Goal: Task Accomplishment & Management: Use online tool/utility

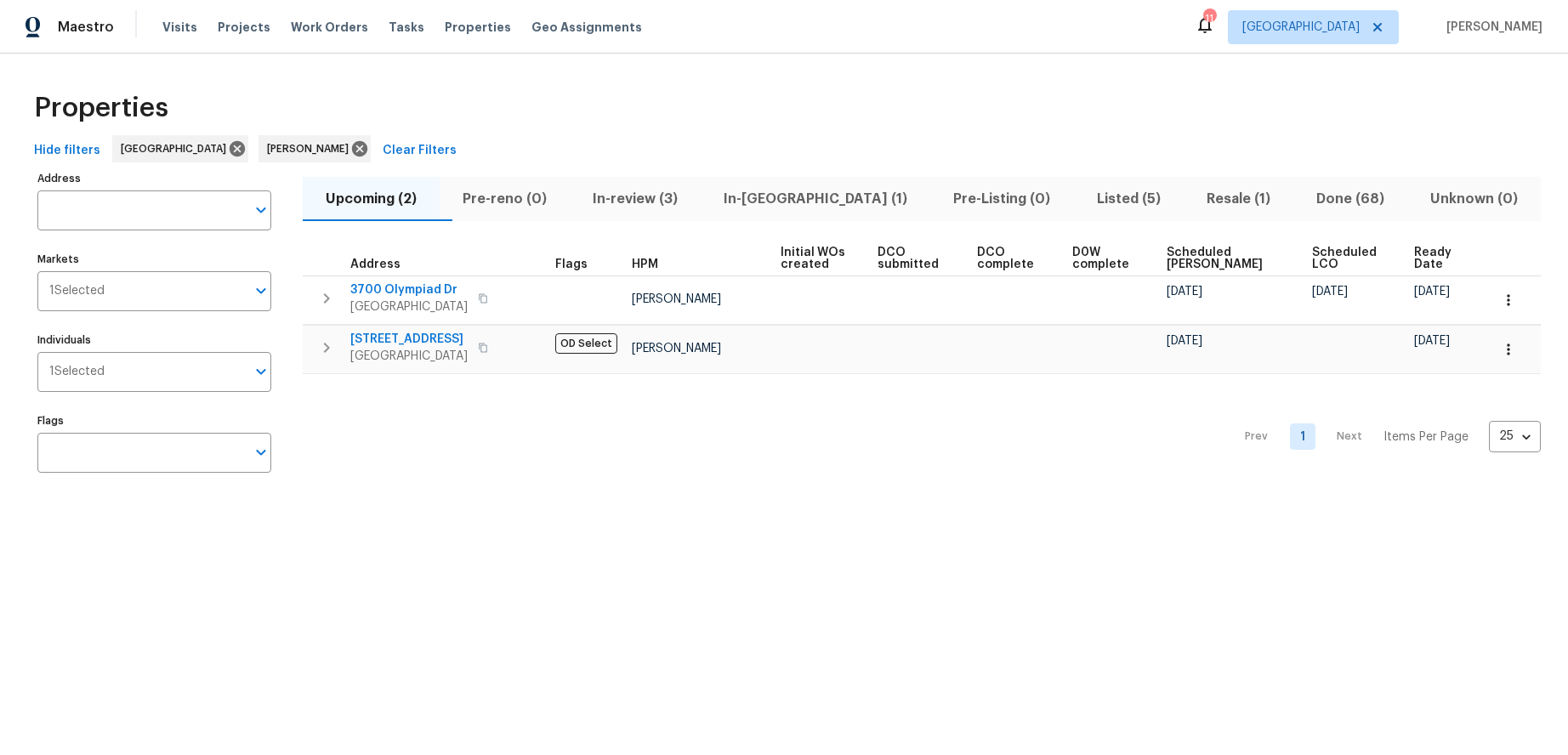
click at [649, 197] on span "In-review (3)" at bounding box center [635, 198] width 111 height 24
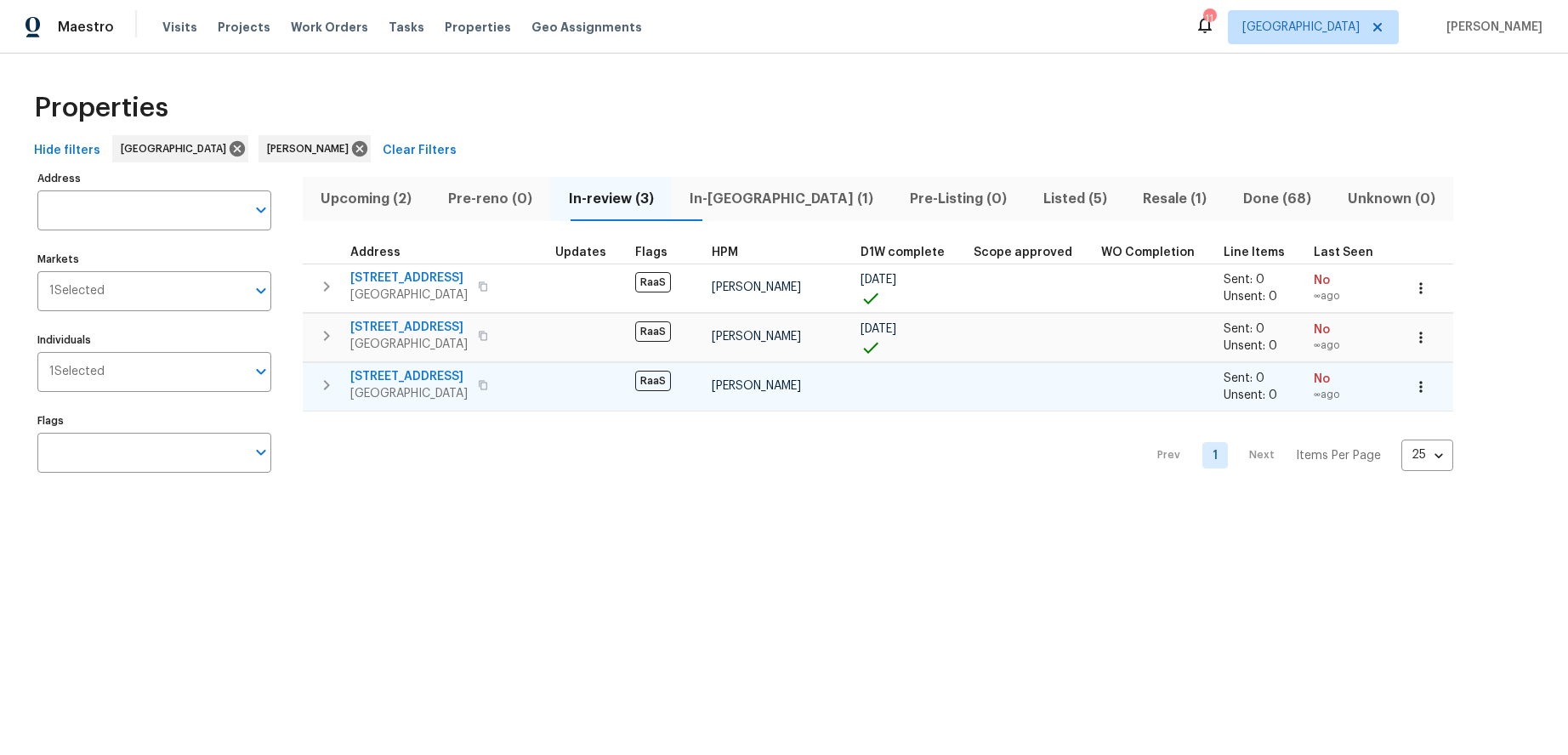
click at [488, 382] on icon "button" at bounding box center [482, 385] width 10 height 10
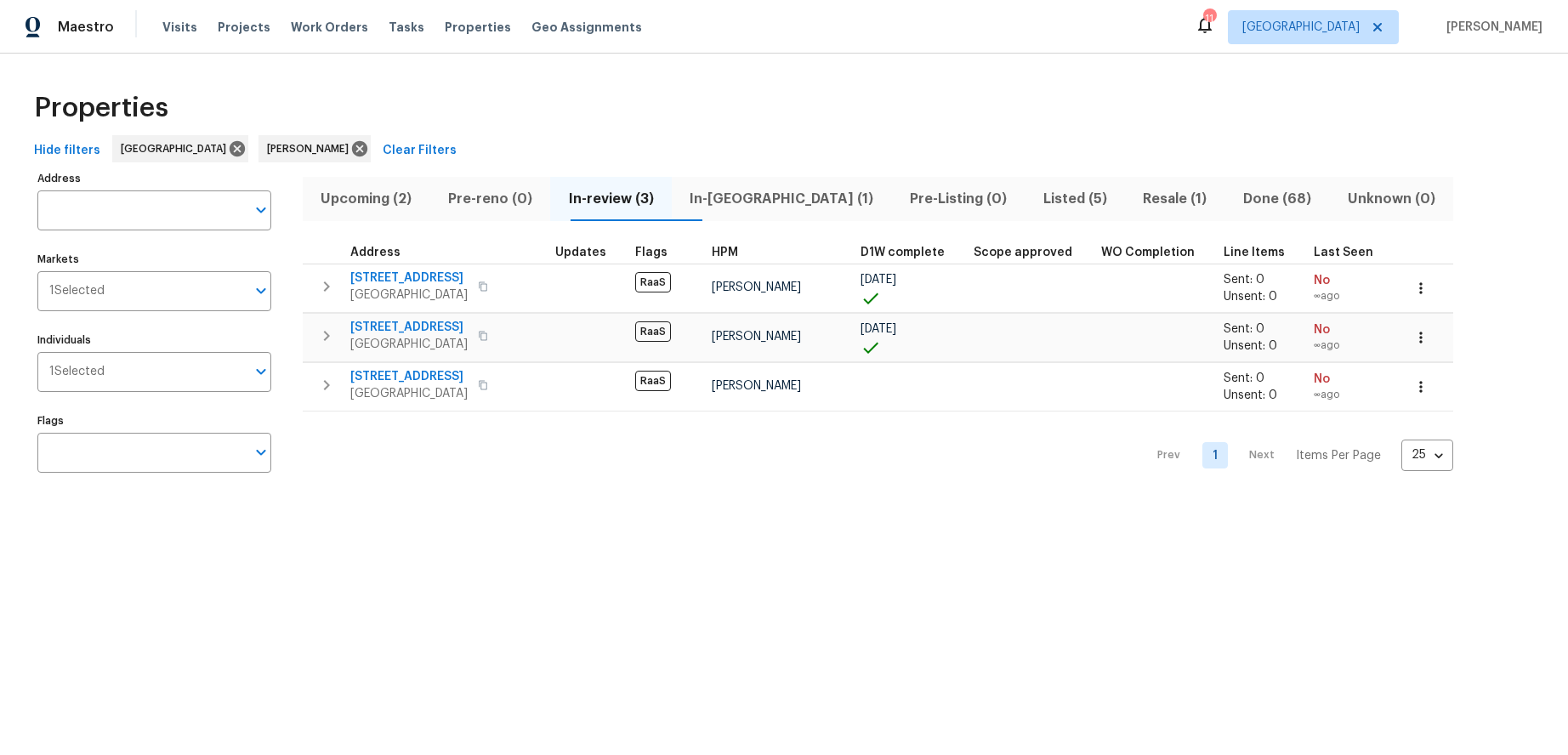
click at [764, 198] on span "In-reno (1)" at bounding box center [781, 198] width 200 height 24
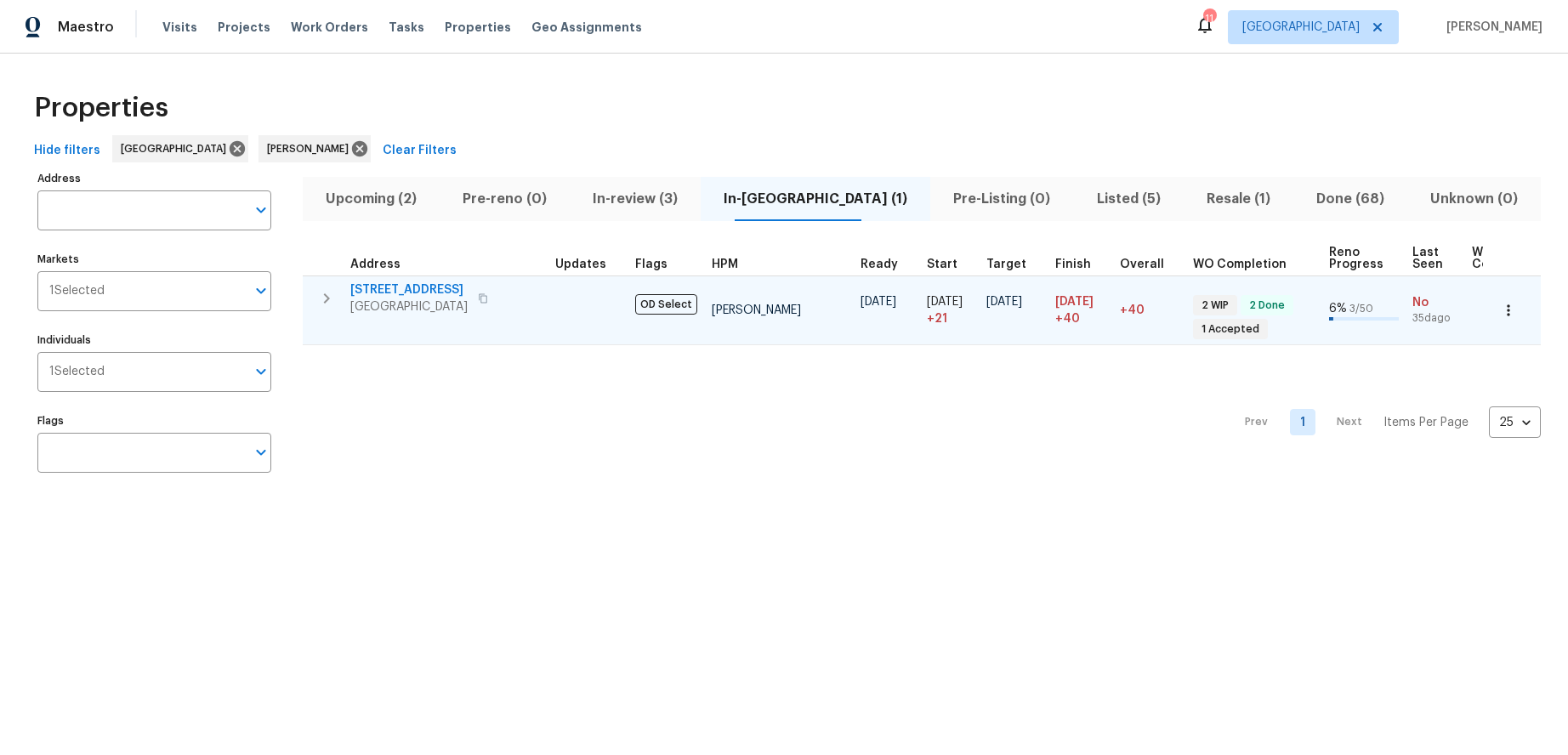
click at [488, 297] on icon "button" at bounding box center [482, 298] width 10 height 10
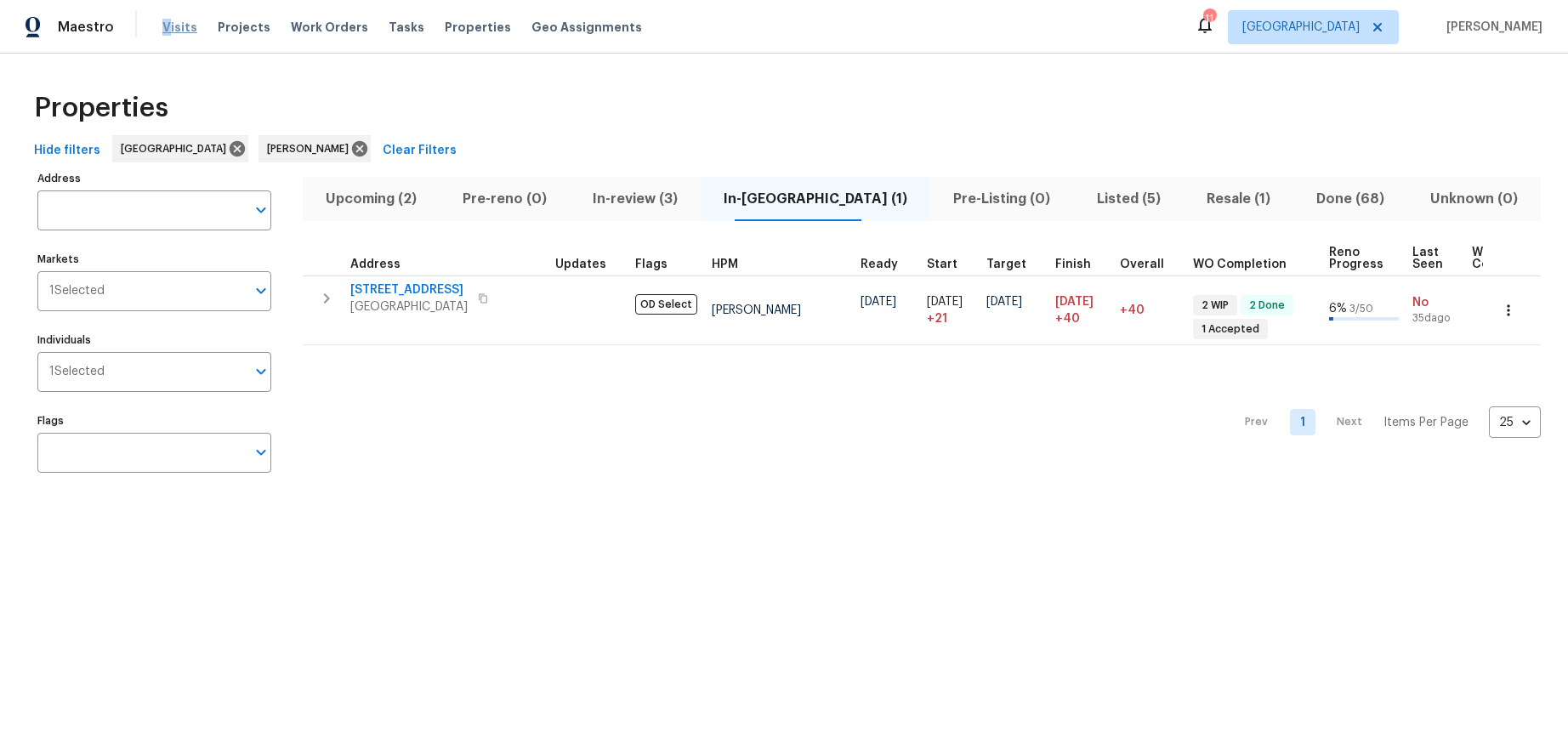
click at [165, 24] on span "Visits" at bounding box center [180, 27] width 35 height 17
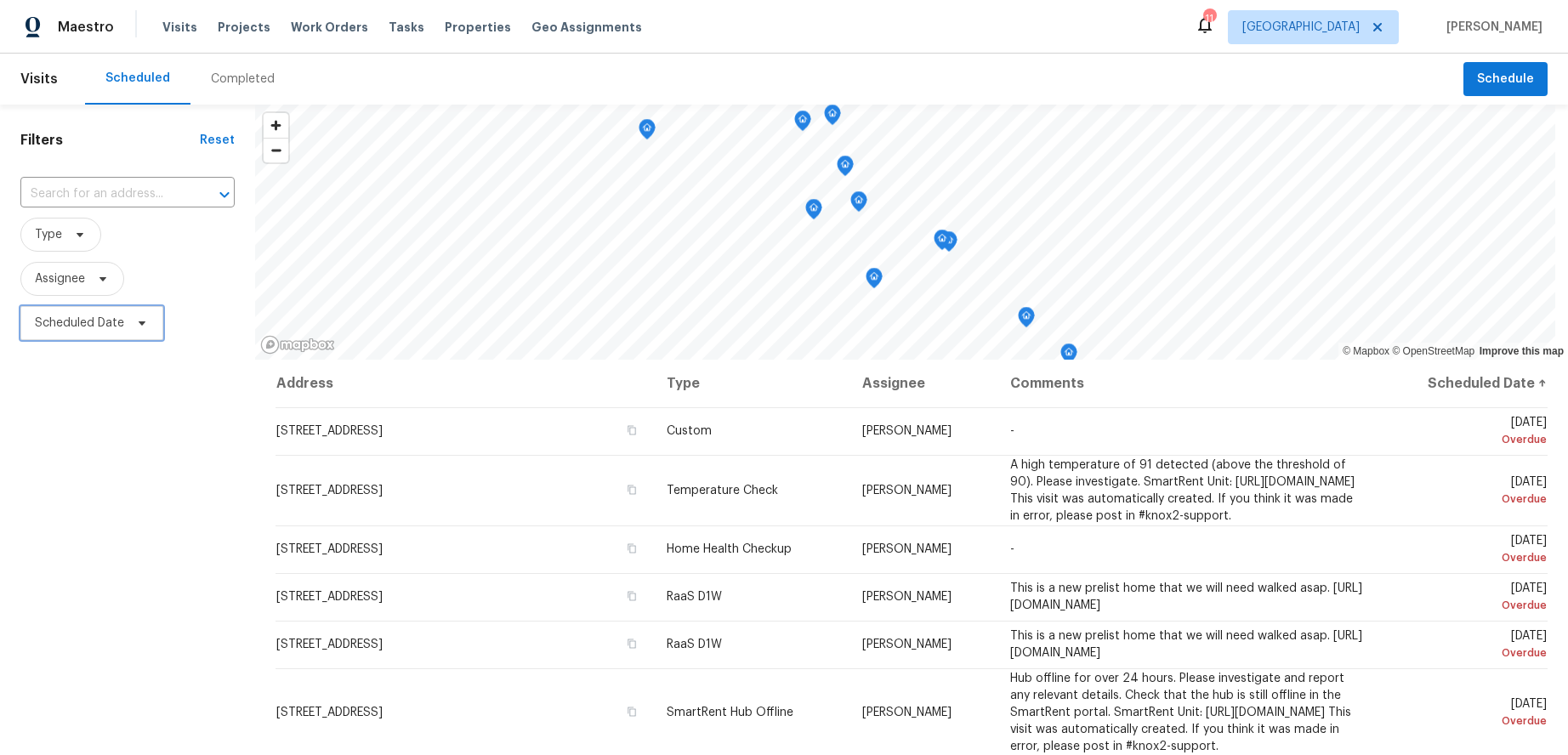
click at [101, 322] on span "Scheduled Date" at bounding box center [79, 323] width 89 height 17
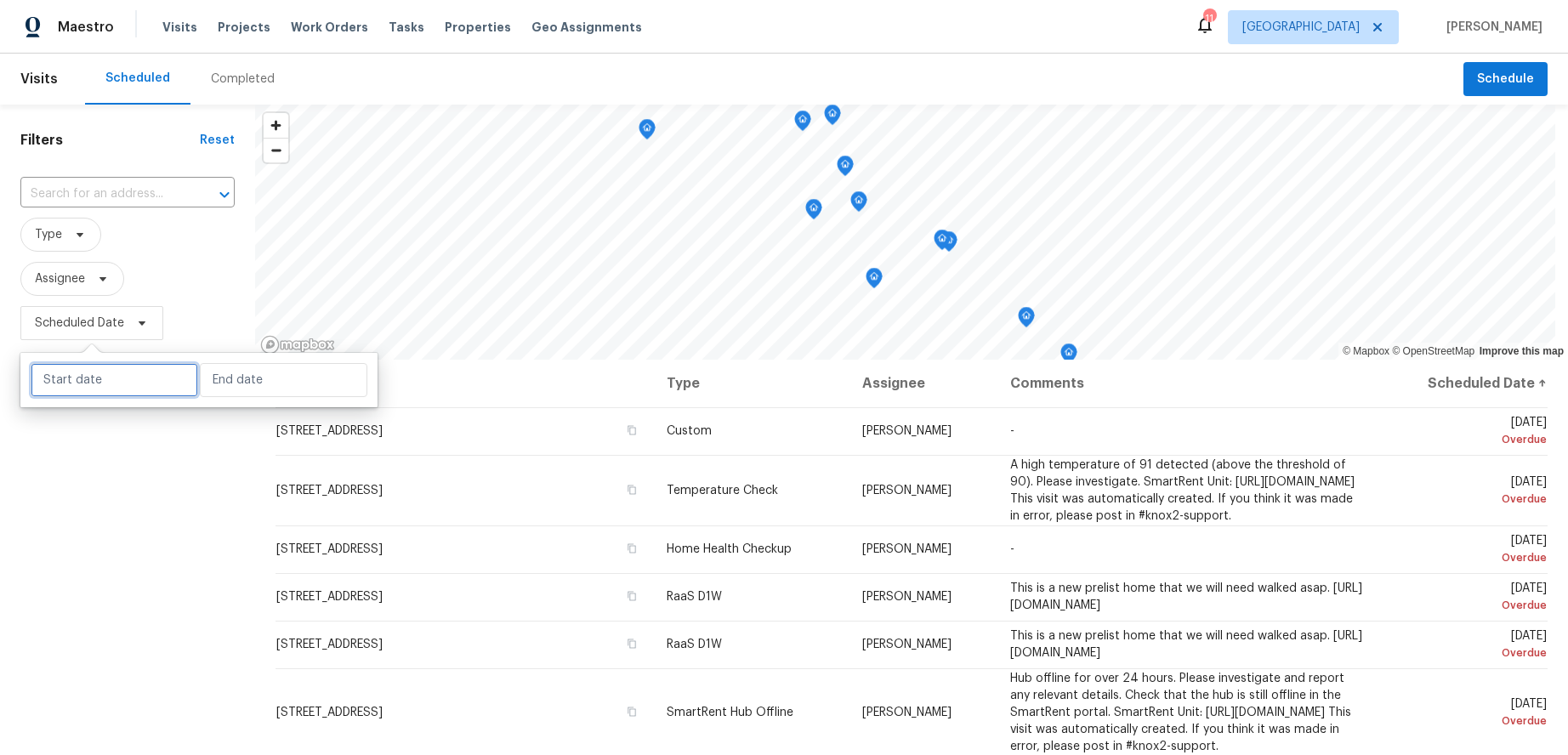
click at [111, 376] on input "text" at bounding box center [115, 380] width 167 height 34
select select "8"
select select "2025"
select select "9"
select select "2025"
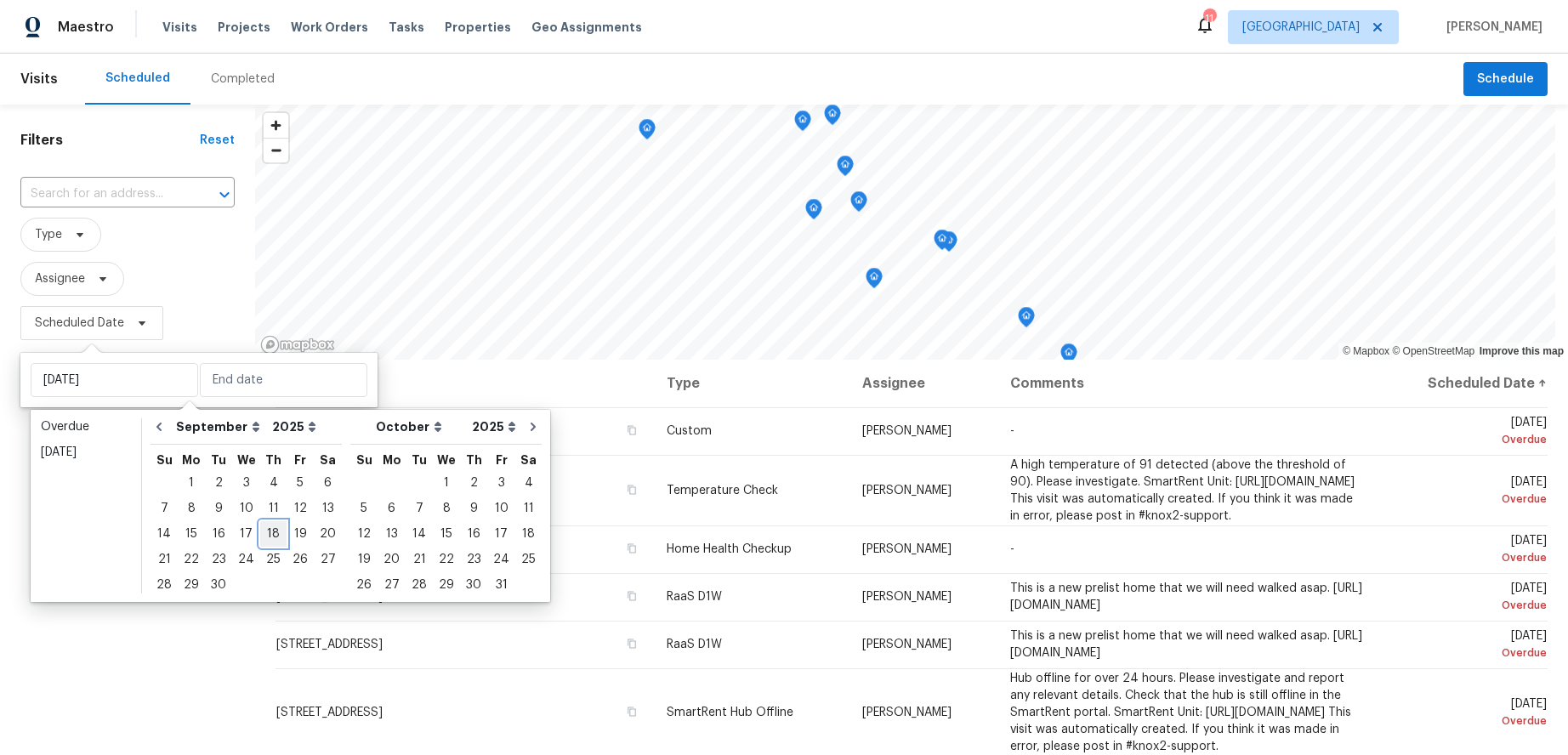
click at [260, 529] on div "18" at bounding box center [274, 533] width 26 height 24
type input "[DATE]"
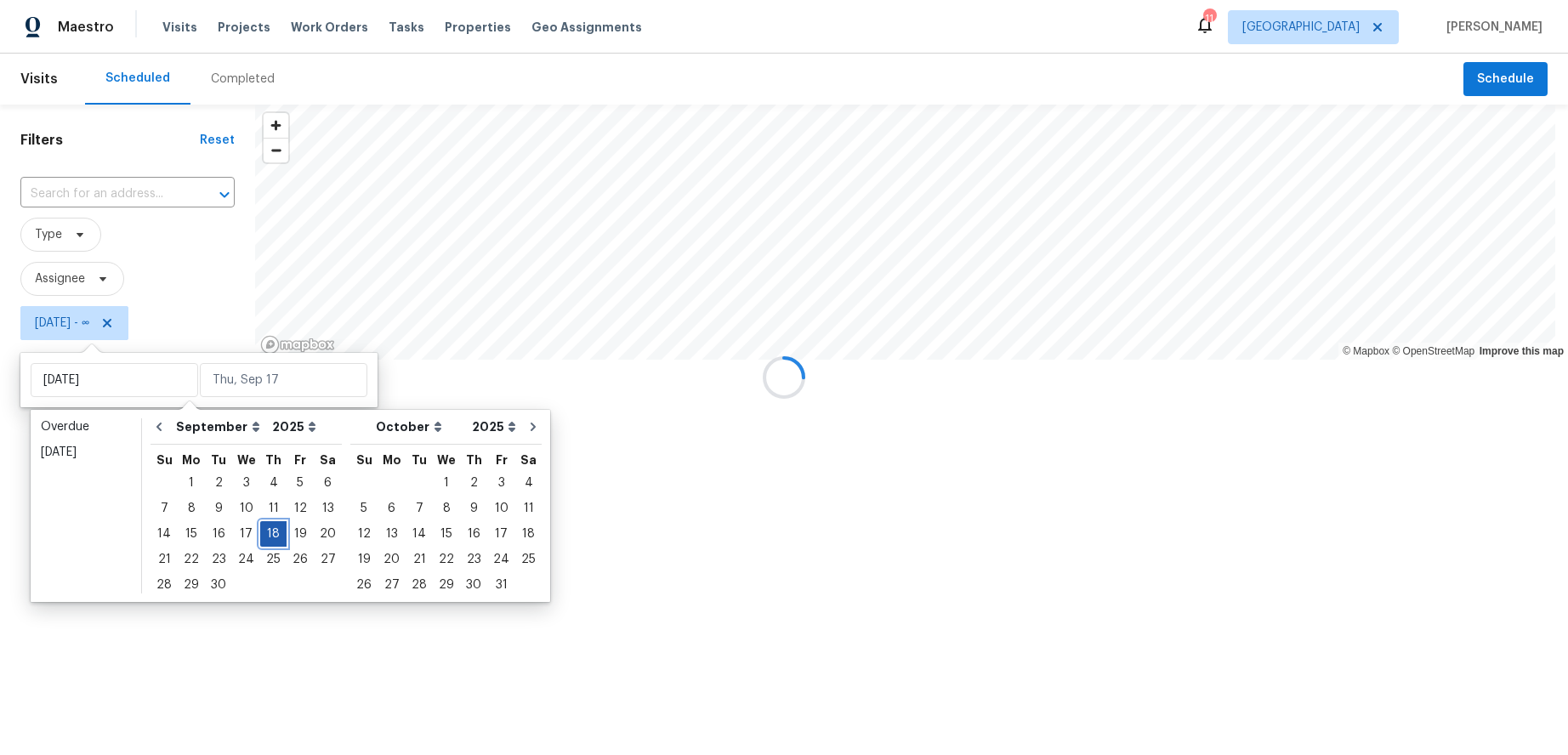
click at [260, 529] on div "18" at bounding box center [274, 533] width 26 height 24
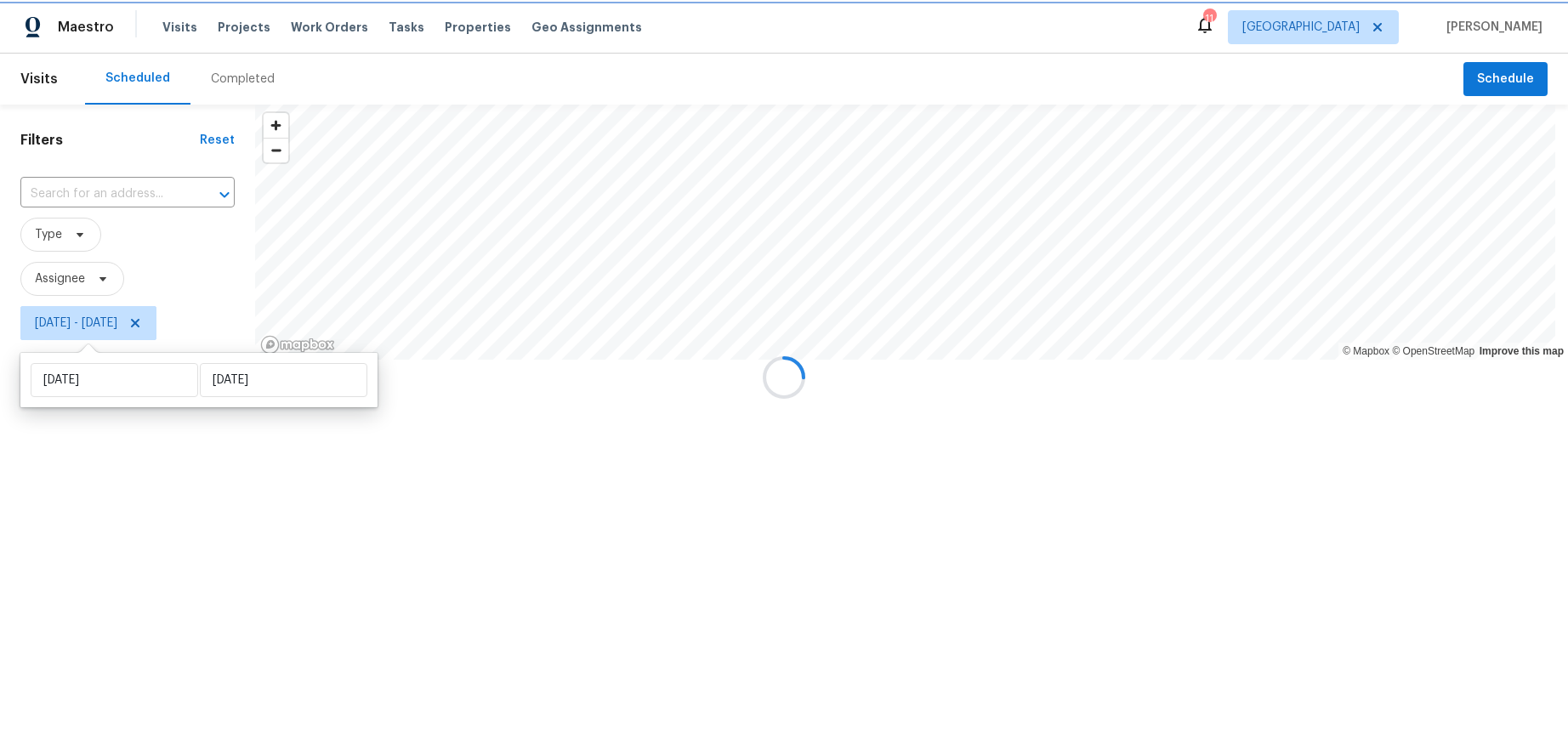
type input "[DATE]"
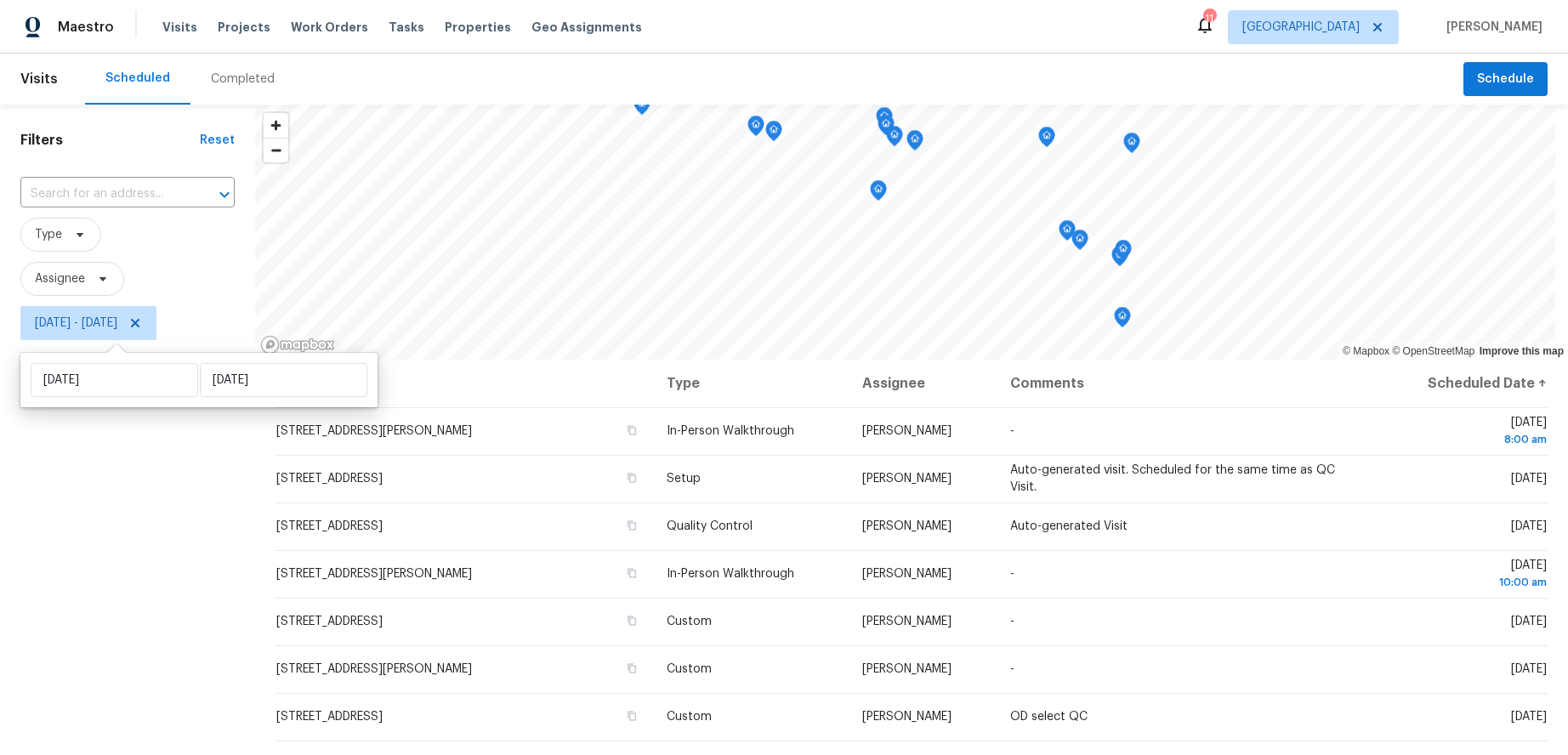
click at [118, 552] on div "Filters Reset ​ Type Assignee Thu, Sep 18 - Thu, Sep 18" at bounding box center [127, 533] width 255 height 858
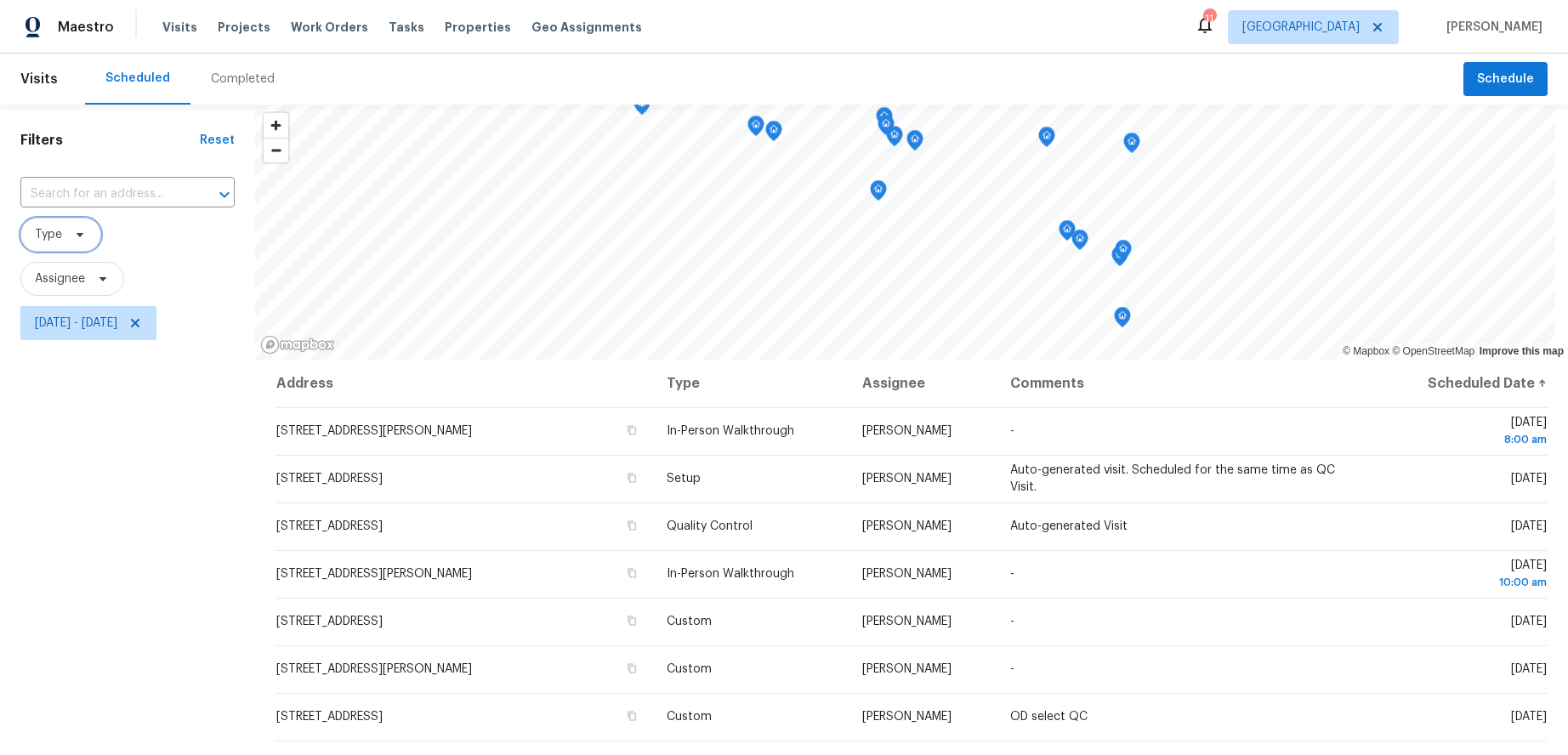
click at [61, 231] on span "Type" at bounding box center [48, 235] width 27 height 17
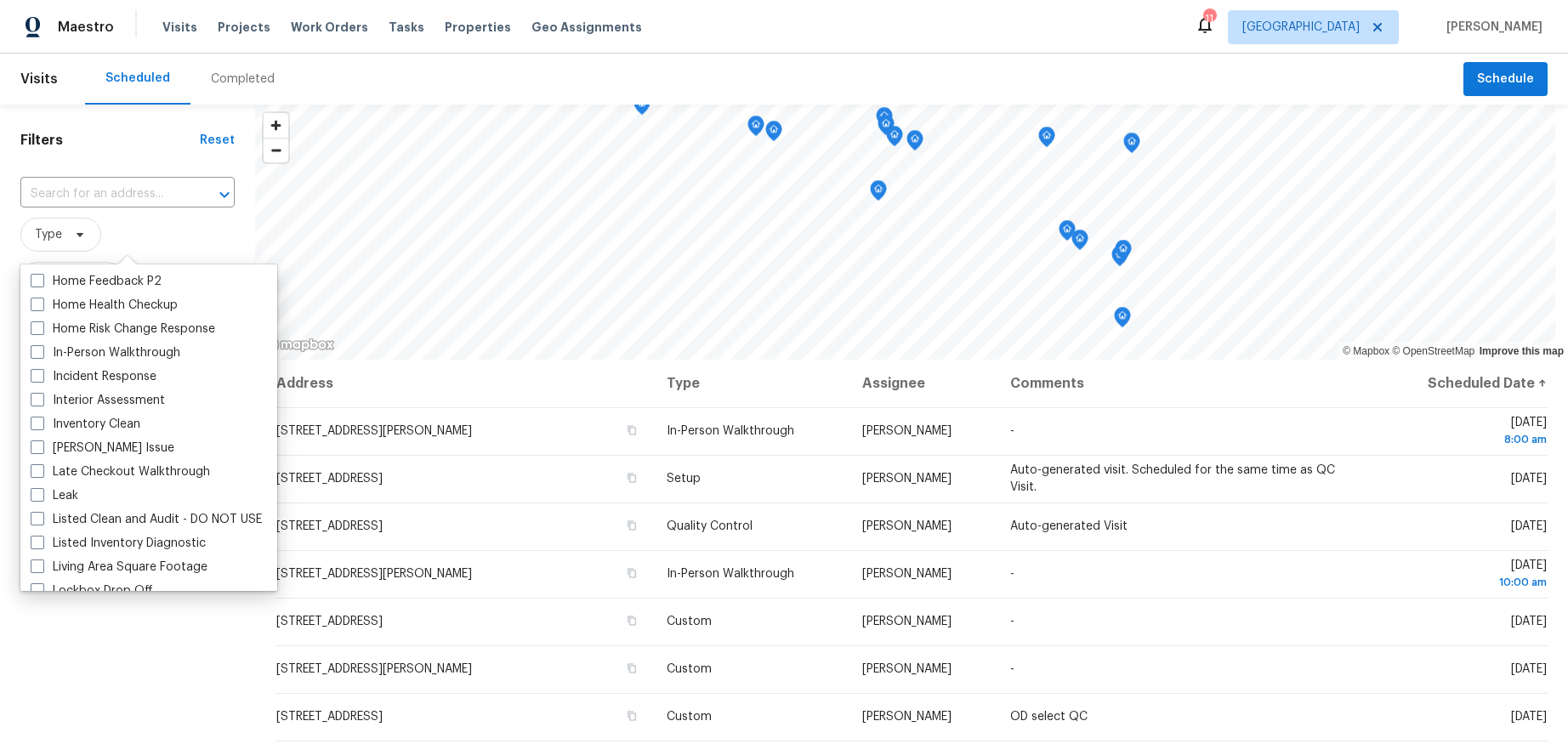
scroll to position [595, 0]
click at [34, 350] on span at bounding box center [38, 350] width 13 height 13
click at [34, 350] on input "In-Person Walkthrough" at bounding box center [37, 348] width 11 height 11
checkbox input "true"
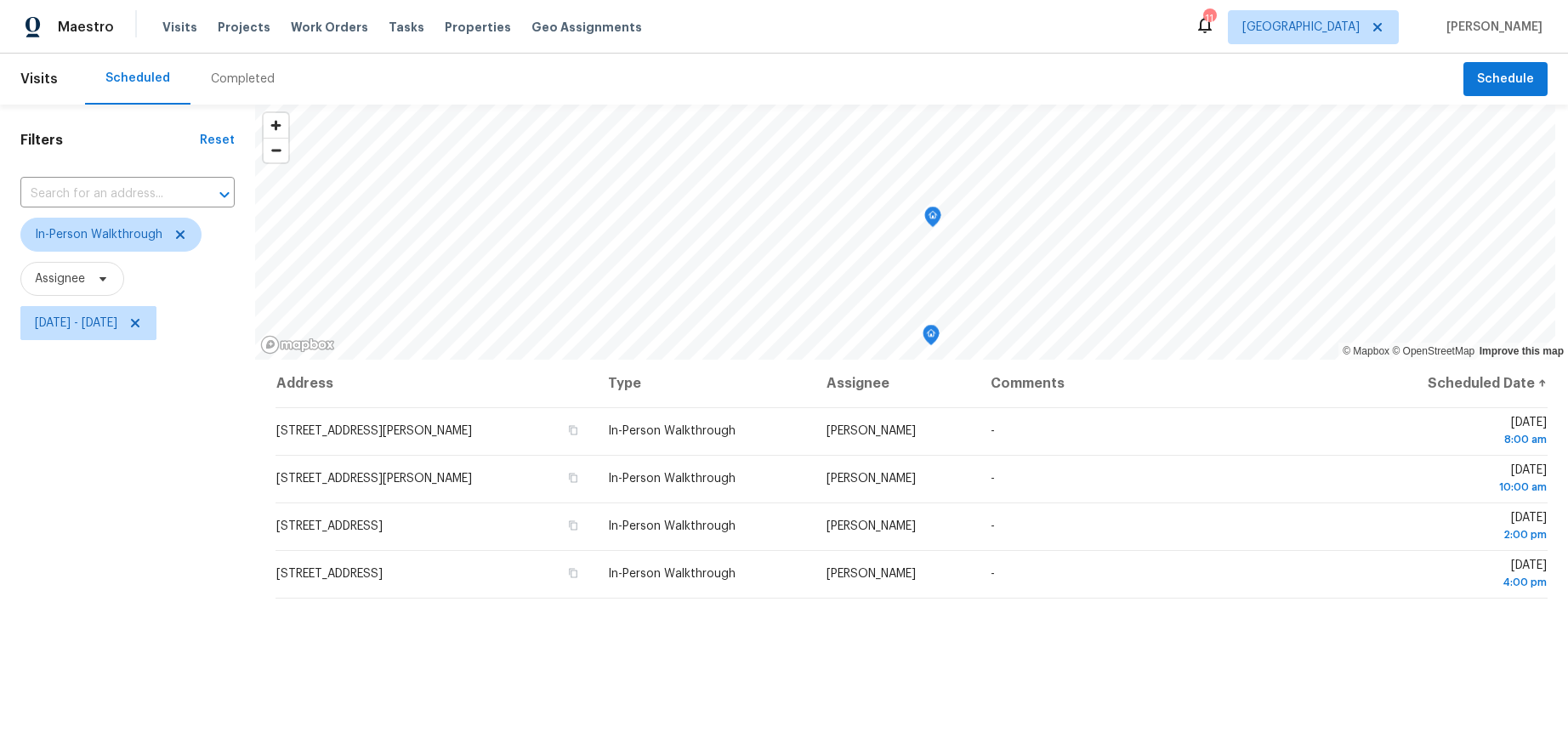
click at [43, 648] on div "Filters Reset ​ In-Person Walkthrough Assignee Thu, Sep 18 - Thu, Sep 18" at bounding box center [127, 533] width 255 height 858
click at [92, 323] on span "[DATE] - [DATE]" at bounding box center [76, 323] width 83 height 17
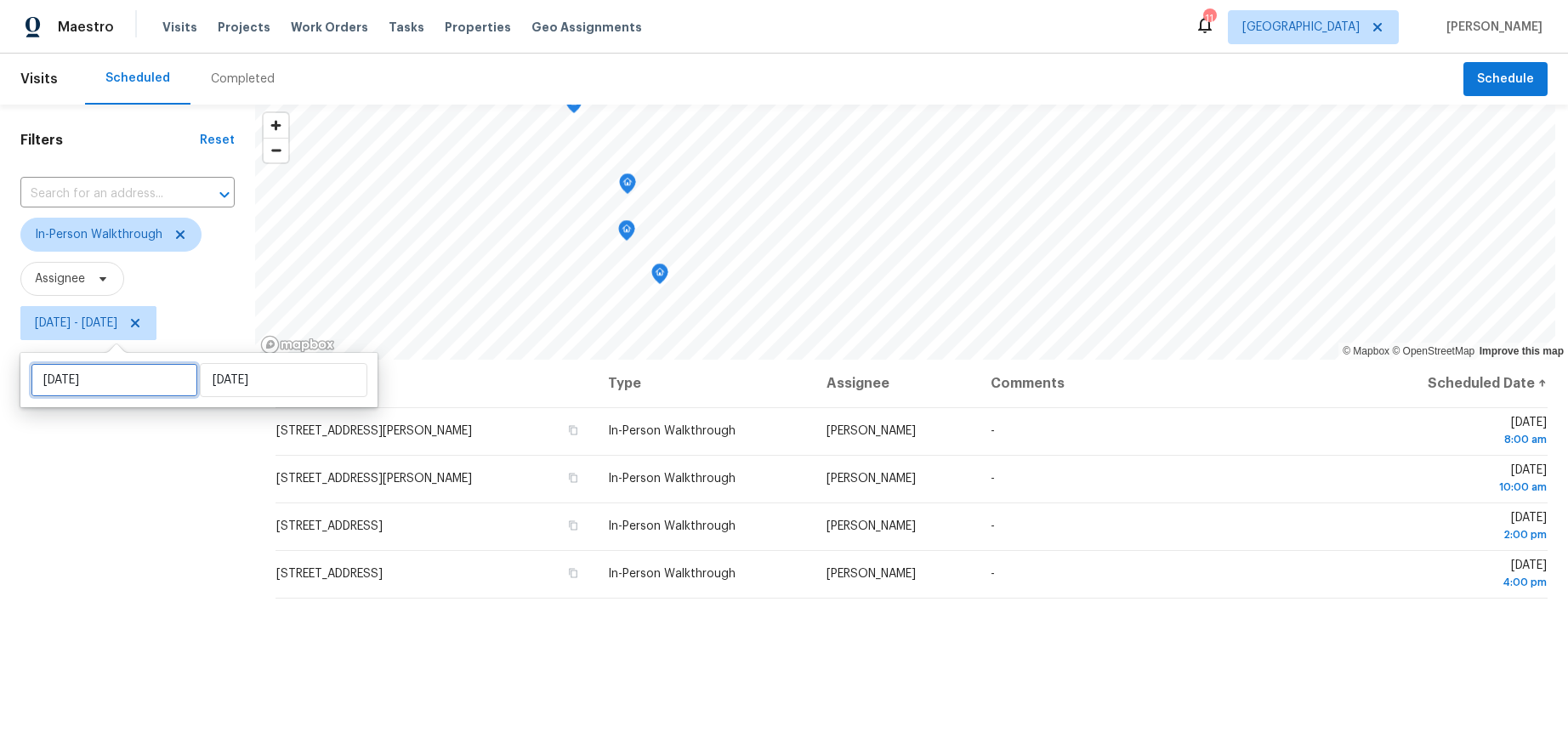
select select "8"
select select "2025"
select select "9"
select select "2025"
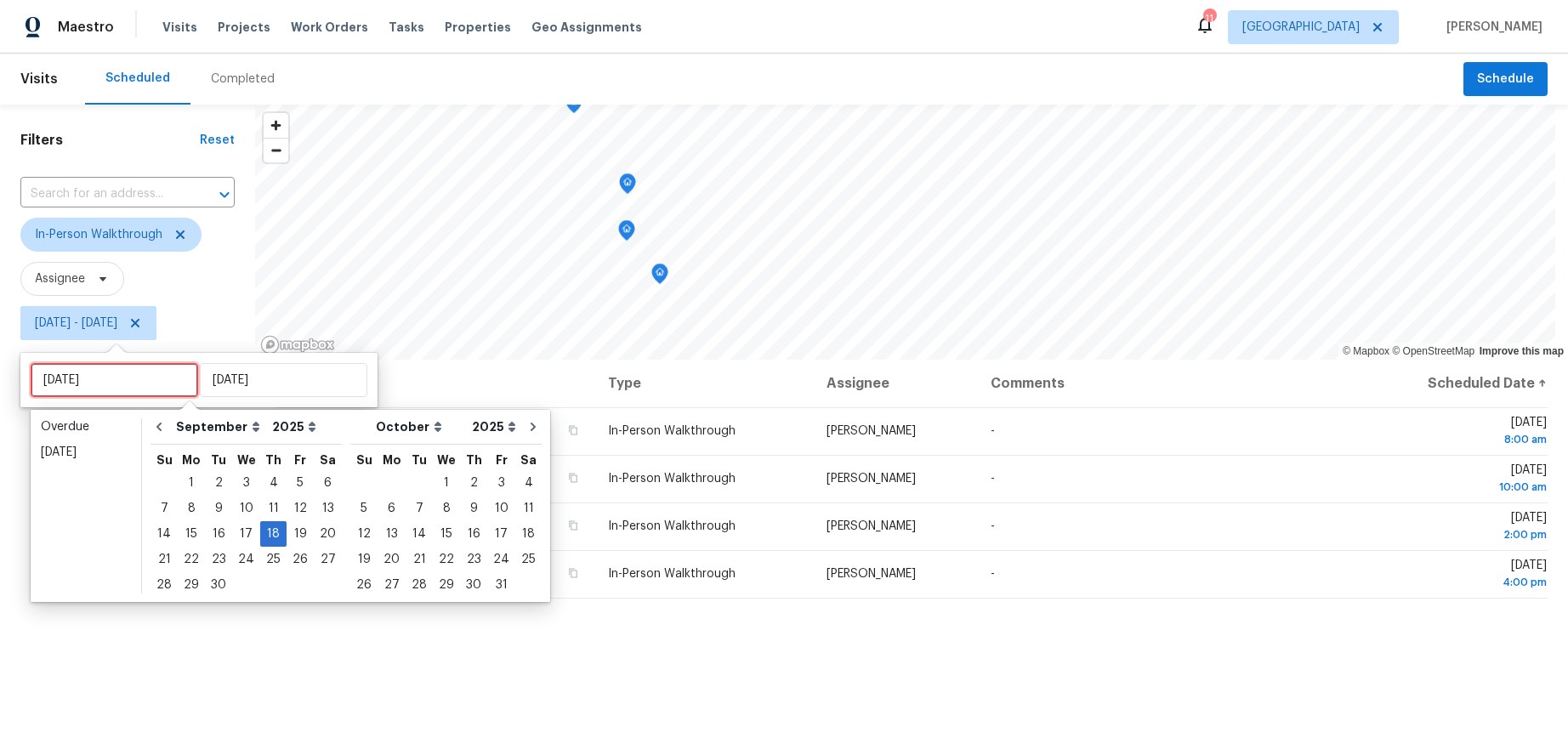
click at [112, 385] on input "[DATE]" at bounding box center [115, 380] width 167 height 34
click at [243, 529] on div "17" at bounding box center [246, 533] width 28 height 24
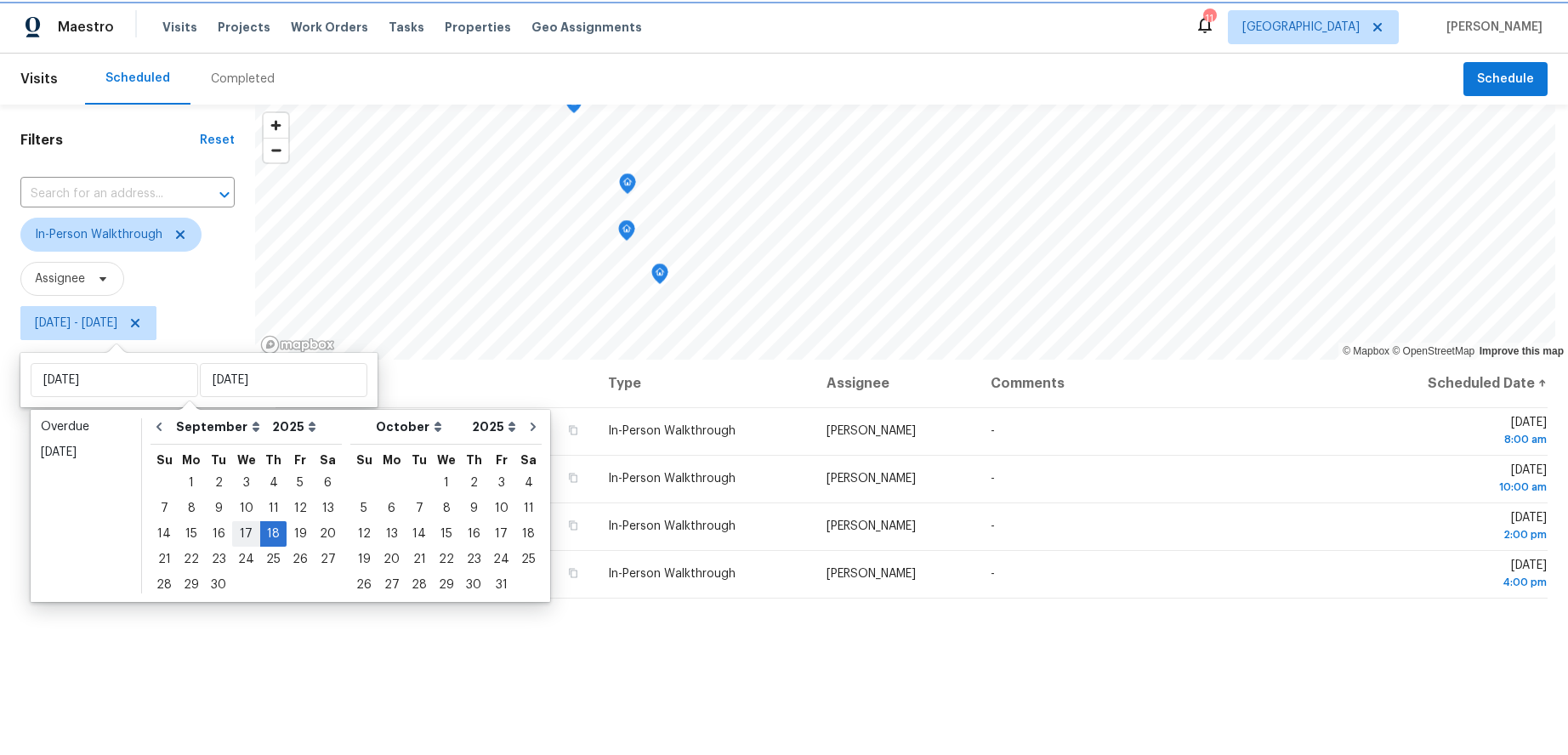
type input "[DATE]"
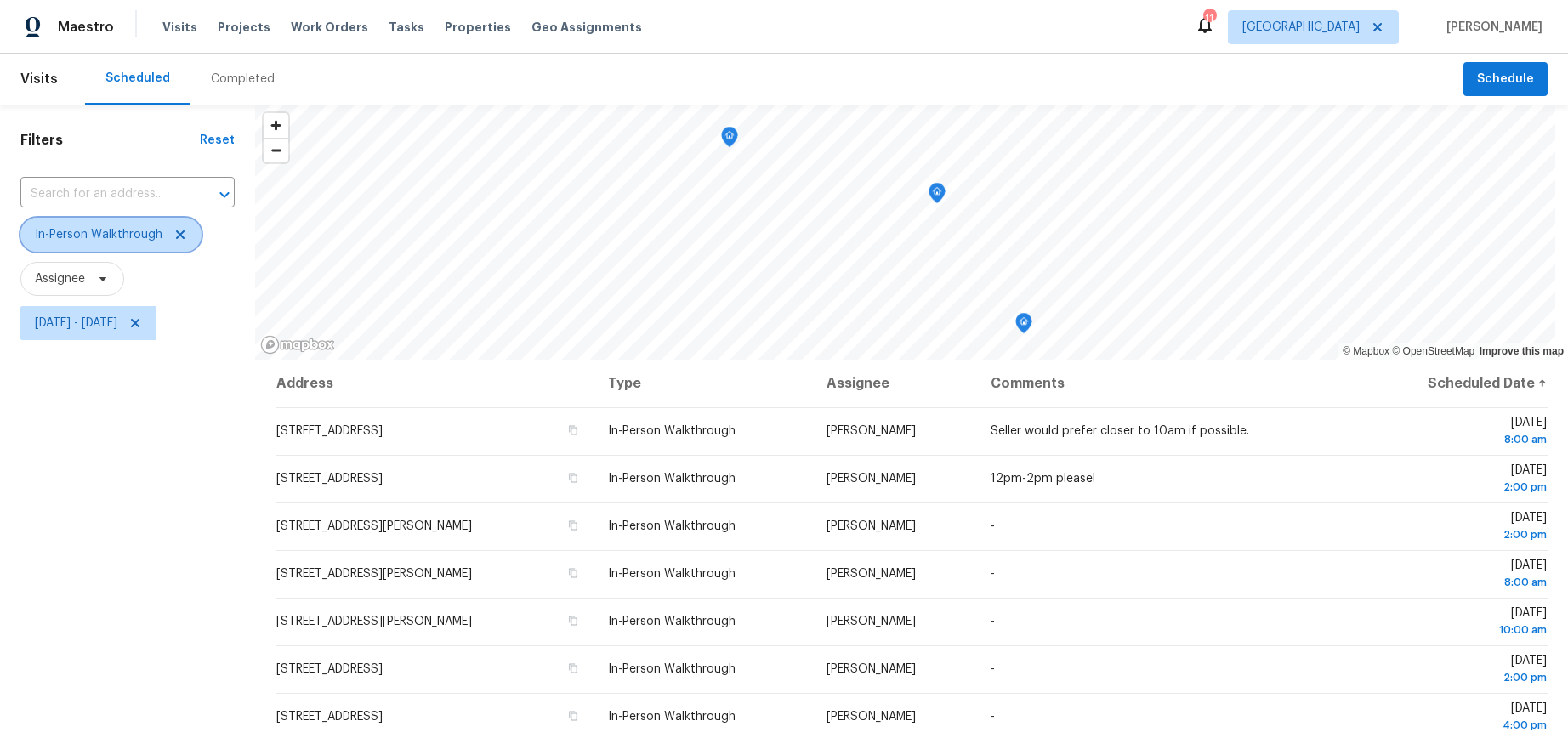
click at [103, 237] on span "In-Person Walkthrough" at bounding box center [99, 235] width 128 height 17
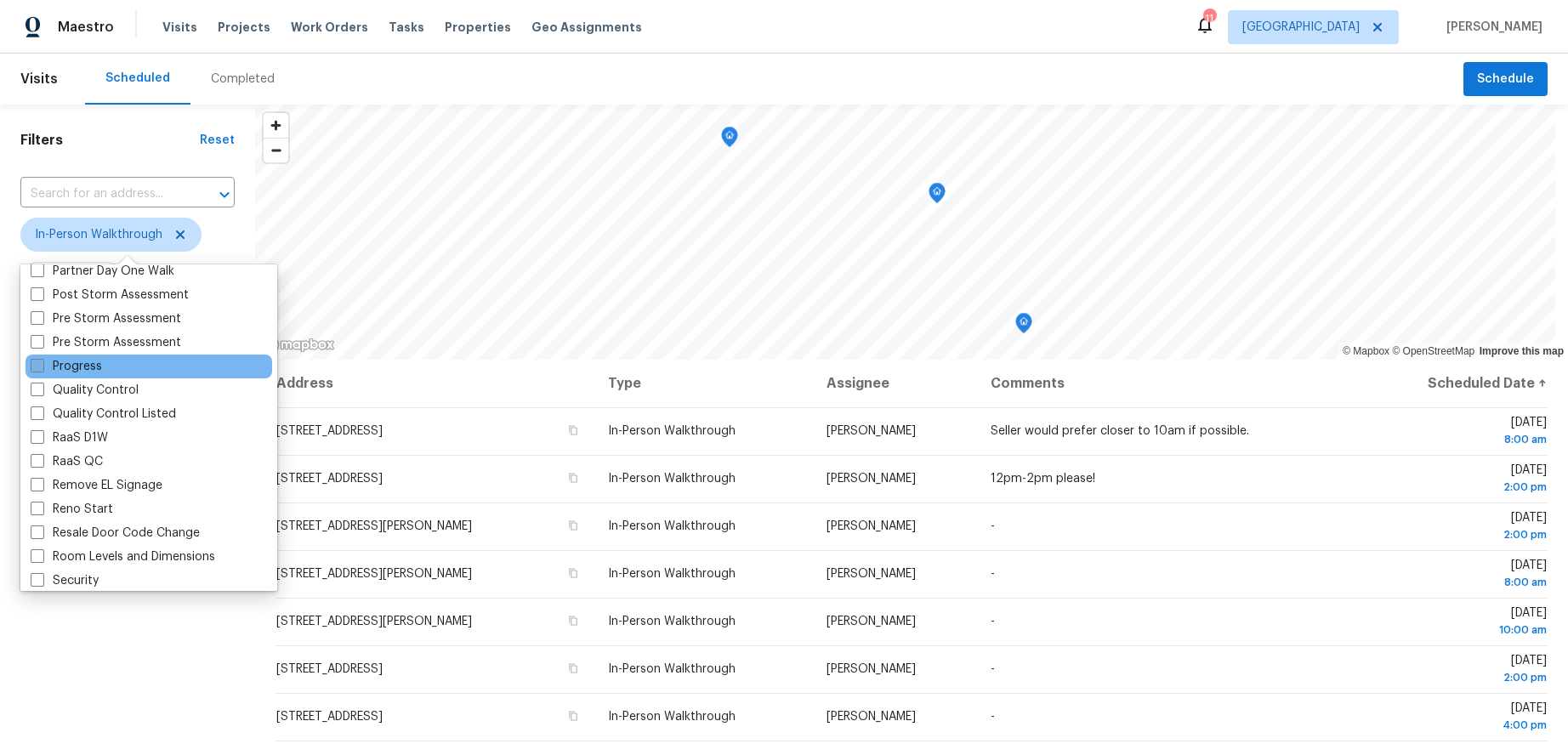
scroll to position [1106, 0]
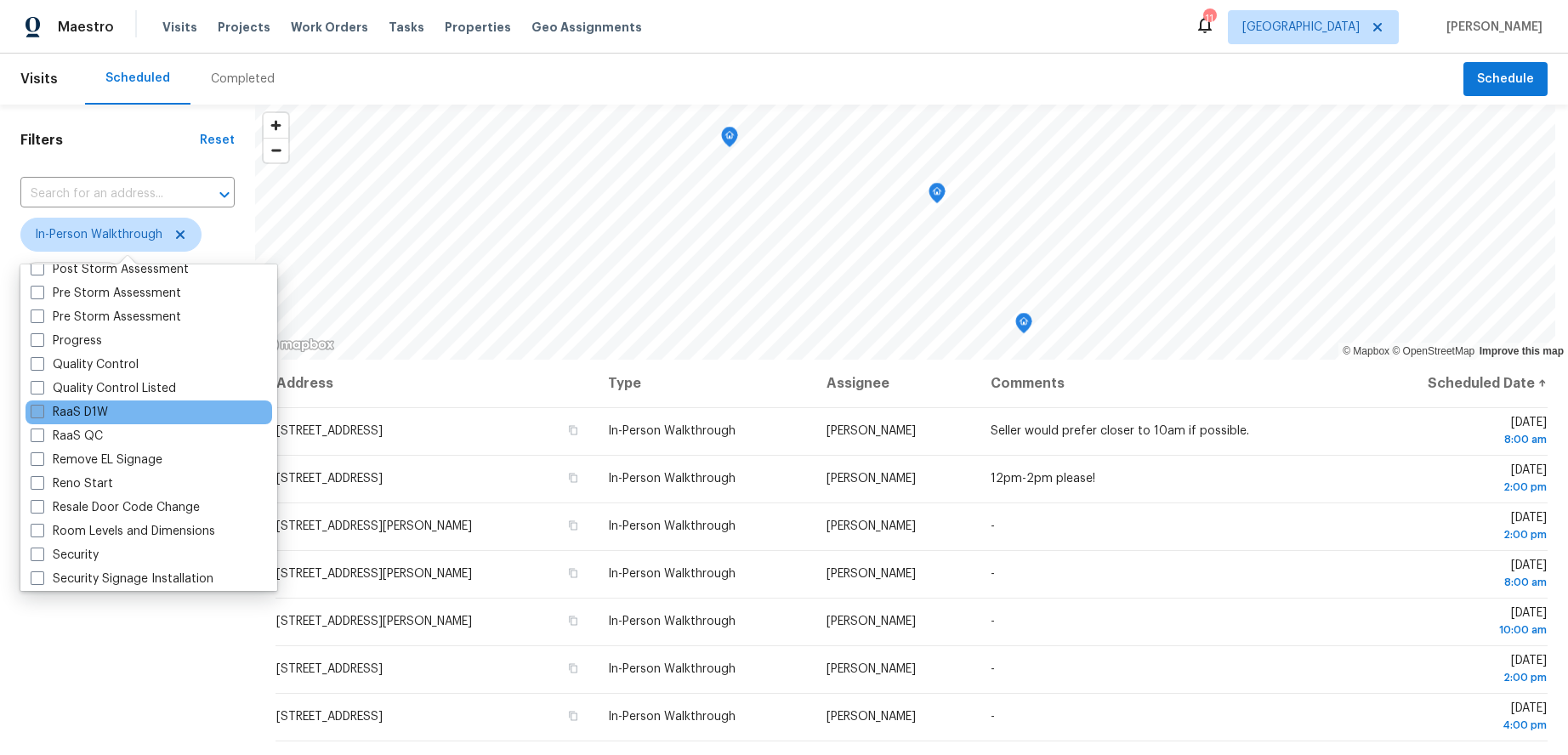
click at [36, 413] on span at bounding box center [38, 412] width 13 height 13
click at [36, 413] on input "RaaS D1W" at bounding box center [37, 410] width 11 height 11
checkbox input "true"
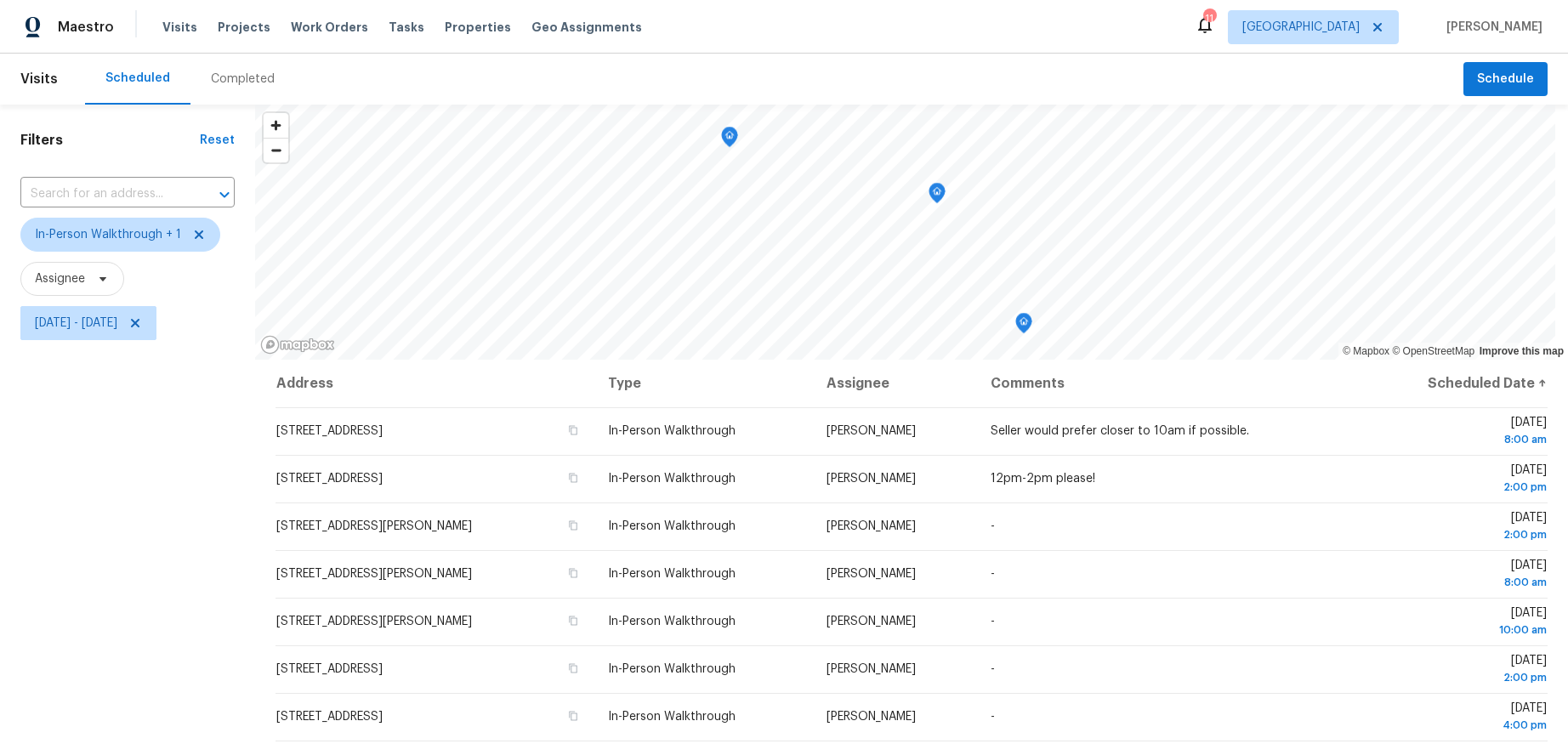
click at [59, 645] on div "Filters Reset ​ In-Person Walkthrough + 1 Assignee Wed, Sep 17 - Thu, Sep 18" at bounding box center [127, 533] width 255 height 858
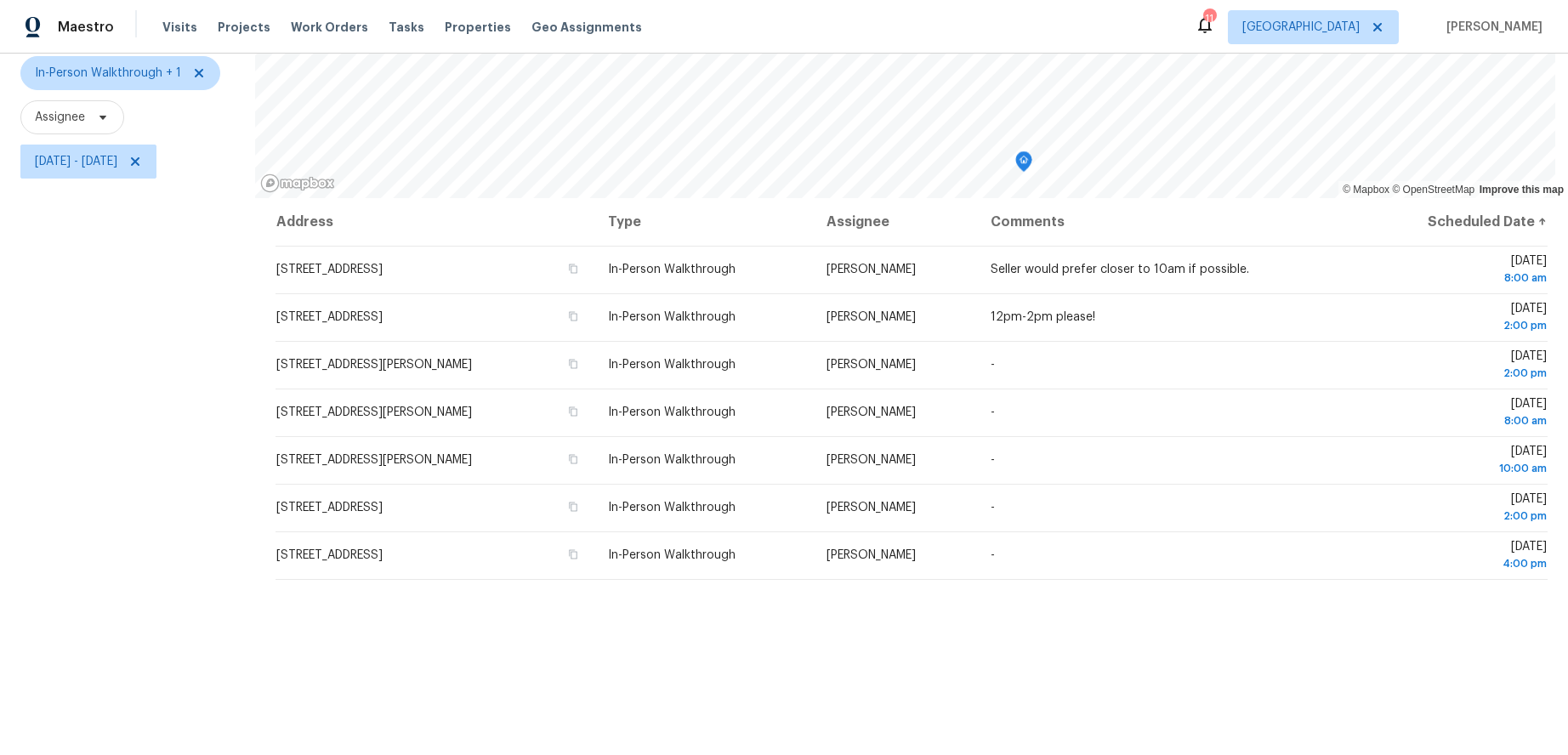
scroll to position [136, 0]
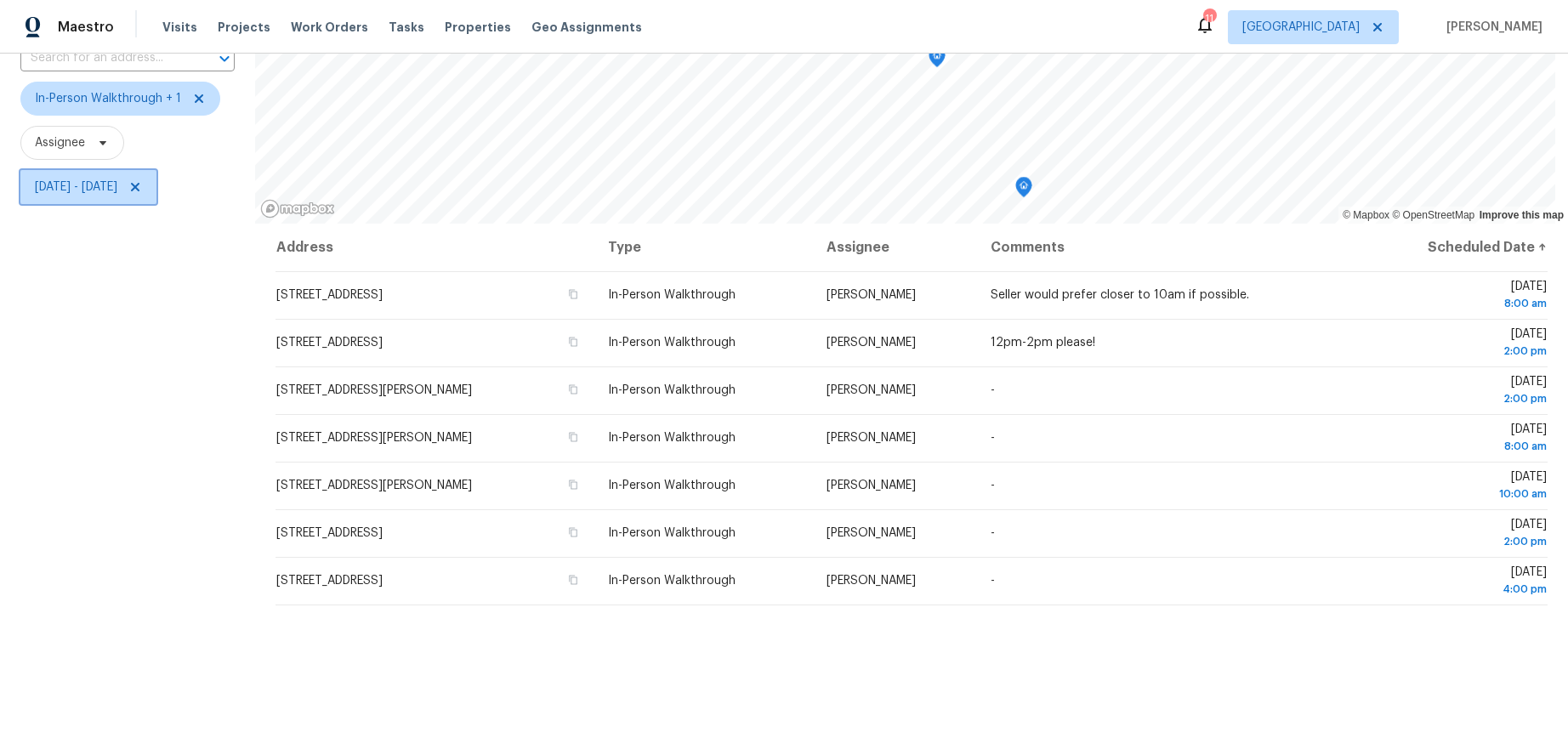
click at [109, 180] on span "Wed, Sep 17 - Thu, Sep 18" at bounding box center [76, 187] width 83 height 17
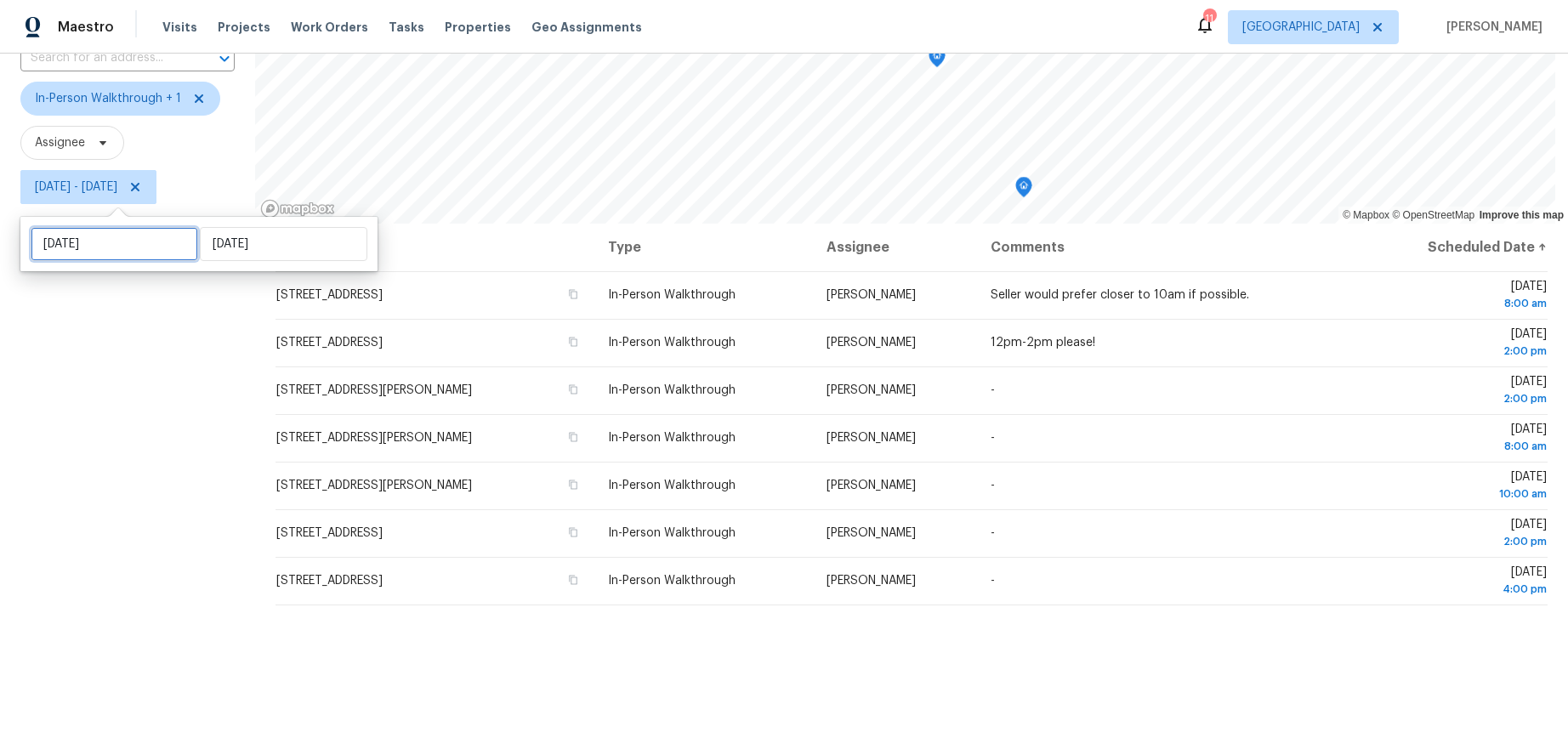
select select "8"
select select "2025"
select select "9"
select select "2025"
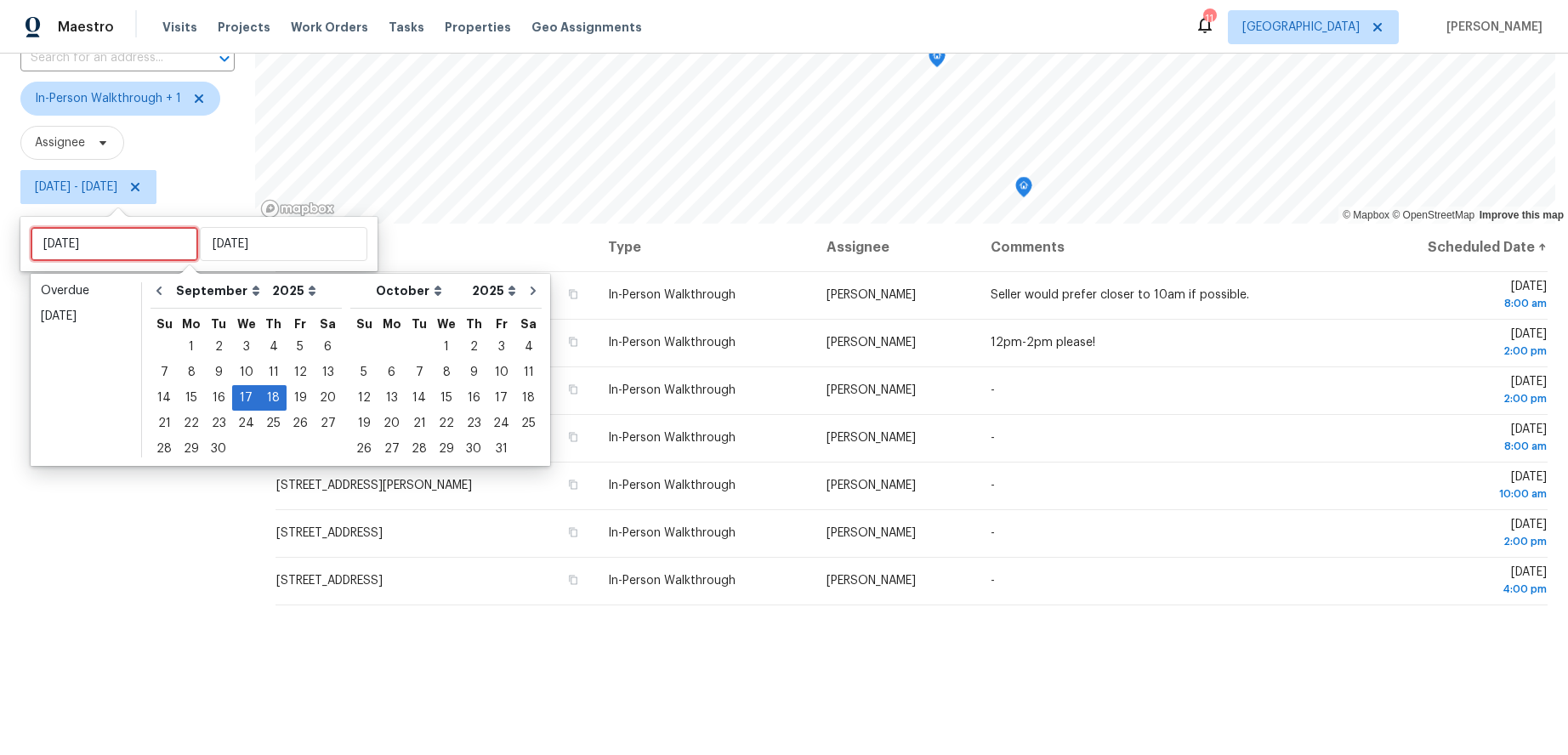
click at [100, 234] on input "[DATE]" at bounding box center [115, 244] width 167 height 34
click at [210, 387] on div "16" at bounding box center [218, 398] width 27 height 24
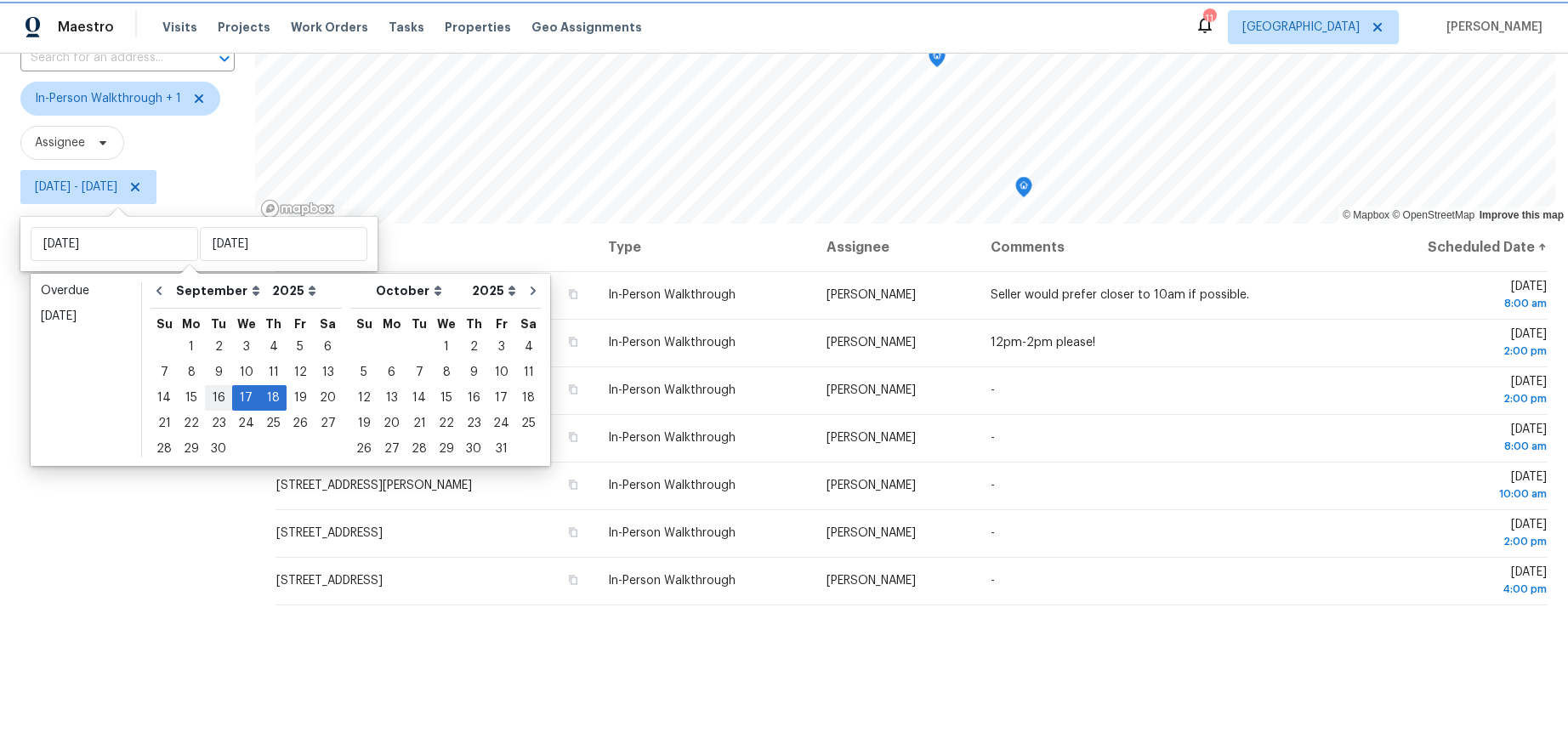
type input "[DATE]"
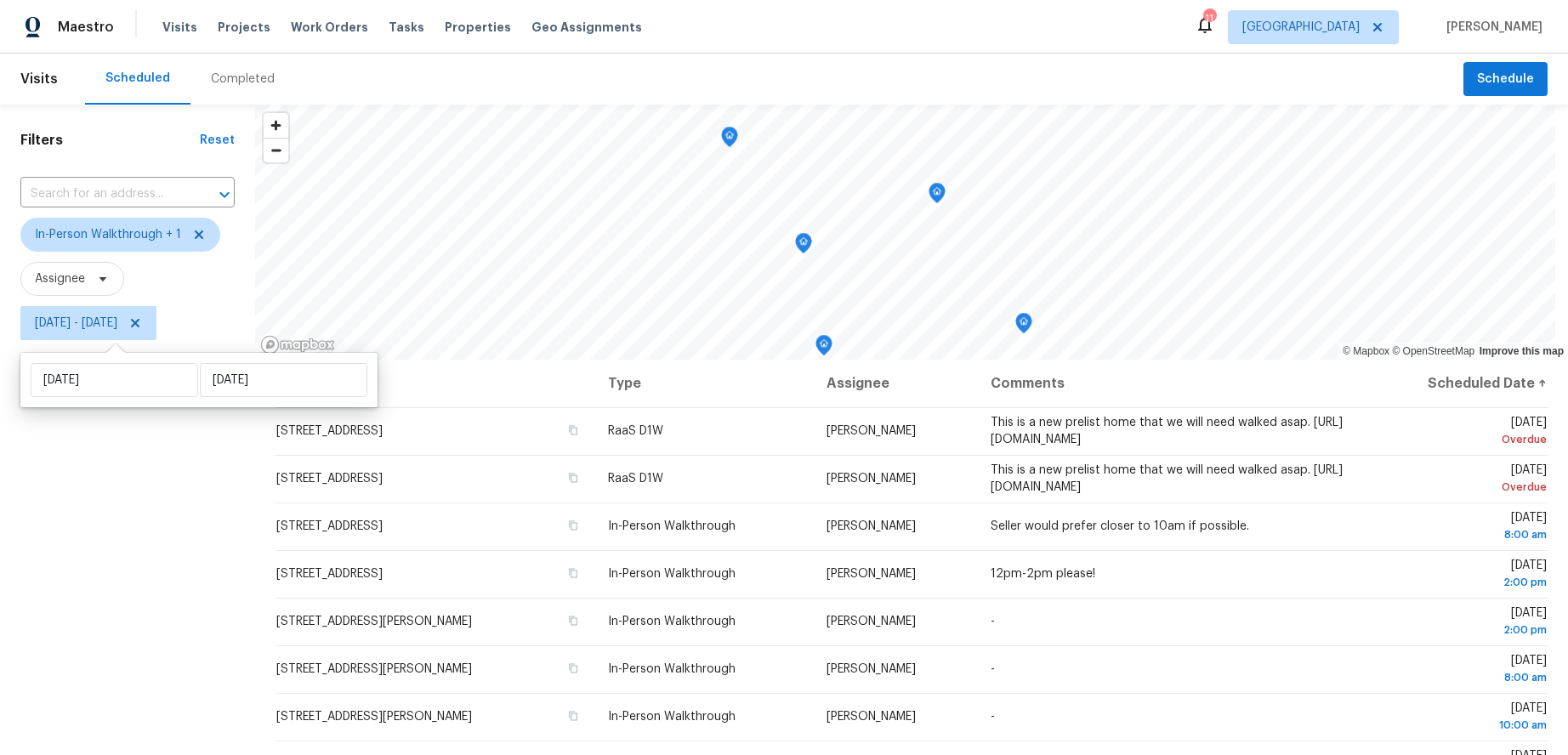
click at [75, 473] on div "Filters Reset ​ In-Person Walkthrough + 1 Assignee Tue, Sep 16 - Thu, Sep 18" at bounding box center [127, 533] width 255 height 858
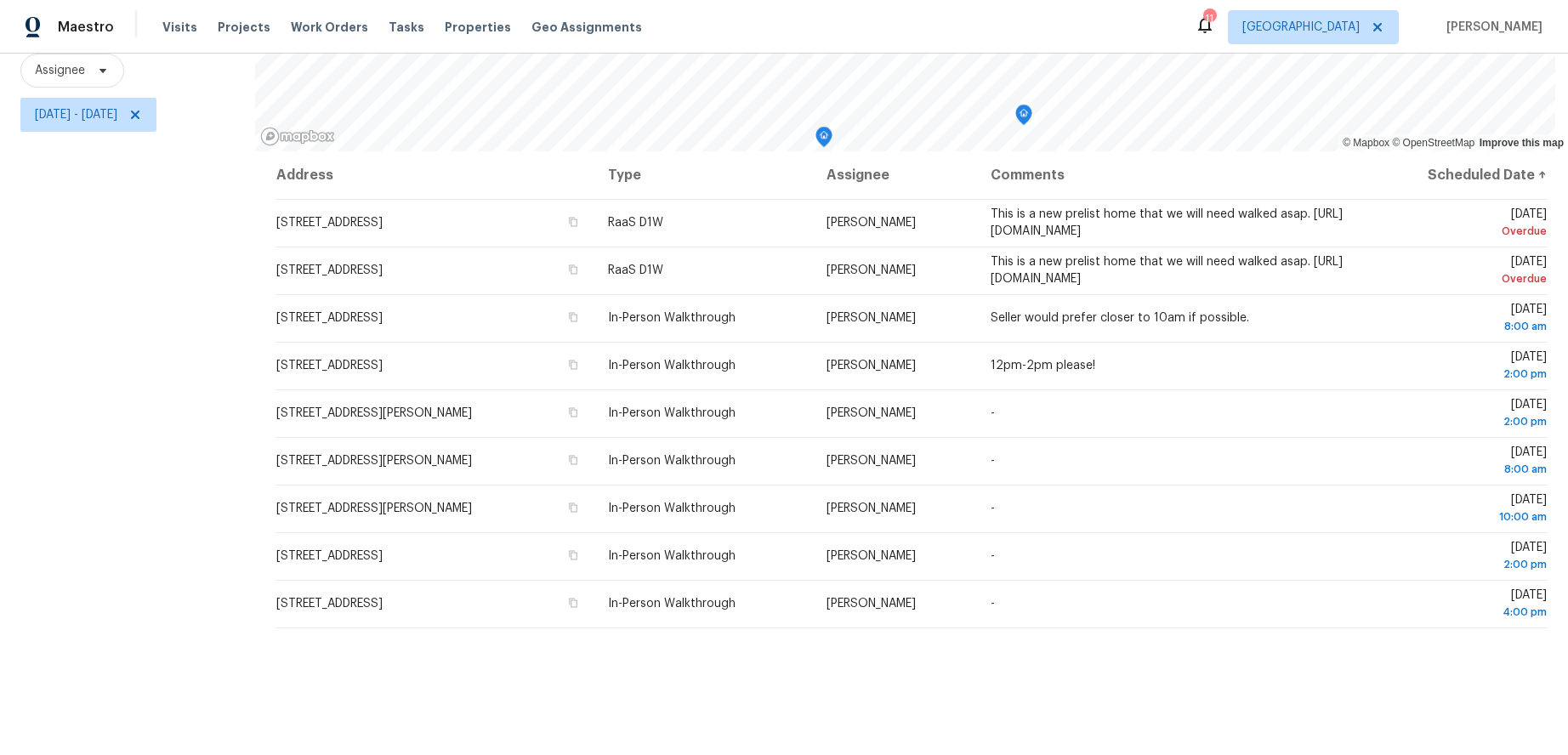
scroll to position [136, 0]
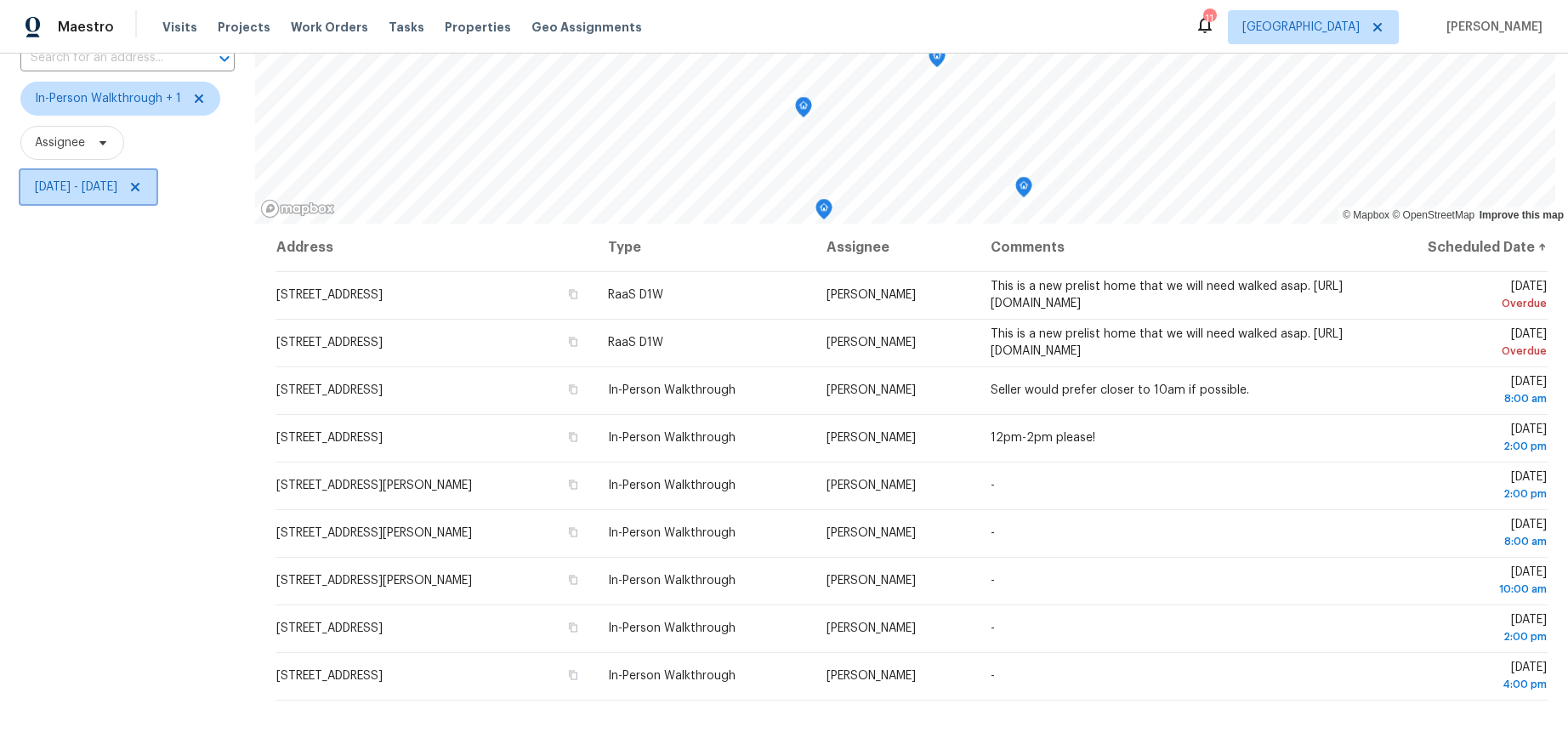
click at [118, 181] on span "Tue, Sep 16 - Thu, Sep 18" at bounding box center [76, 187] width 83 height 17
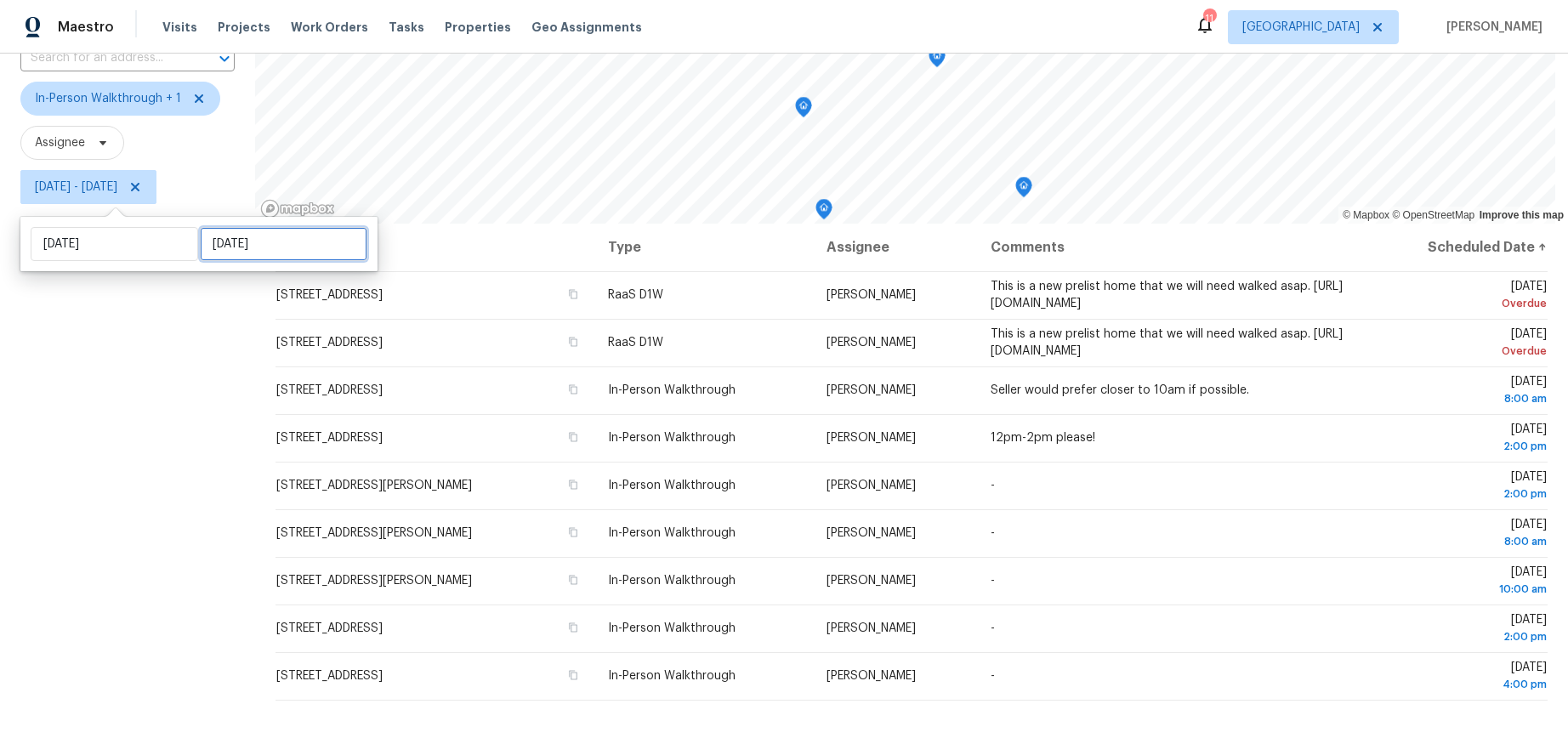
select select "8"
select select "2025"
select select "9"
select select "2025"
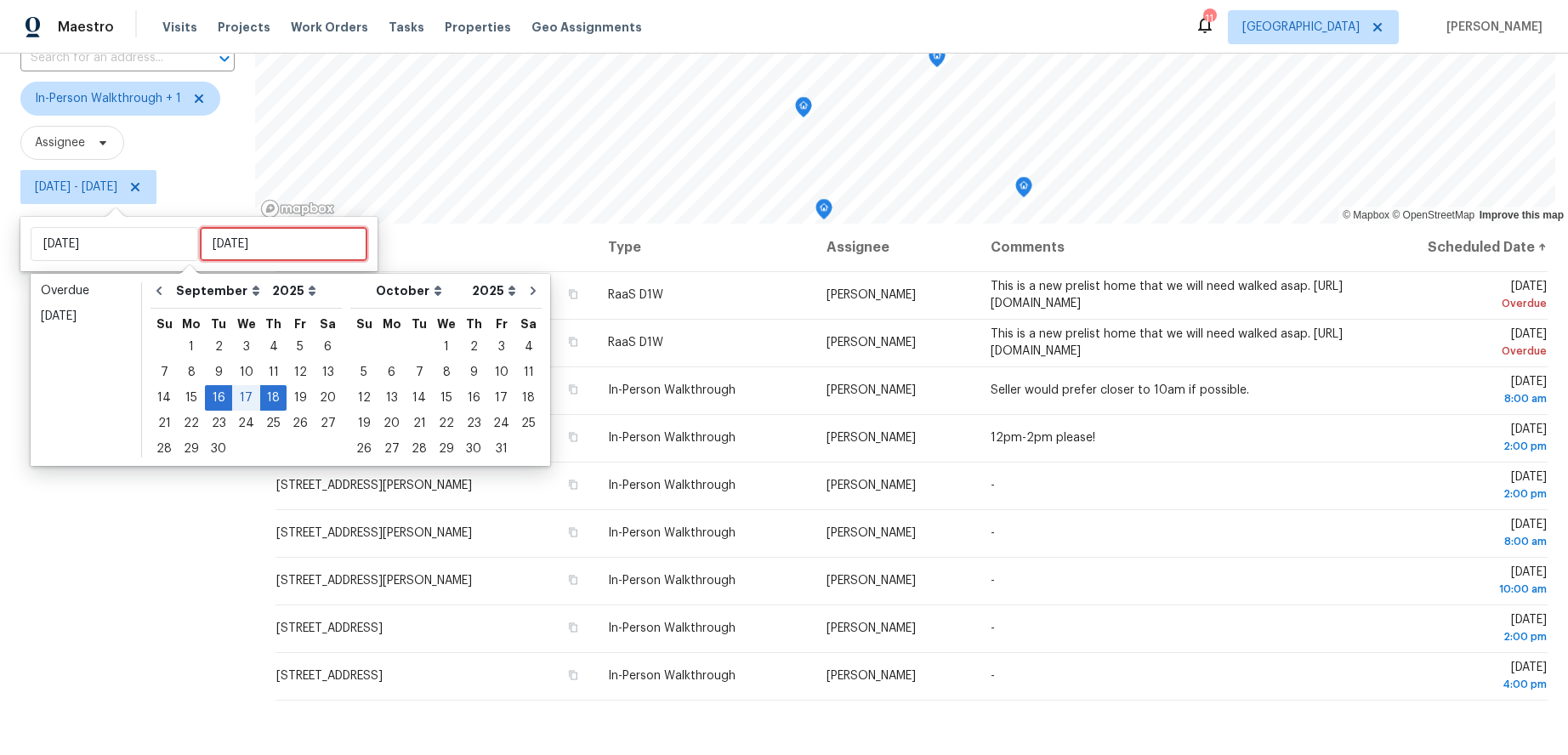
click at [278, 243] on input "[DATE]" at bounding box center [284, 244] width 167 height 34
type input "[DATE]"
click at [247, 394] on div "17" at bounding box center [246, 398] width 28 height 24
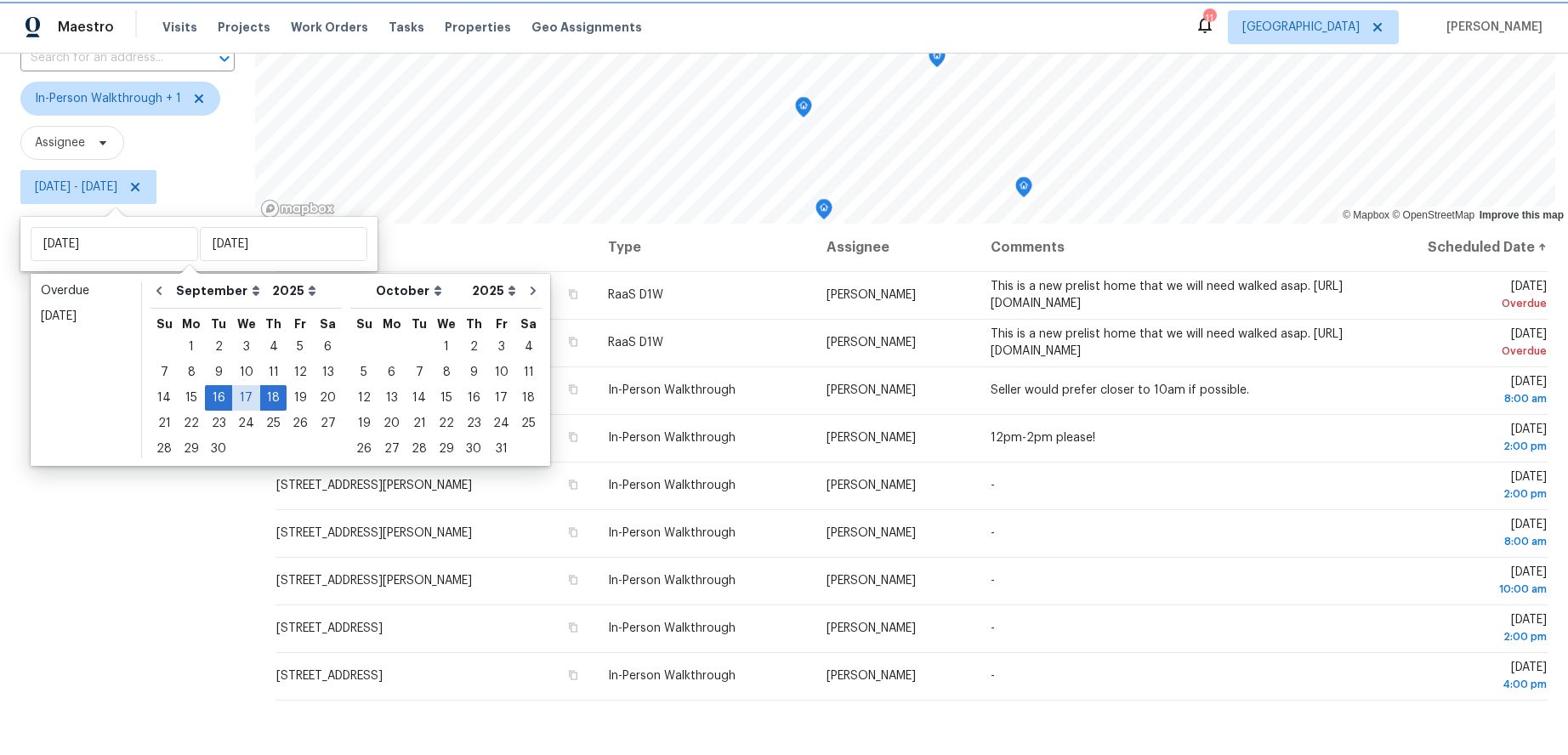
type input "[DATE]"
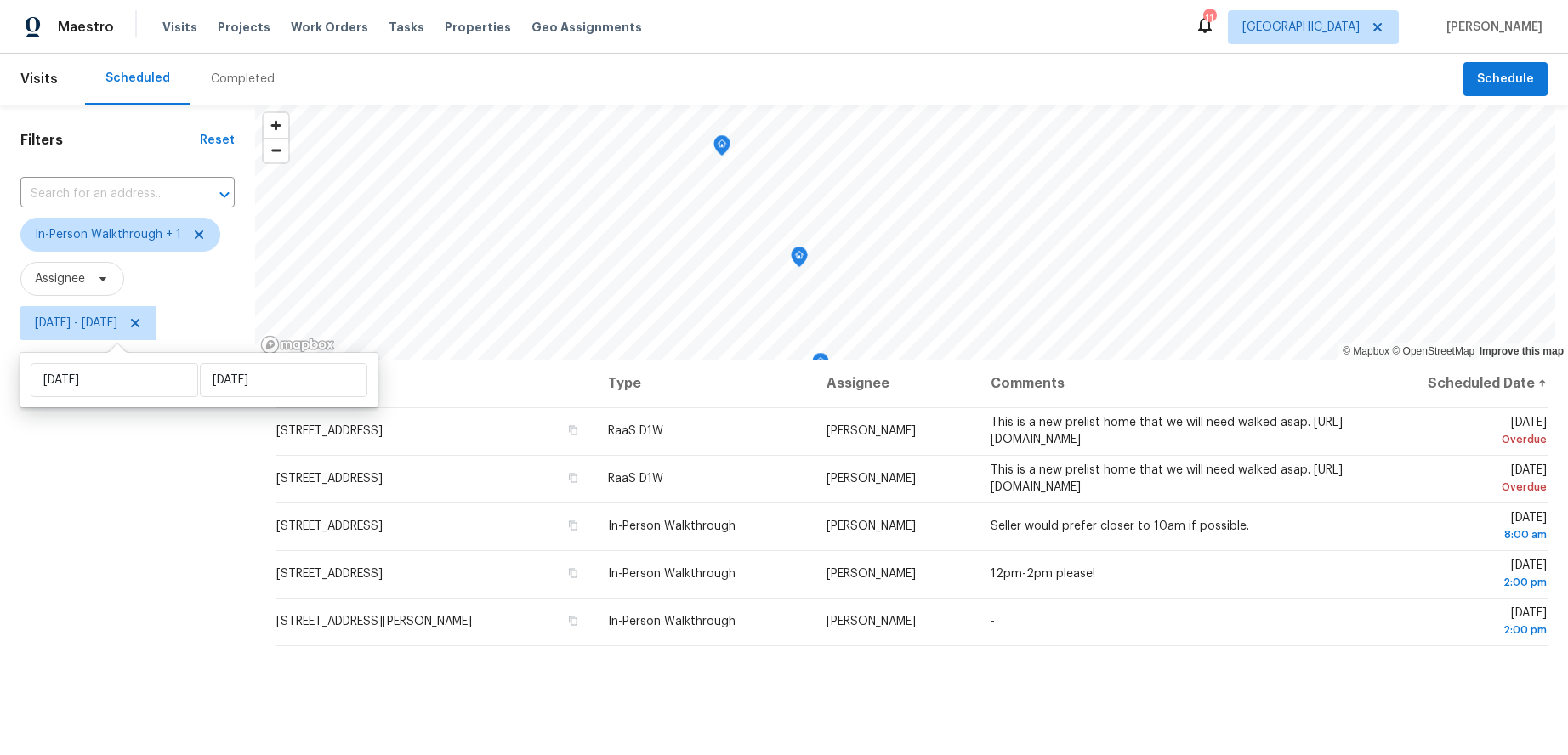
click at [138, 476] on div "Filters Reset ​ In-Person Walkthrough + 1 Assignee Tue, Sep 16 - Wed, Sep 17" at bounding box center [127, 533] width 255 height 858
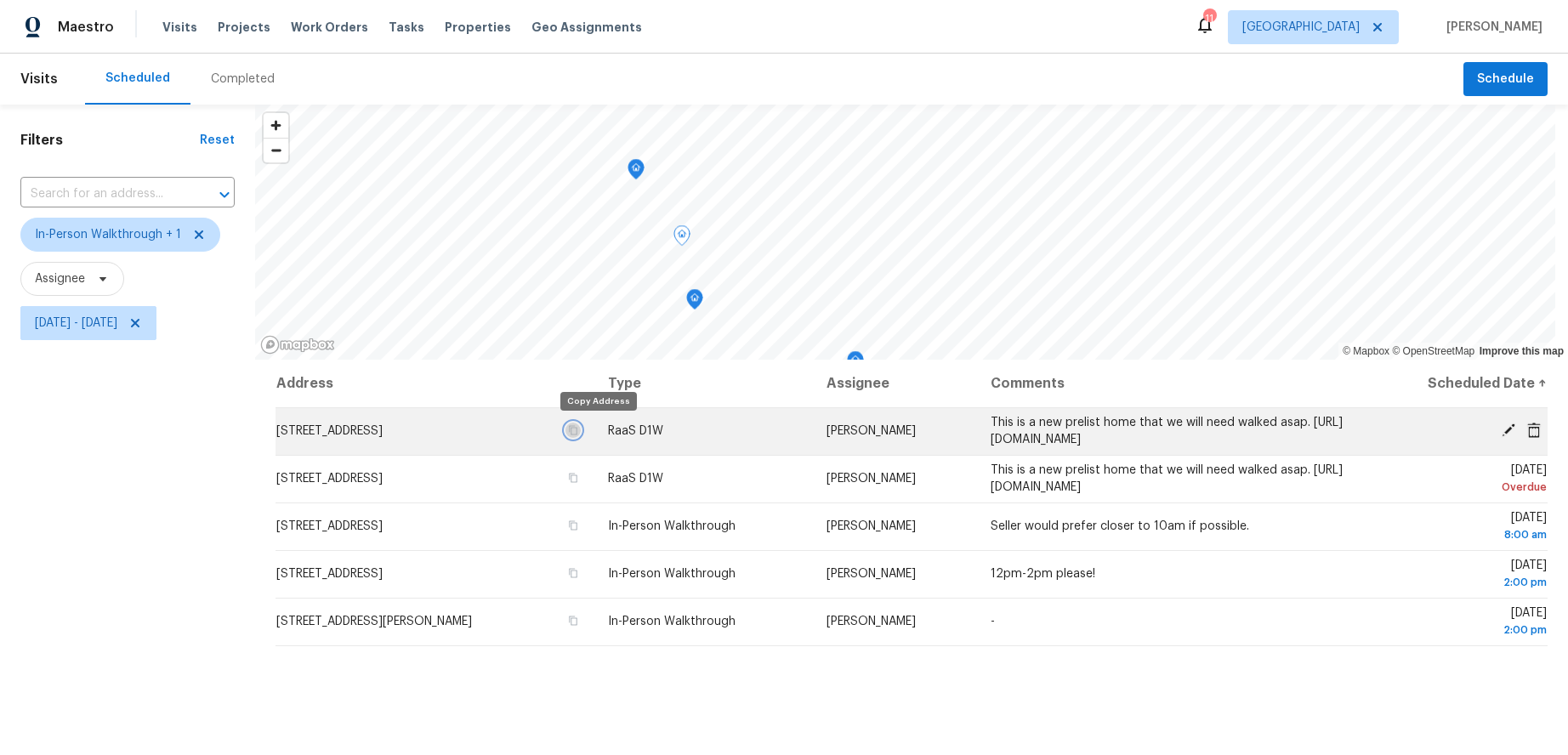
click at [578, 427] on icon "button" at bounding box center [572, 430] width 10 height 10
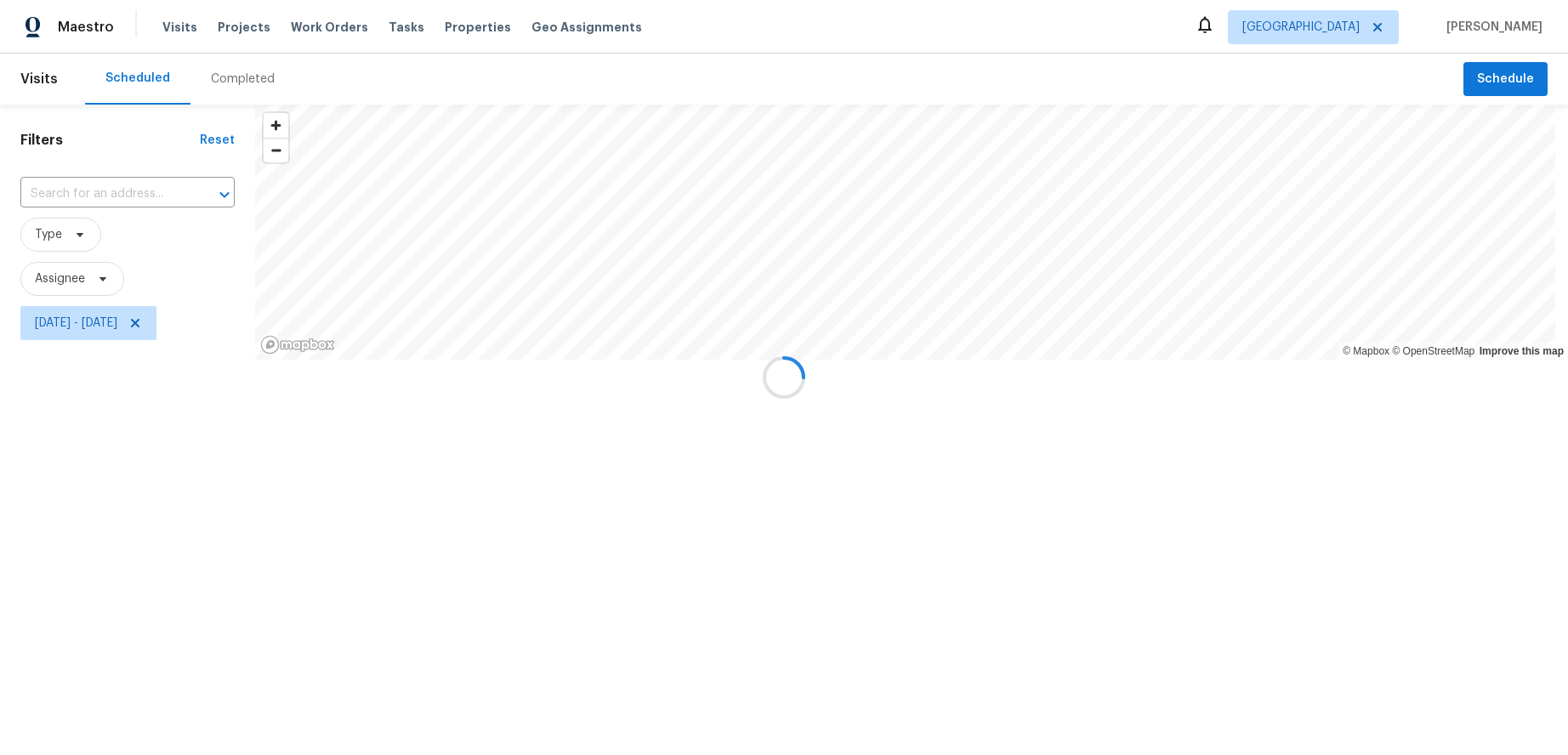
click at [149, 322] on div at bounding box center [784, 377] width 1568 height 755
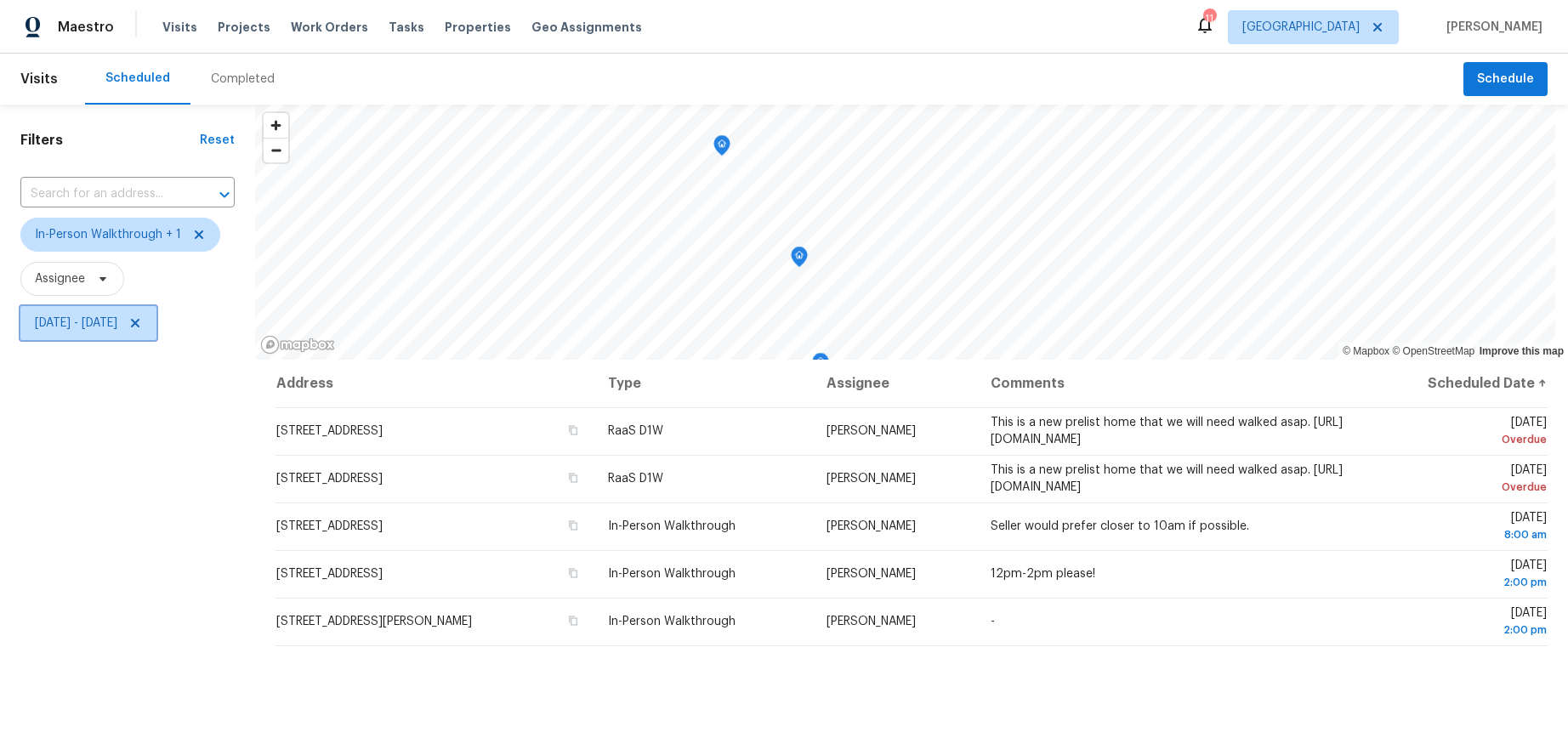
click at [118, 328] on span "[DATE] - [DATE]" at bounding box center [76, 323] width 83 height 17
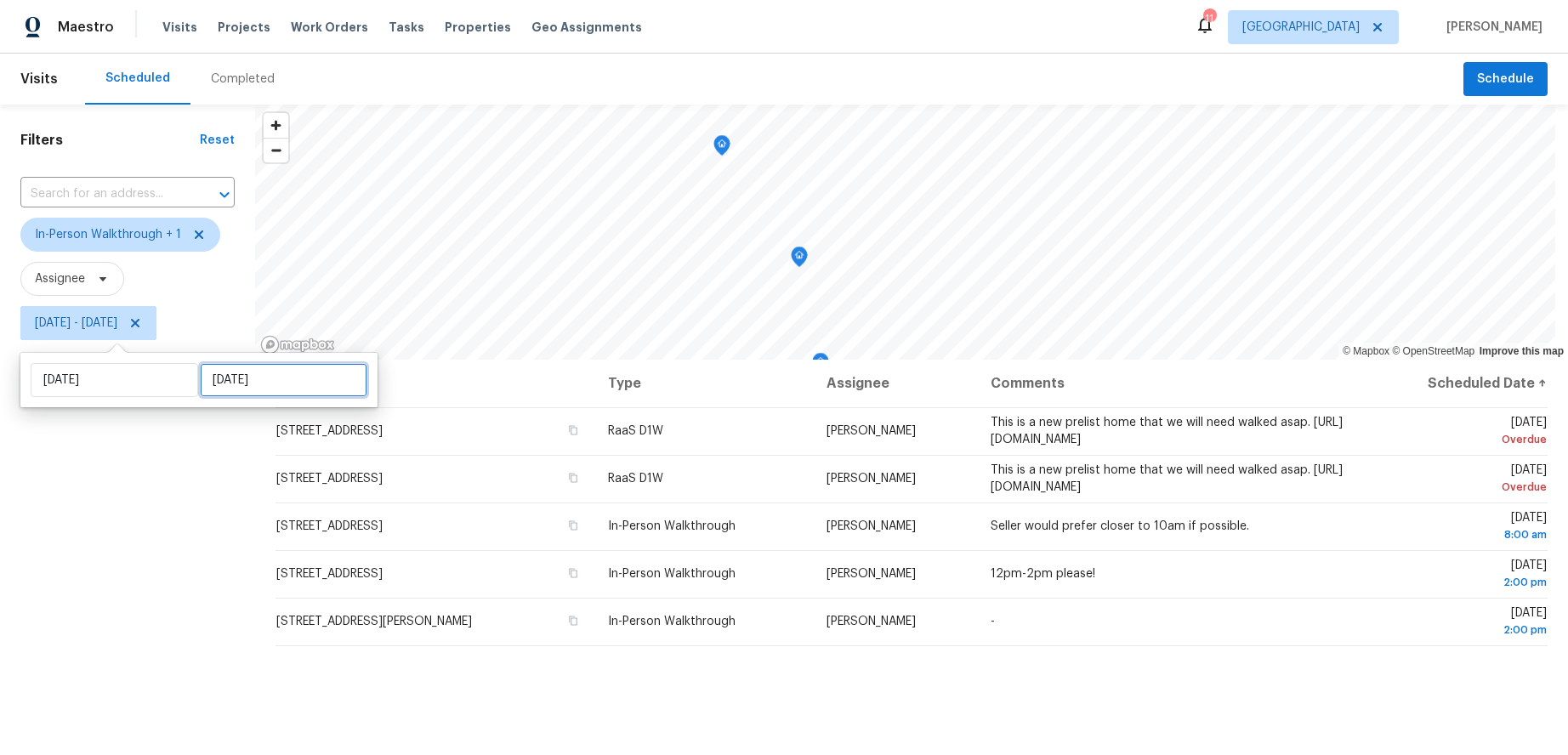
click at [279, 374] on input "[DATE]" at bounding box center [284, 380] width 167 height 34
select select "8"
select select "2025"
select select "9"
select select "2025"
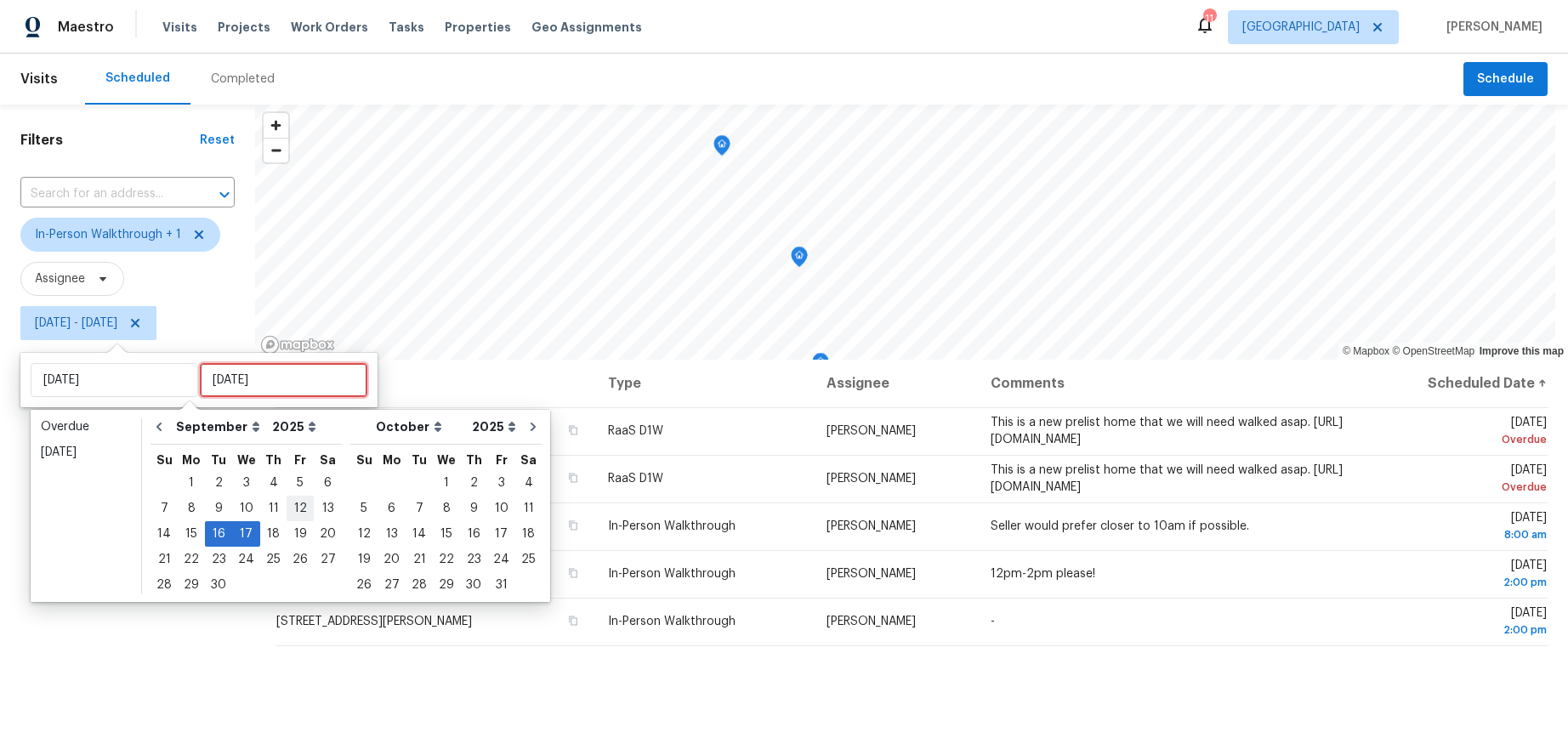
type input "[DATE]"
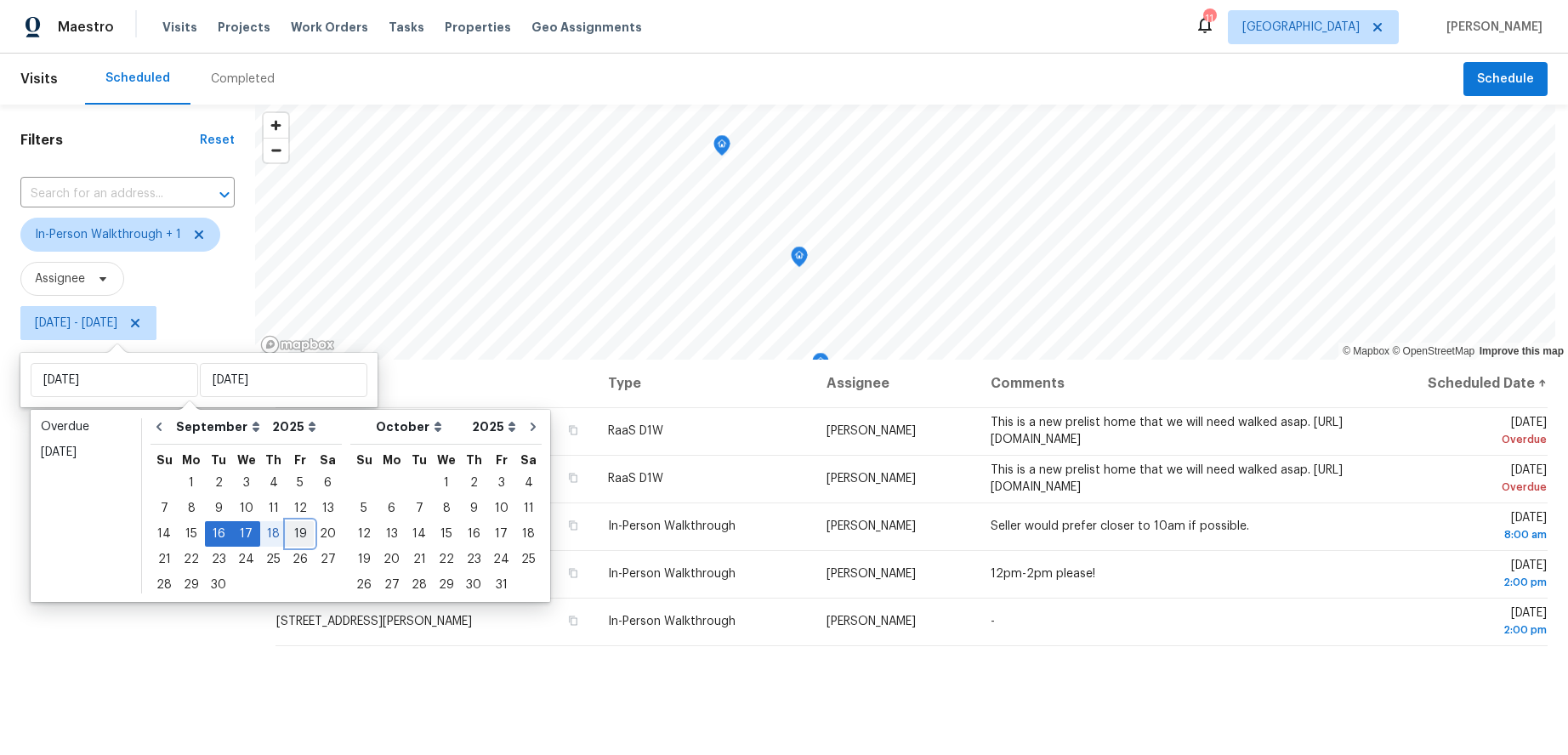
click at [292, 527] on div "19" at bounding box center [300, 533] width 27 height 24
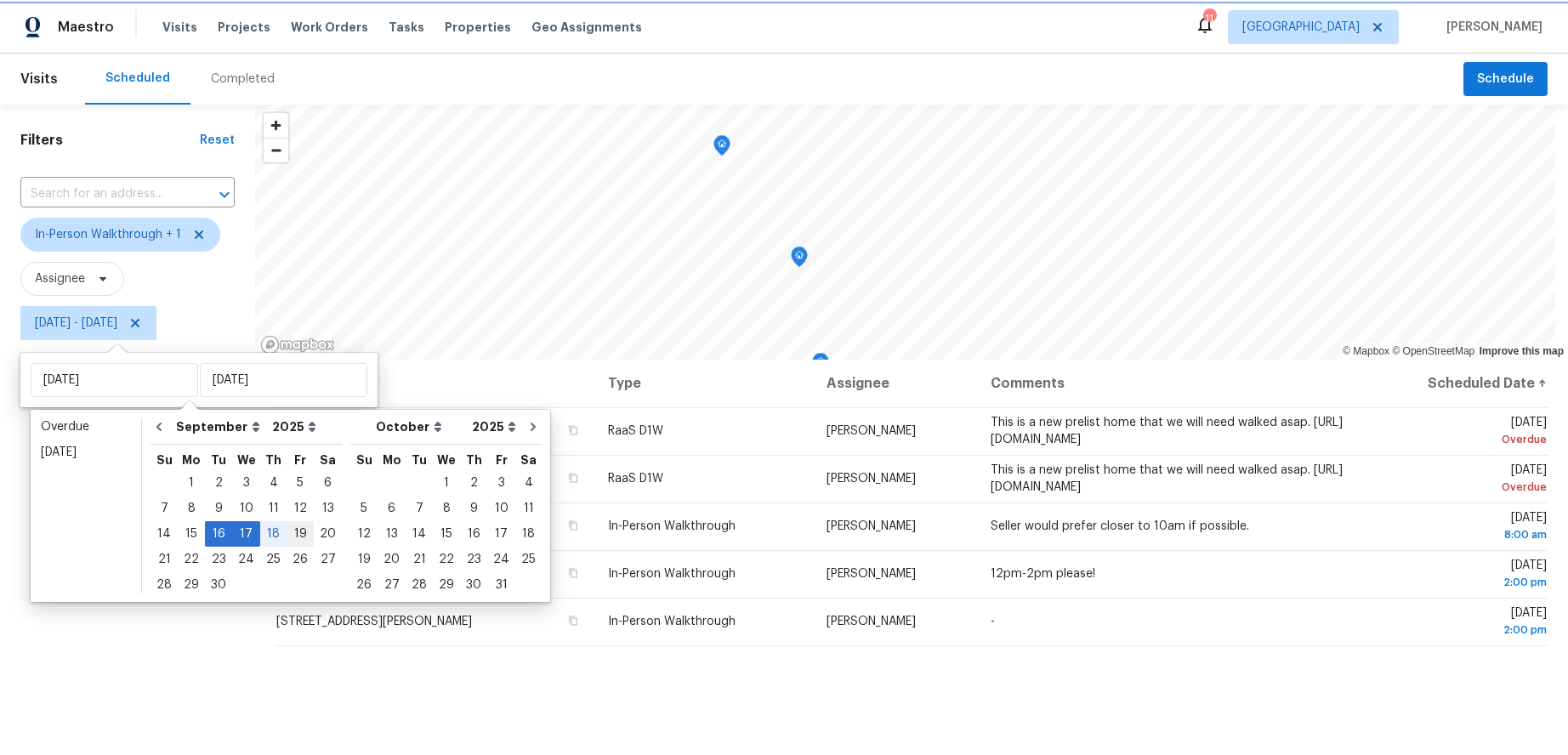
type input "[DATE]"
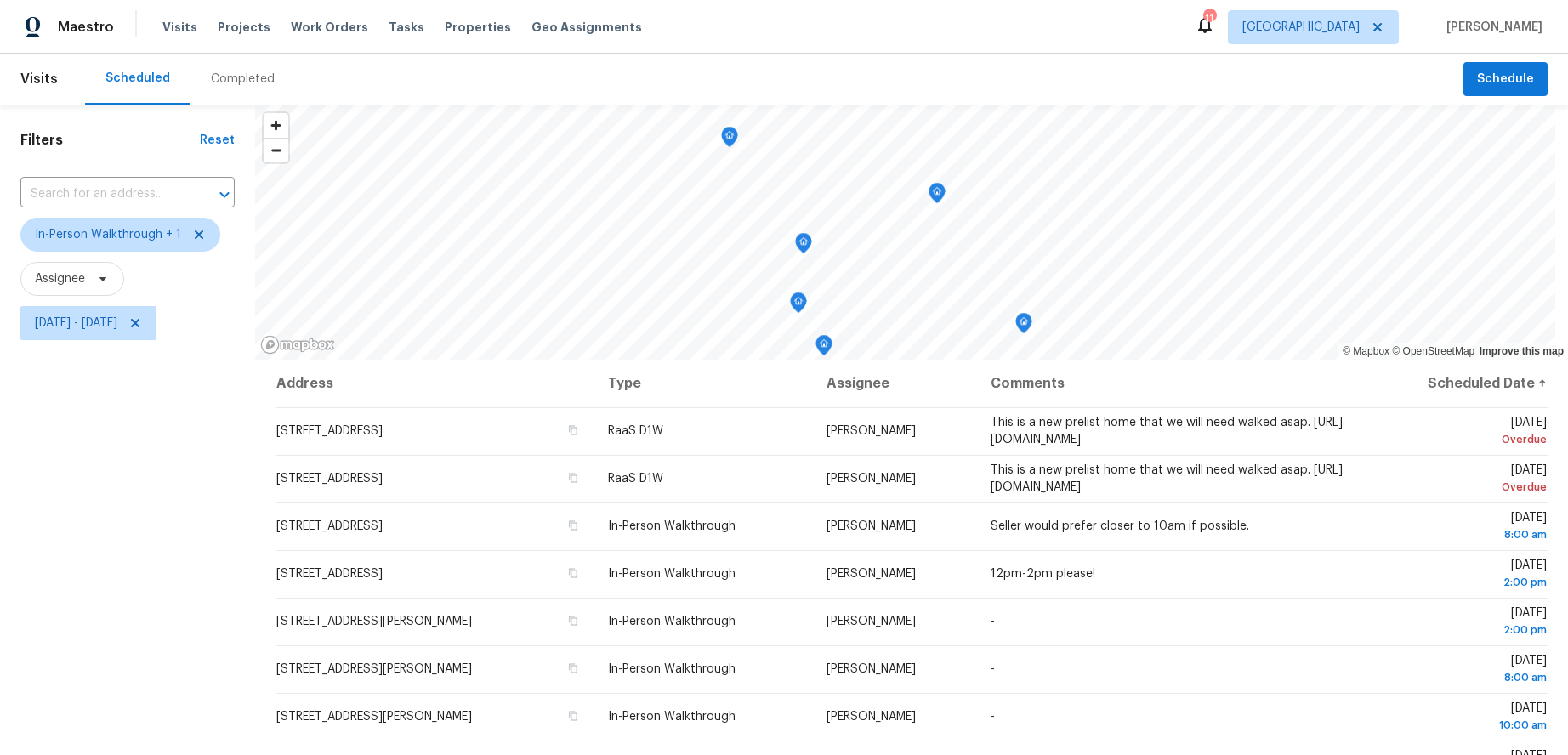
click at [64, 474] on div "Filters Reset ​ In-Person Walkthrough + 1 Assignee [DATE] - [DATE]" at bounding box center [127, 533] width 255 height 858
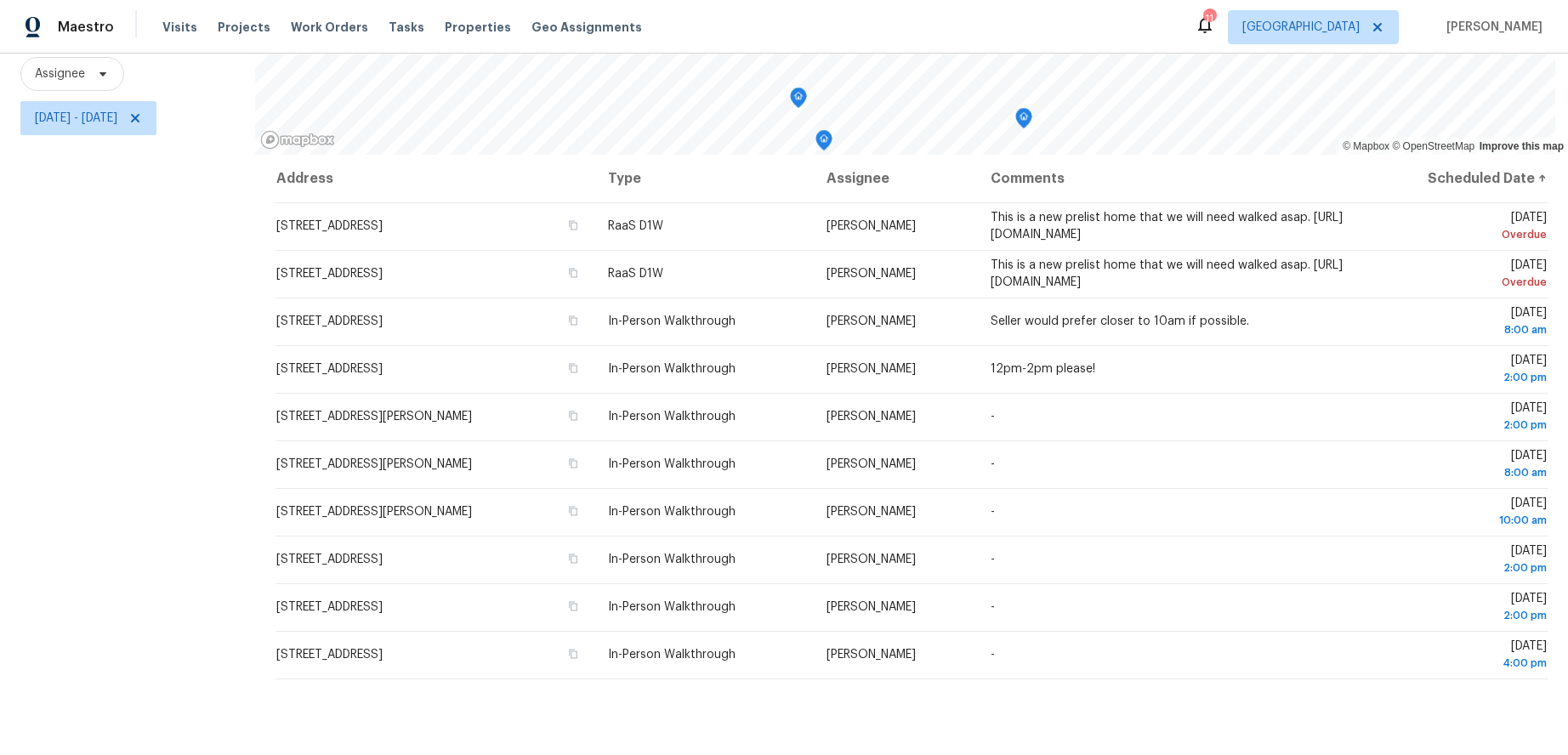
scroll to position [221, 0]
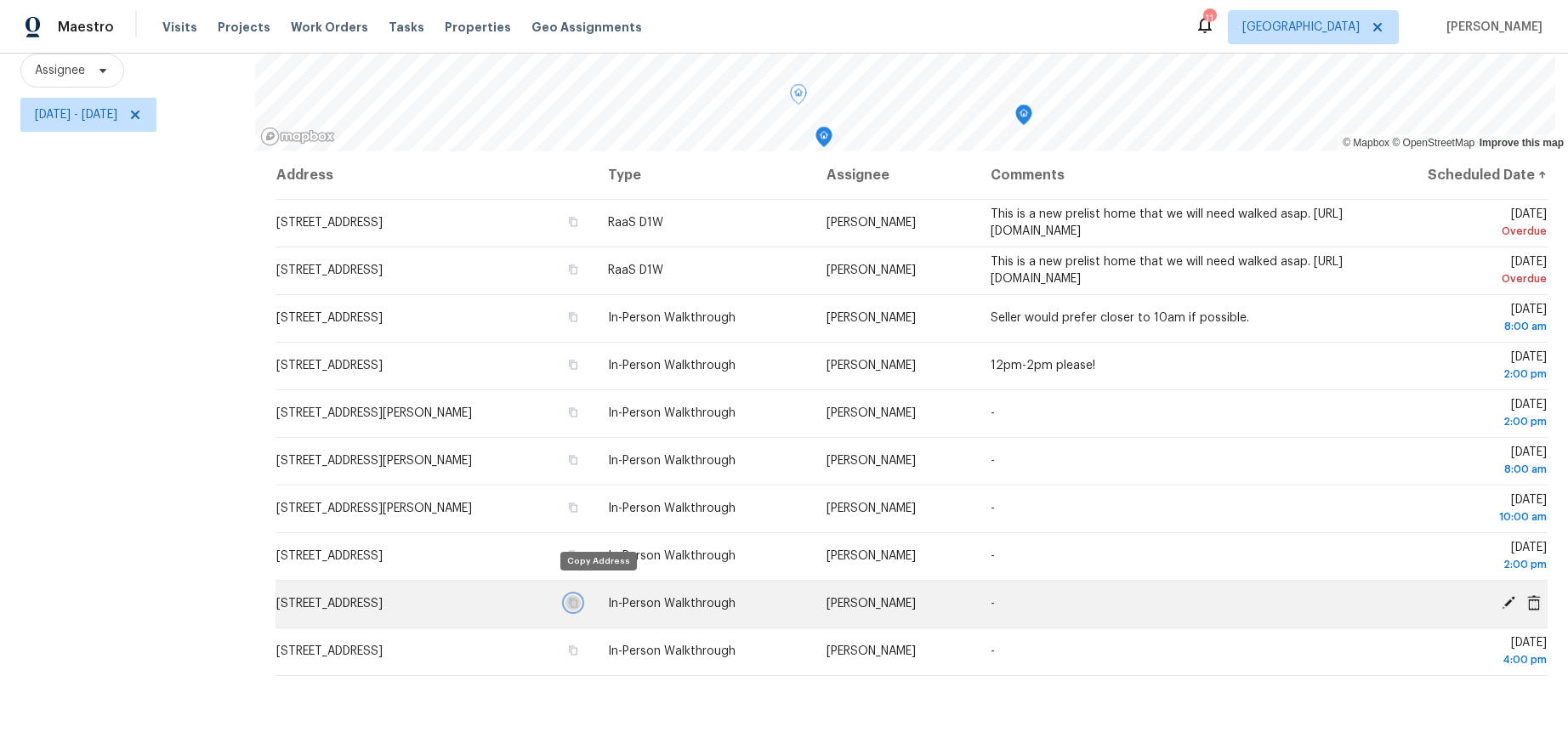
click at [577, 599] on icon "button" at bounding box center [572, 604] width 8 height 9
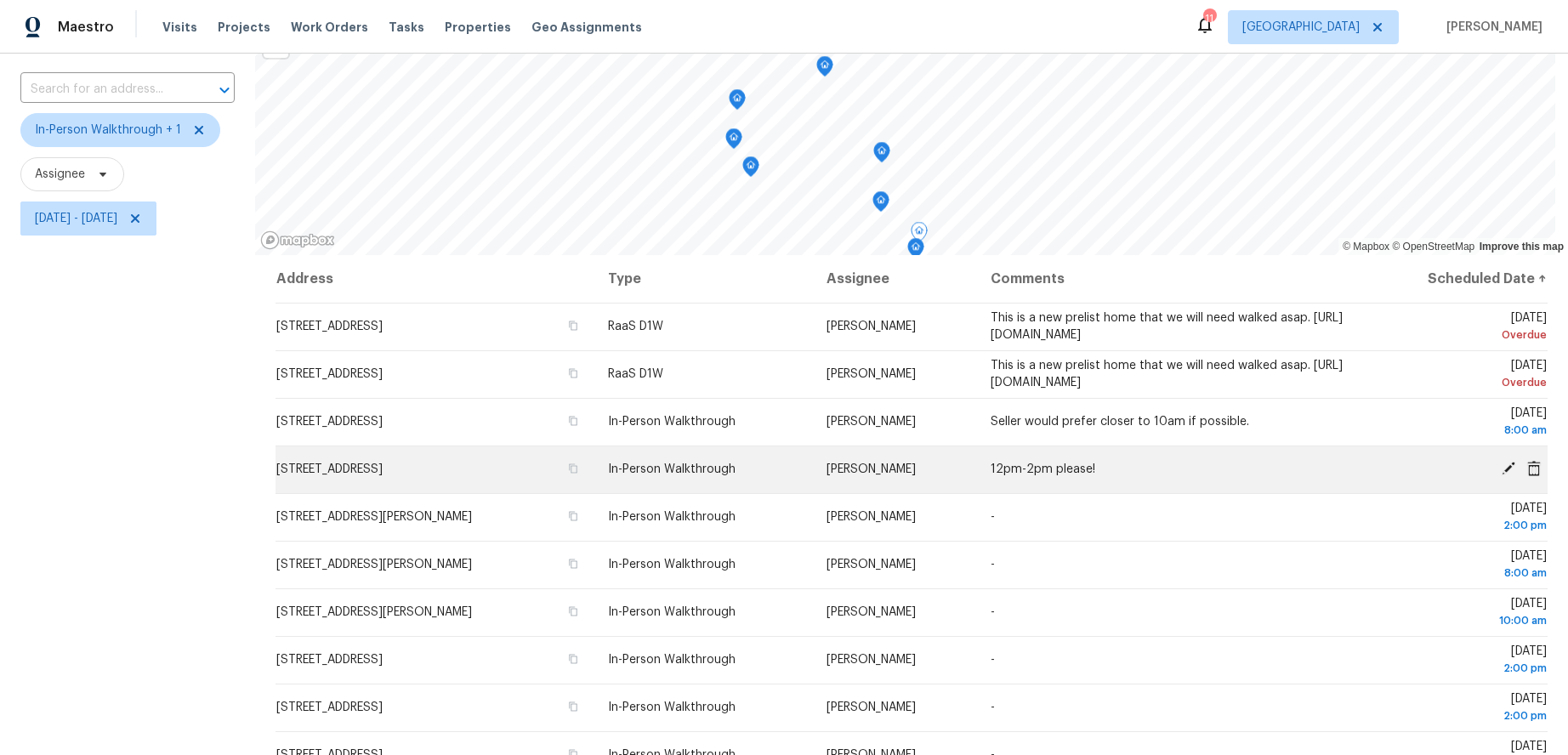
scroll to position [131, 0]
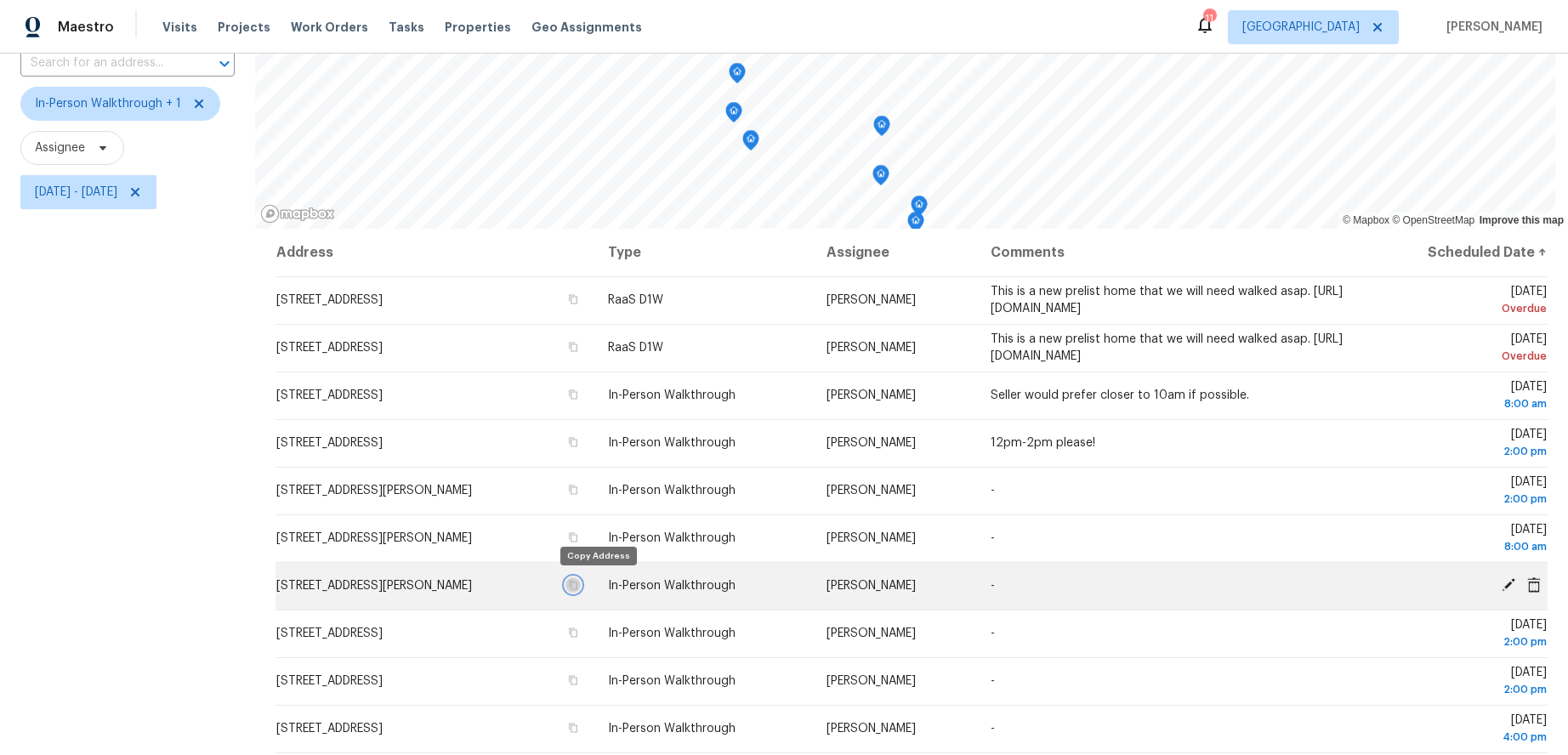
click at [578, 587] on icon "button" at bounding box center [572, 585] width 10 height 10
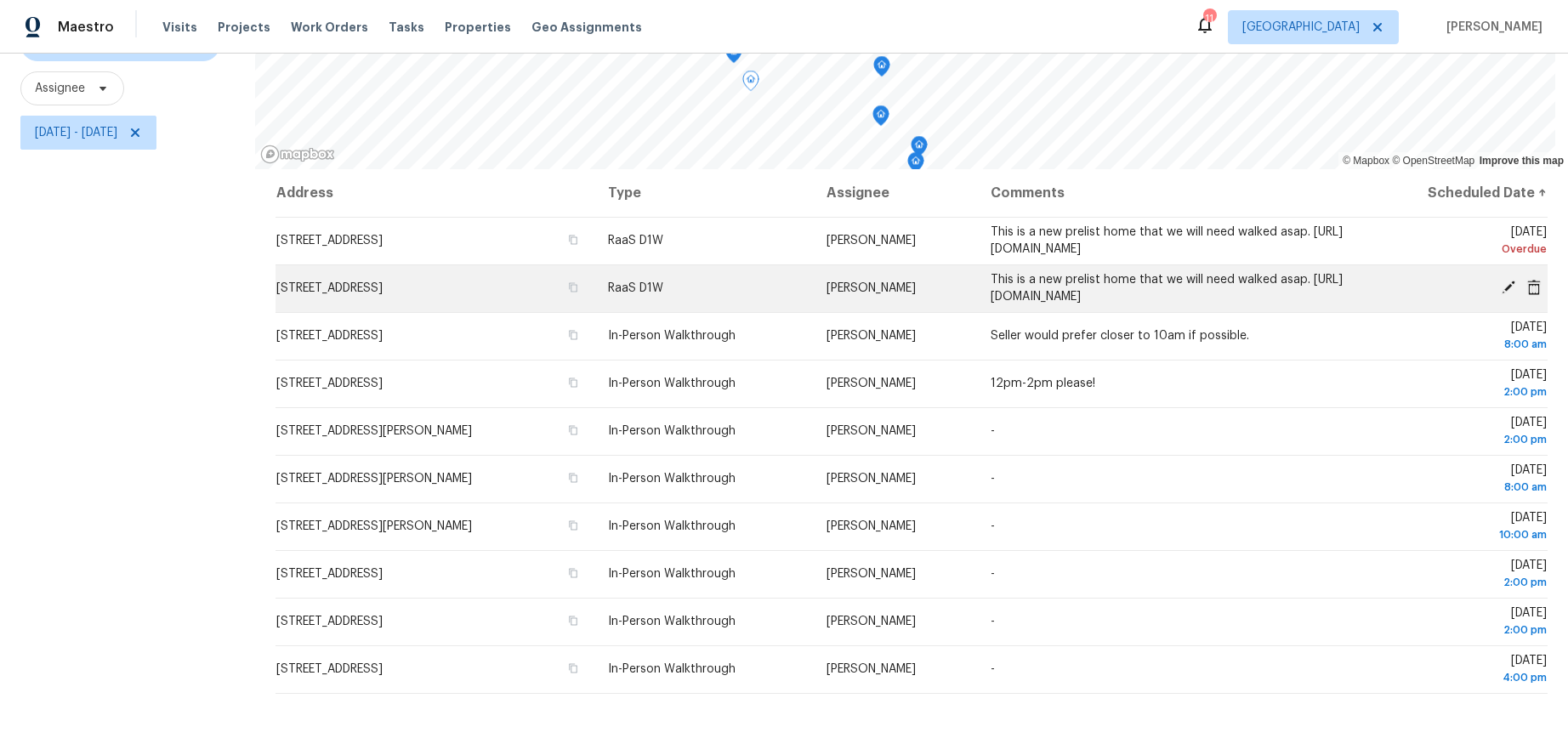
scroll to position [221, 0]
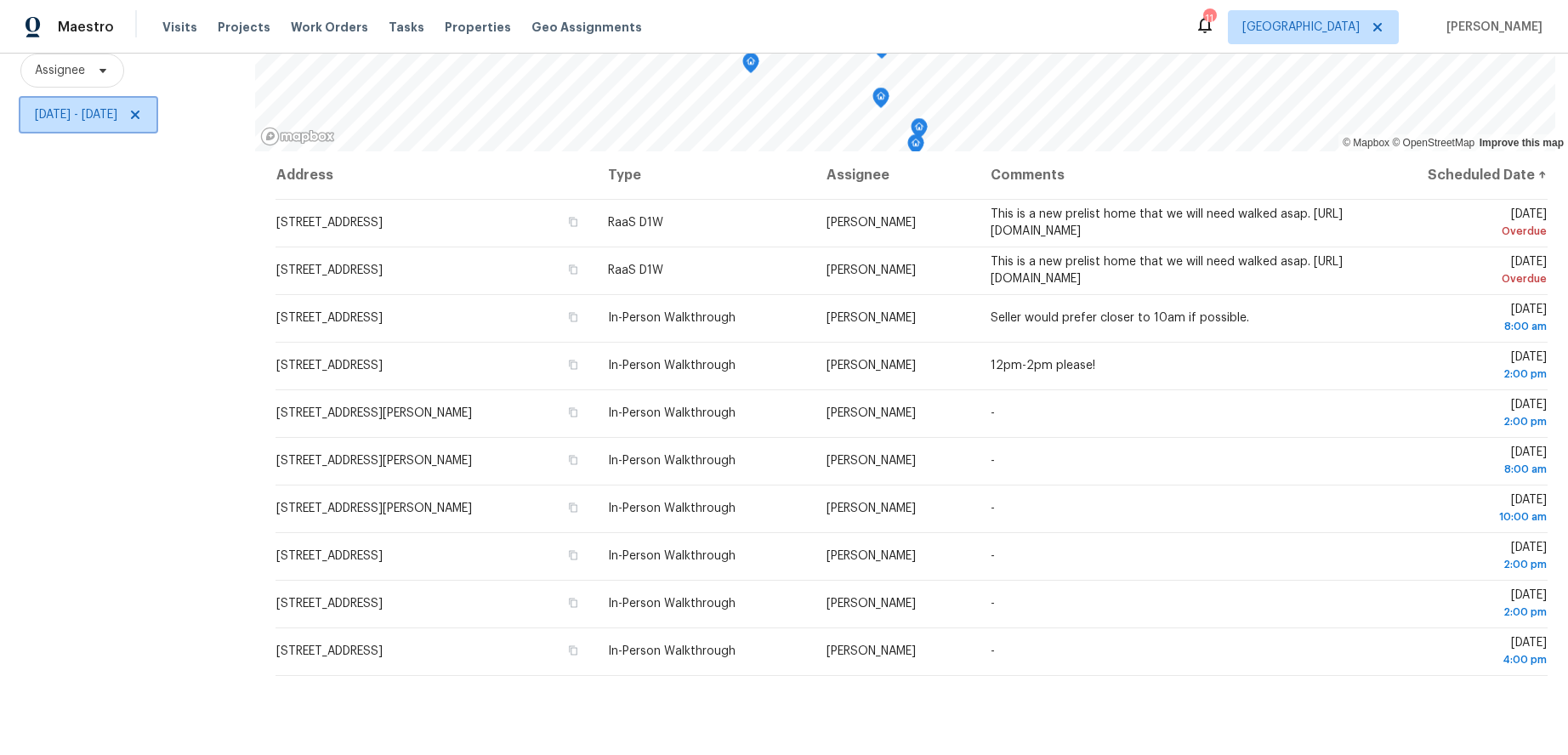
click at [118, 106] on span "[DATE] - [DATE]" at bounding box center [76, 115] width 83 height 17
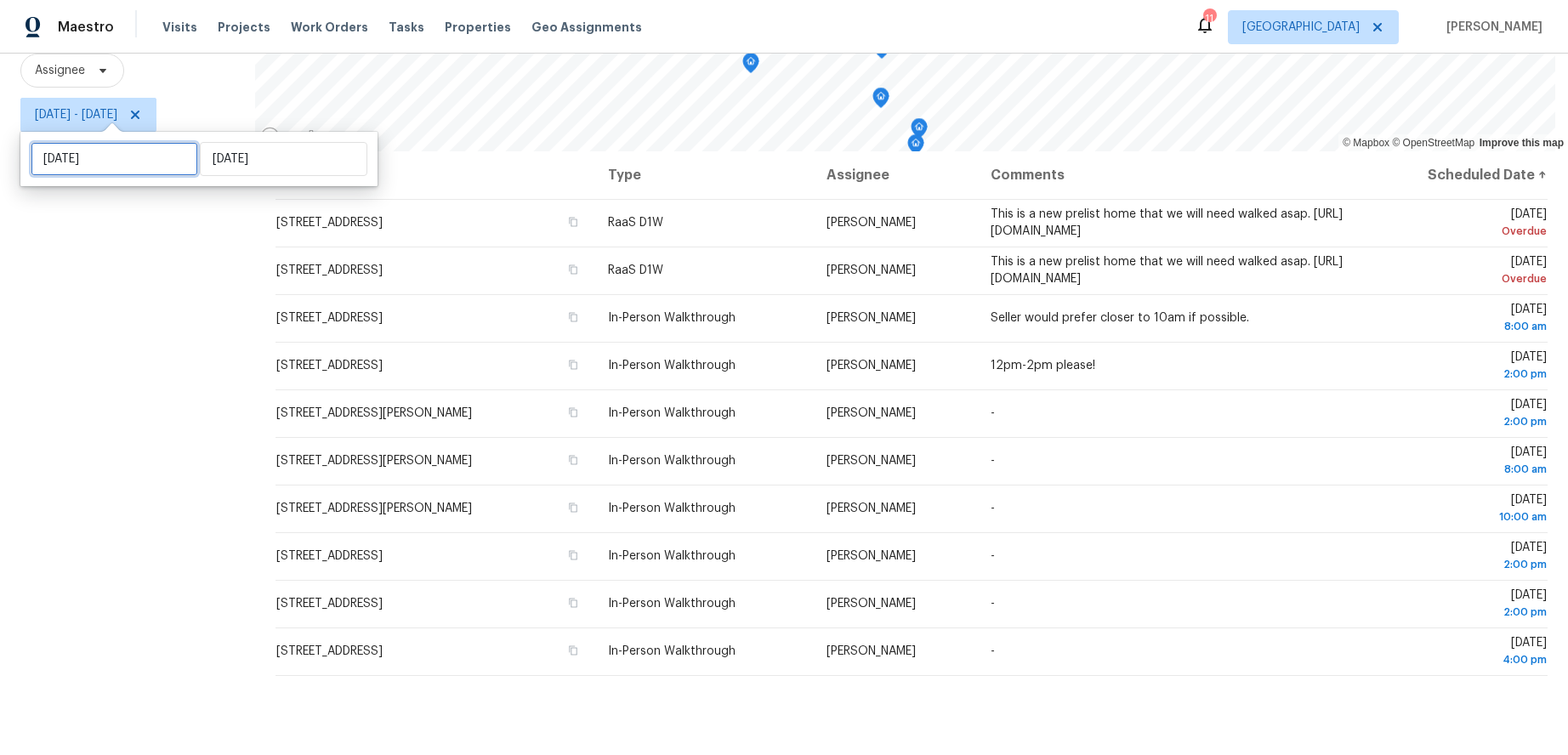
click at [133, 148] on input "[DATE]" at bounding box center [115, 159] width 167 height 34
select select "8"
select select "2025"
select select "9"
select select "2025"
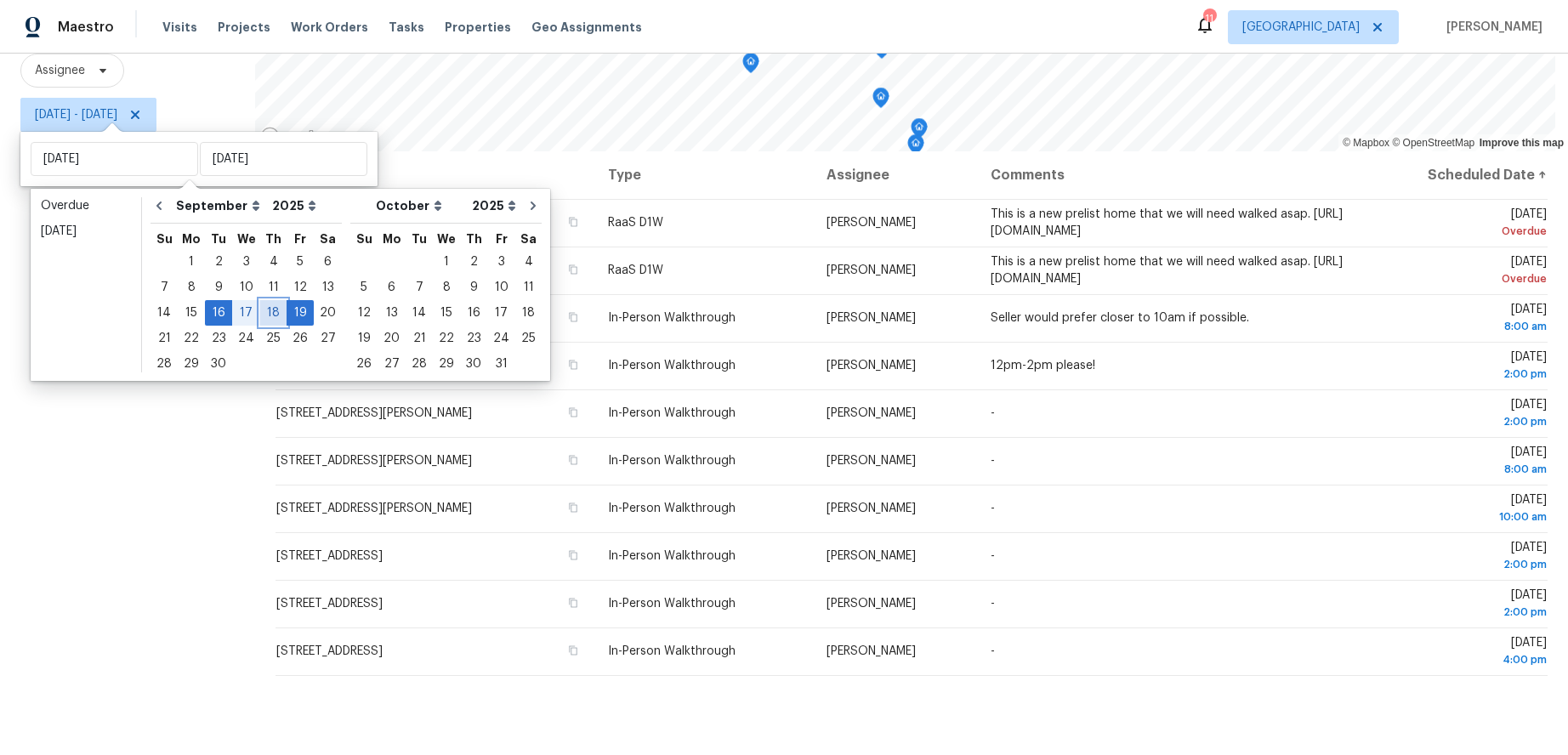
click at [266, 316] on div "18" at bounding box center [274, 312] width 26 height 24
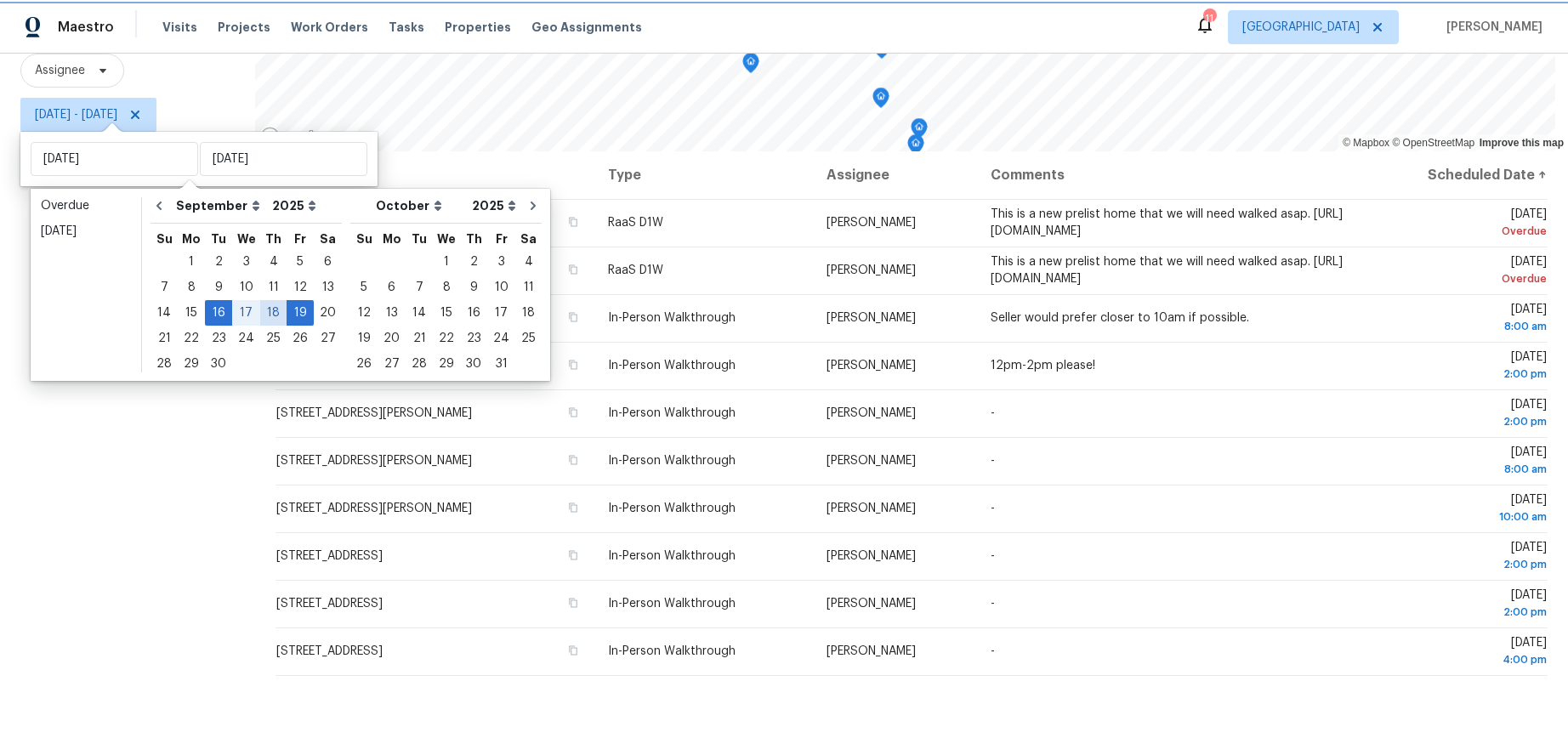
type input "[DATE]"
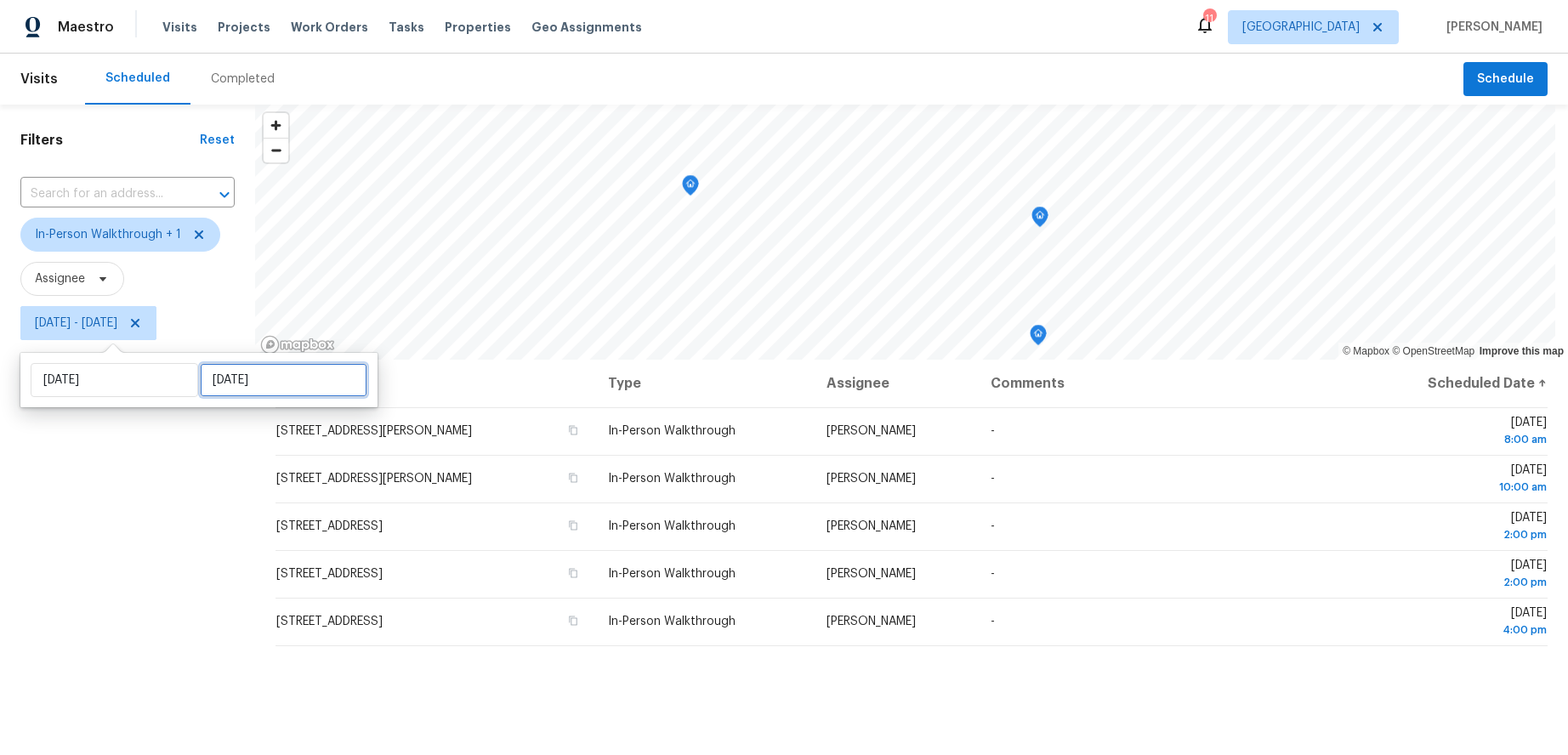
click at [263, 378] on input "[DATE]" at bounding box center [284, 380] width 167 height 34
select select "8"
select select "2025"
select select "9"
select select "2025"
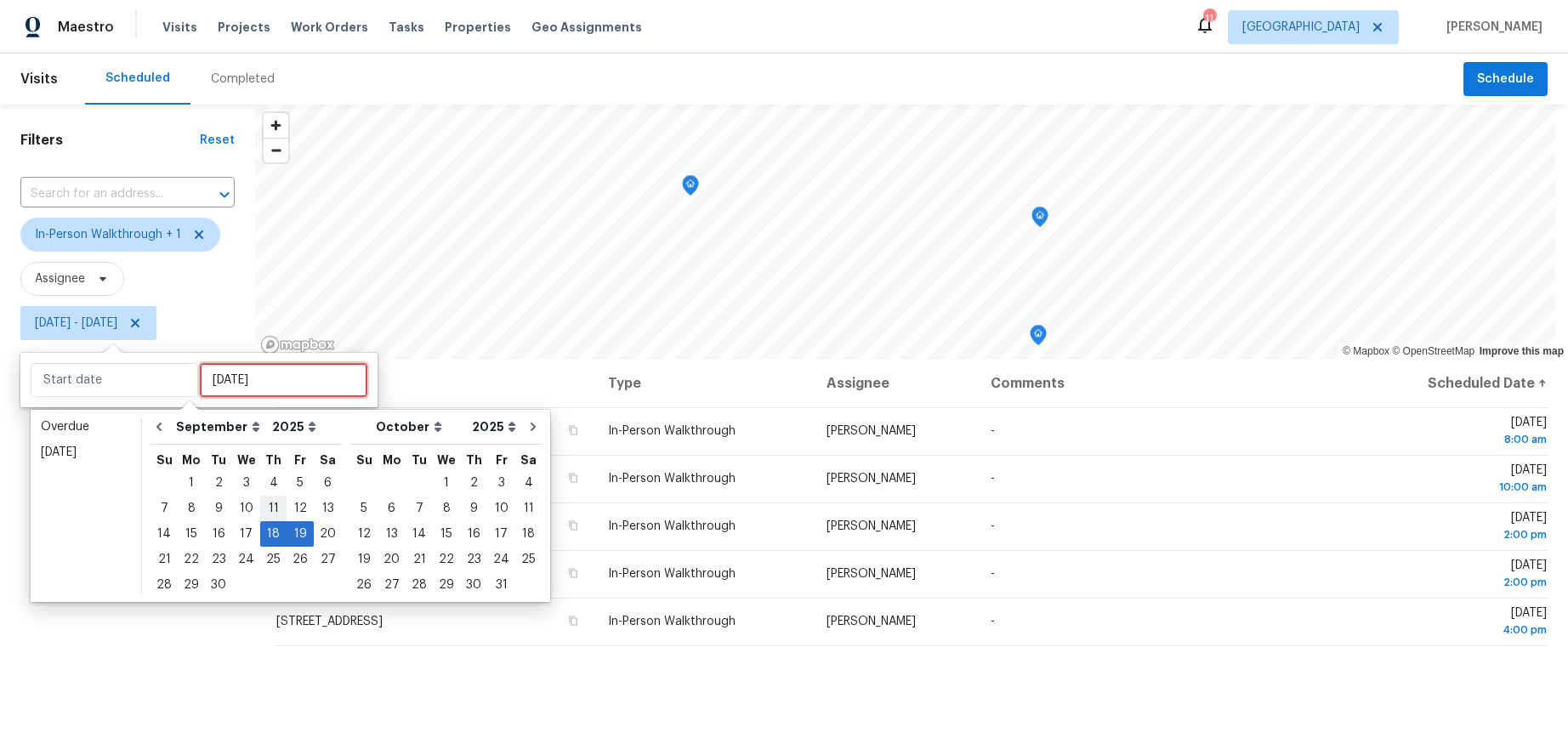
type input "[DATE]"
click at [272, 532] on div "18" at bounding box center [274, 533] width 26 height 24
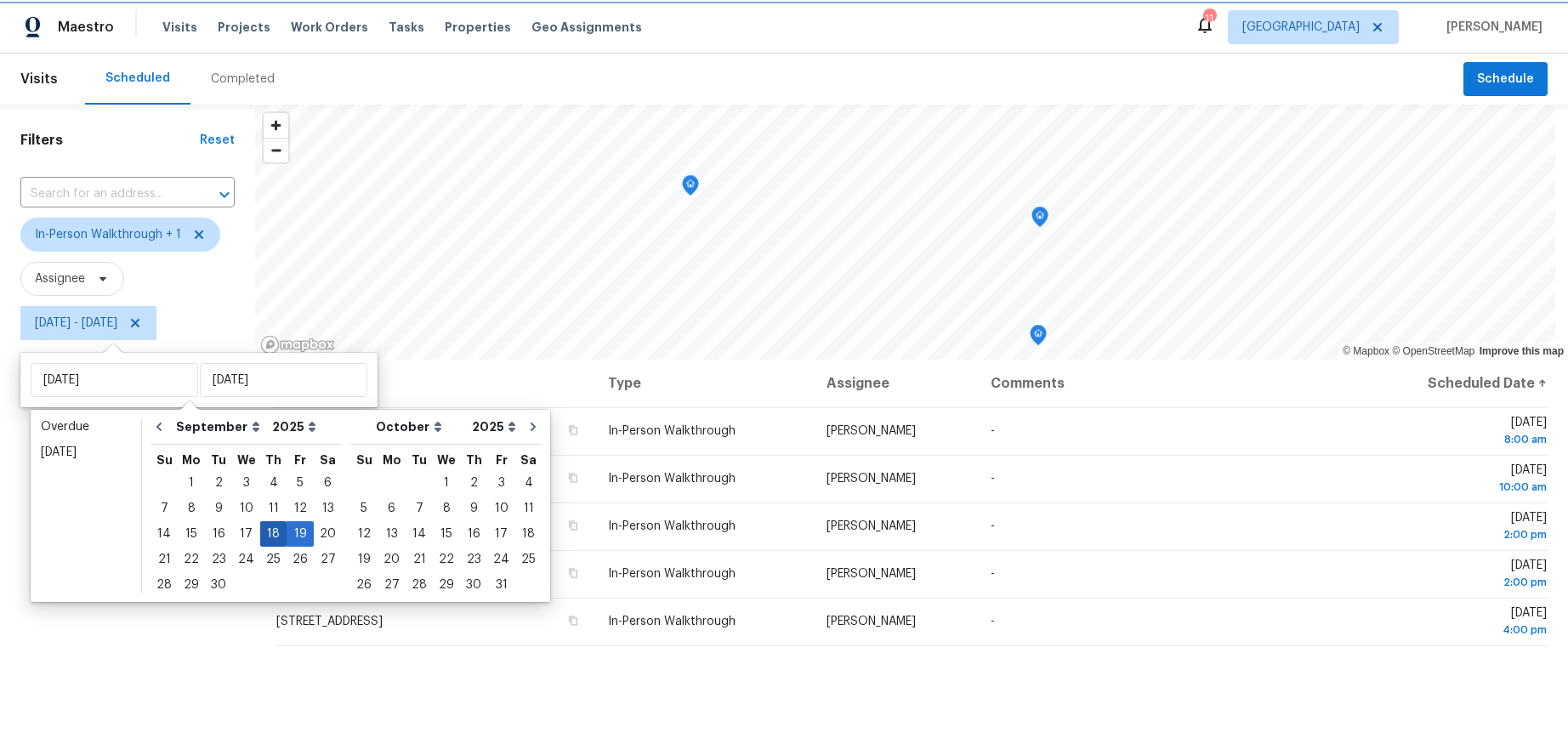
type input "[DATE]"
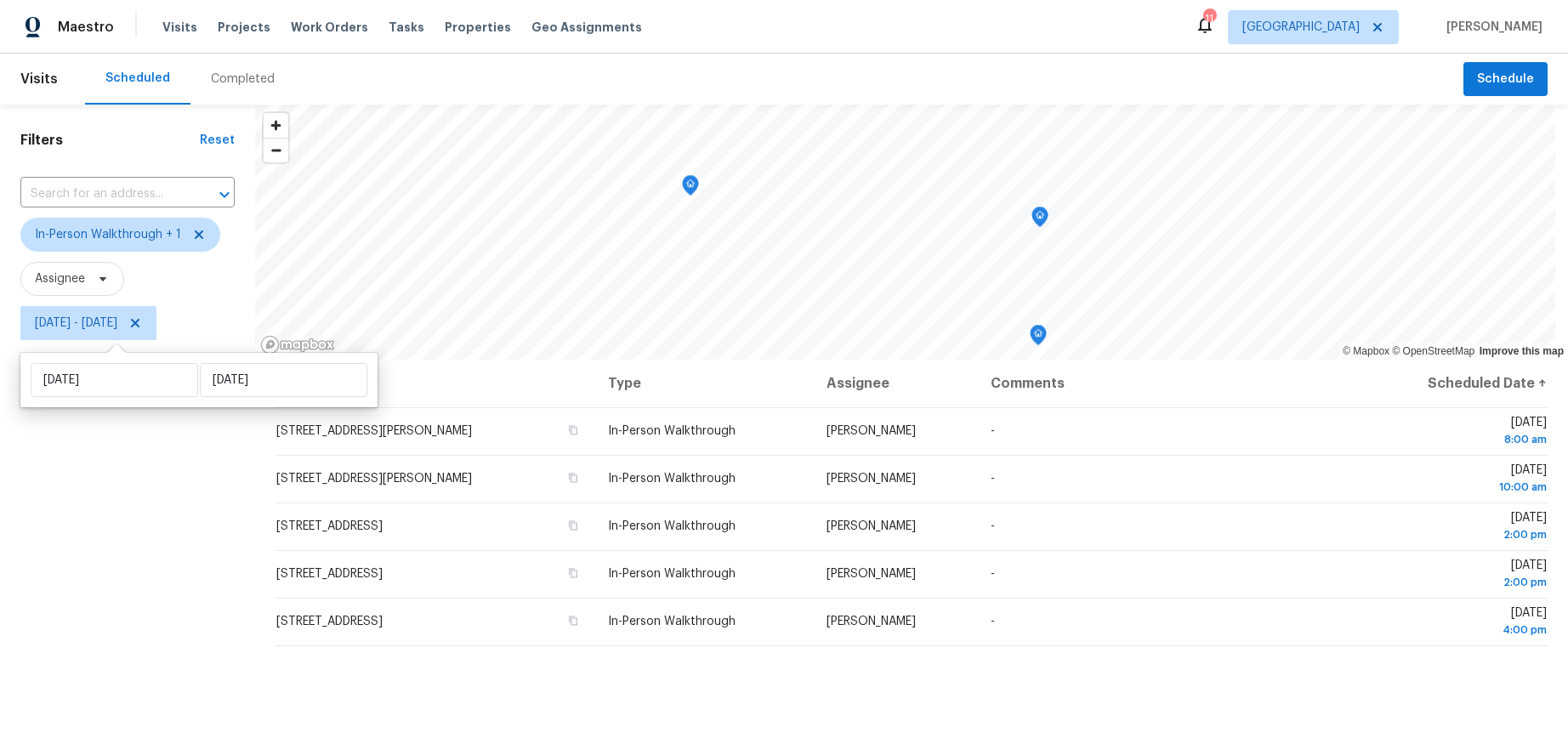
click at [102, 499] on div "Filters Reset ​ In-Person Walkthrough + 1 Assignee [DATE] - [DATE]" at bounding box center [127, 533] width 255 height 858
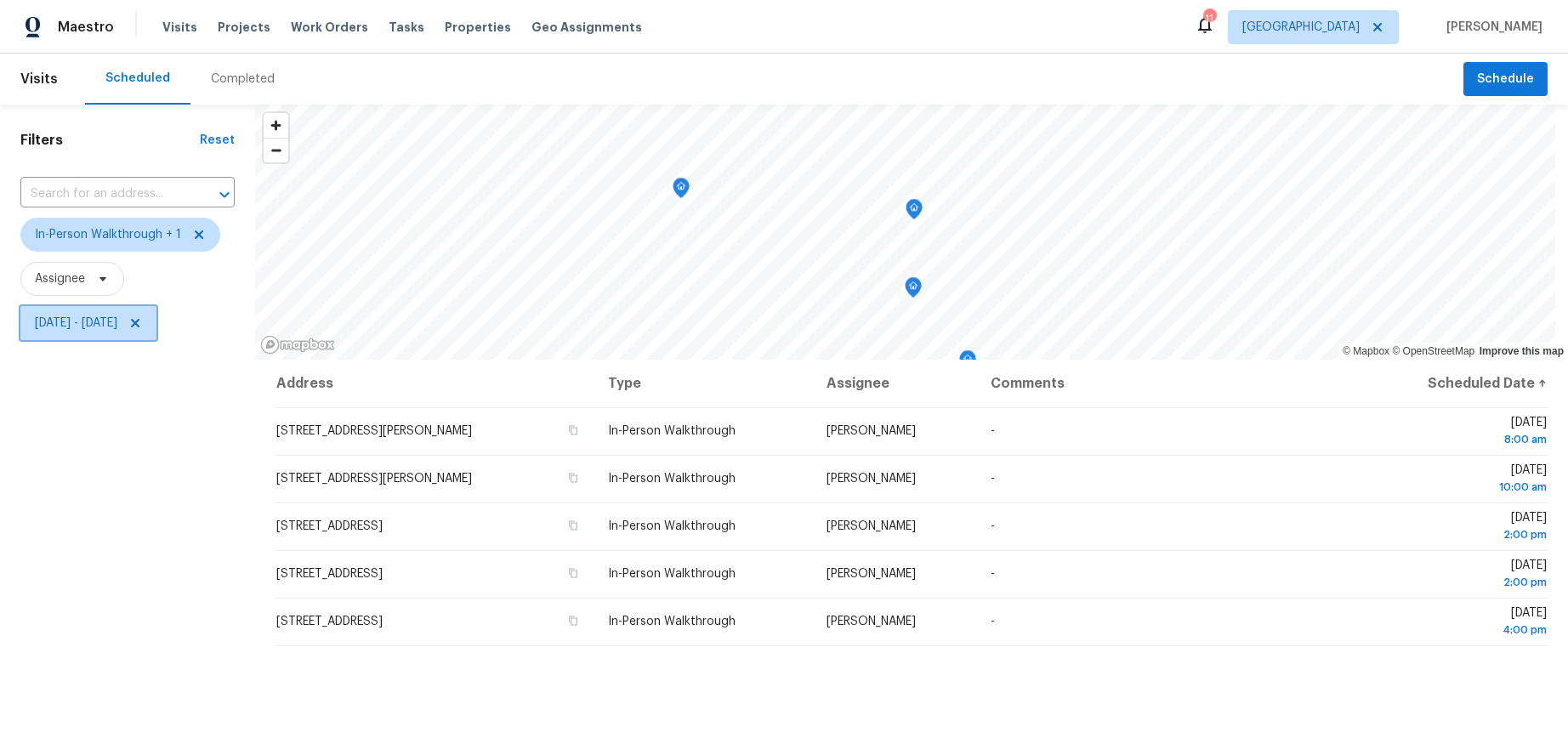
click at [118, 326] on span "[DATE] - [DATE]" at bounding box center [76, 323] width 83 height 17
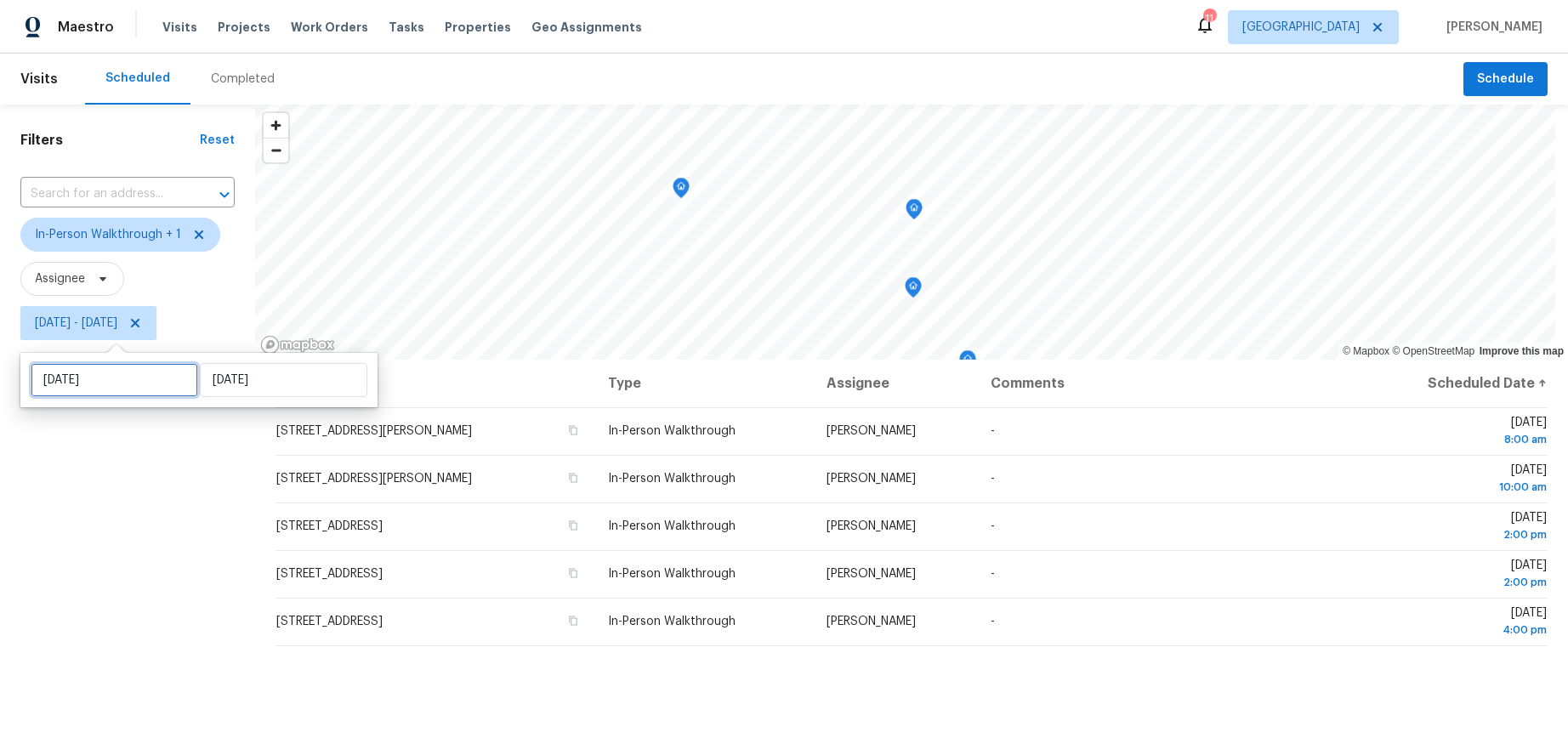
click at [172, 379] on input "[DATE]" at bounding box center [115, 380] width 167 height 34
select select "8"
select select "2025"
select select "9"
select select "2025"
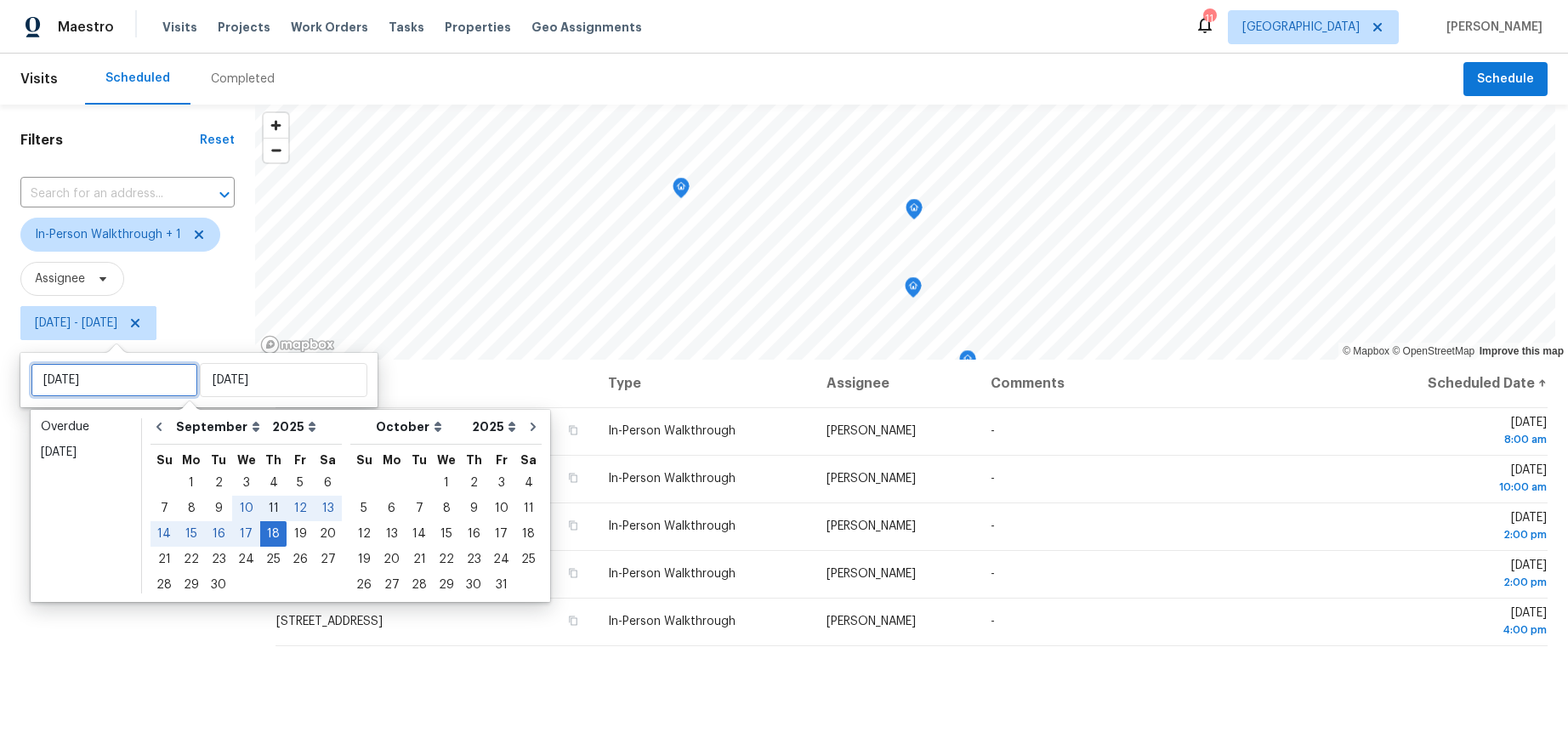
type input "[DATE]"
click at [299, 531] on div "19" at bounding box center [300, 533] width 27 height 24
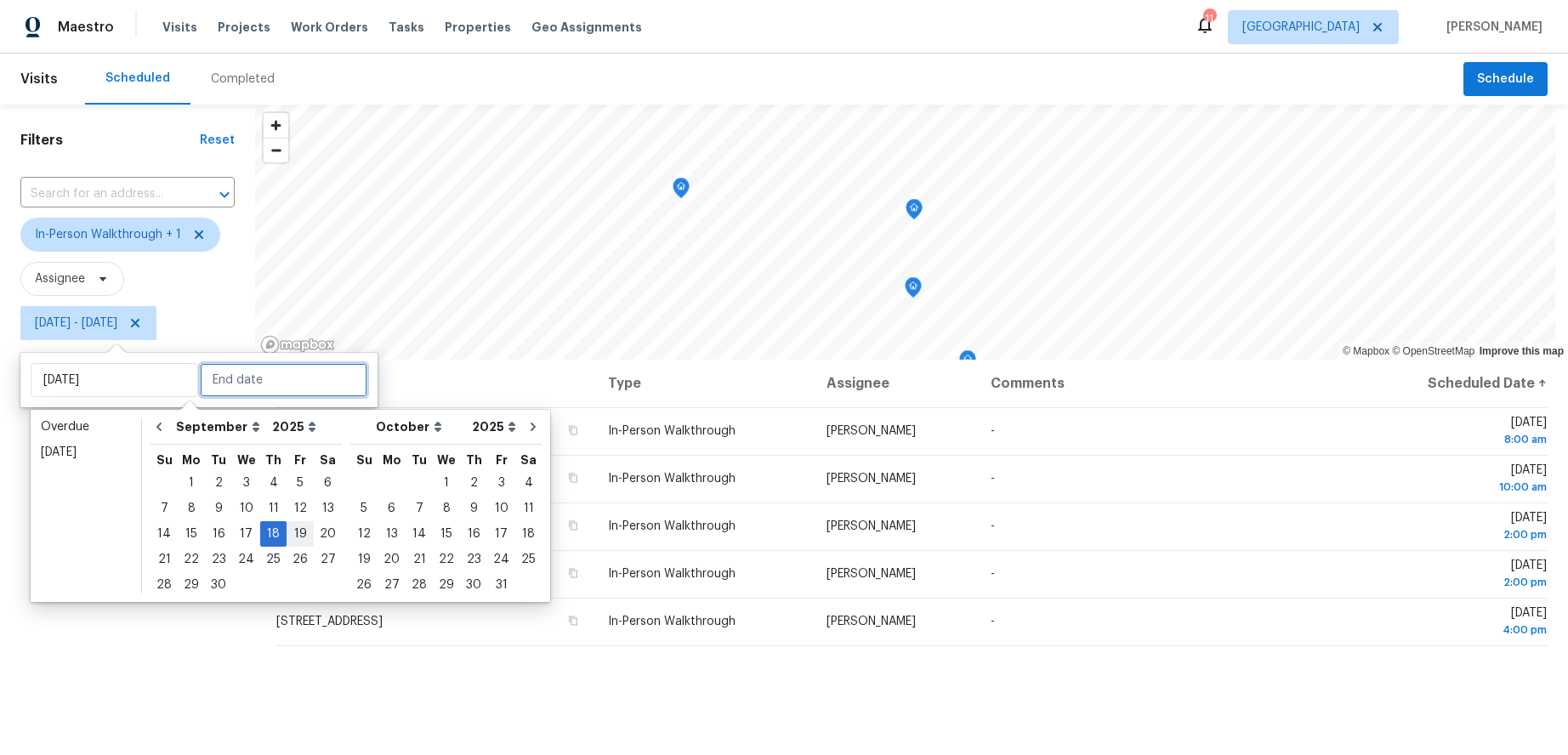
type input "[DATE]"
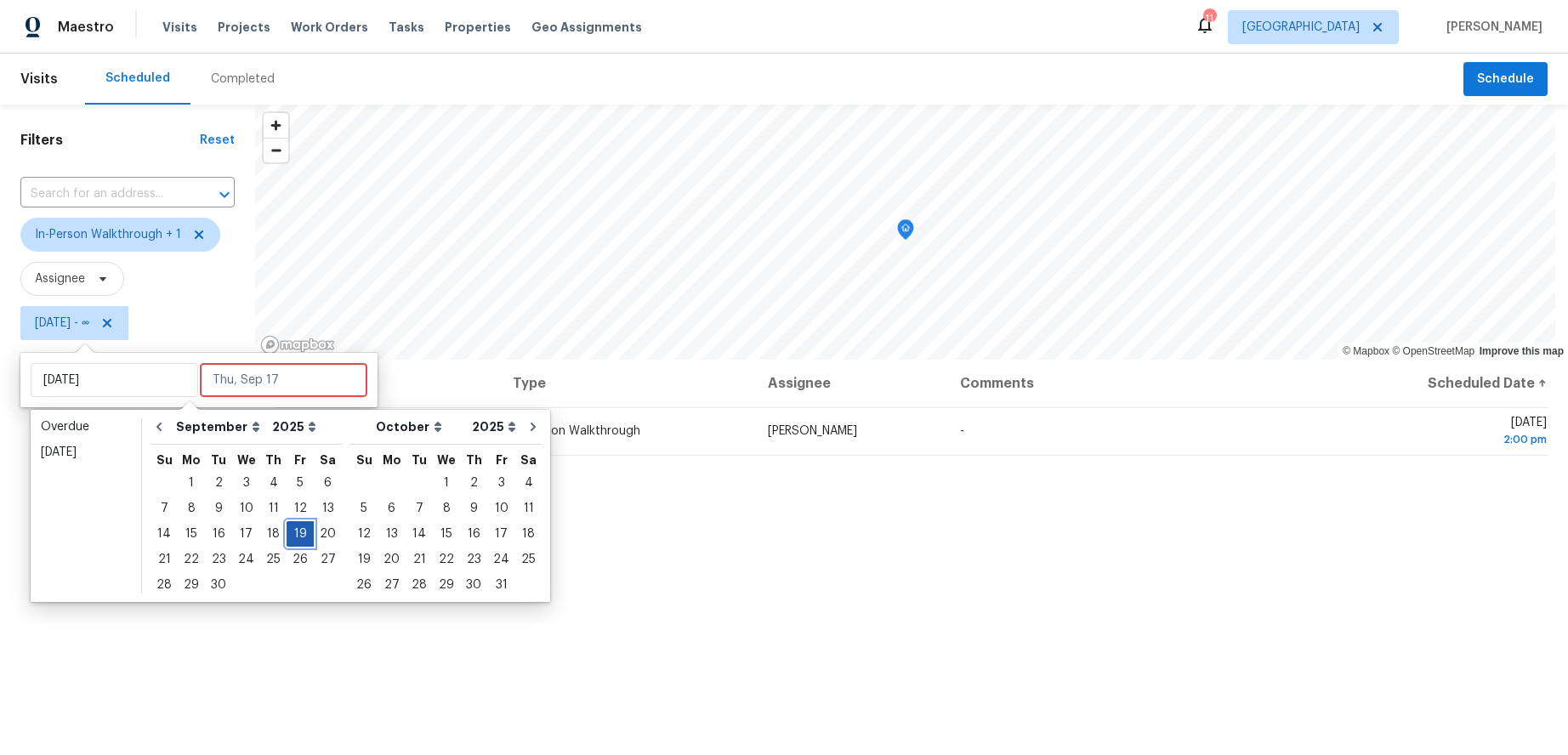
click at [299, 531] on div "19" at bounding box center [300, 533] width 27 height 24
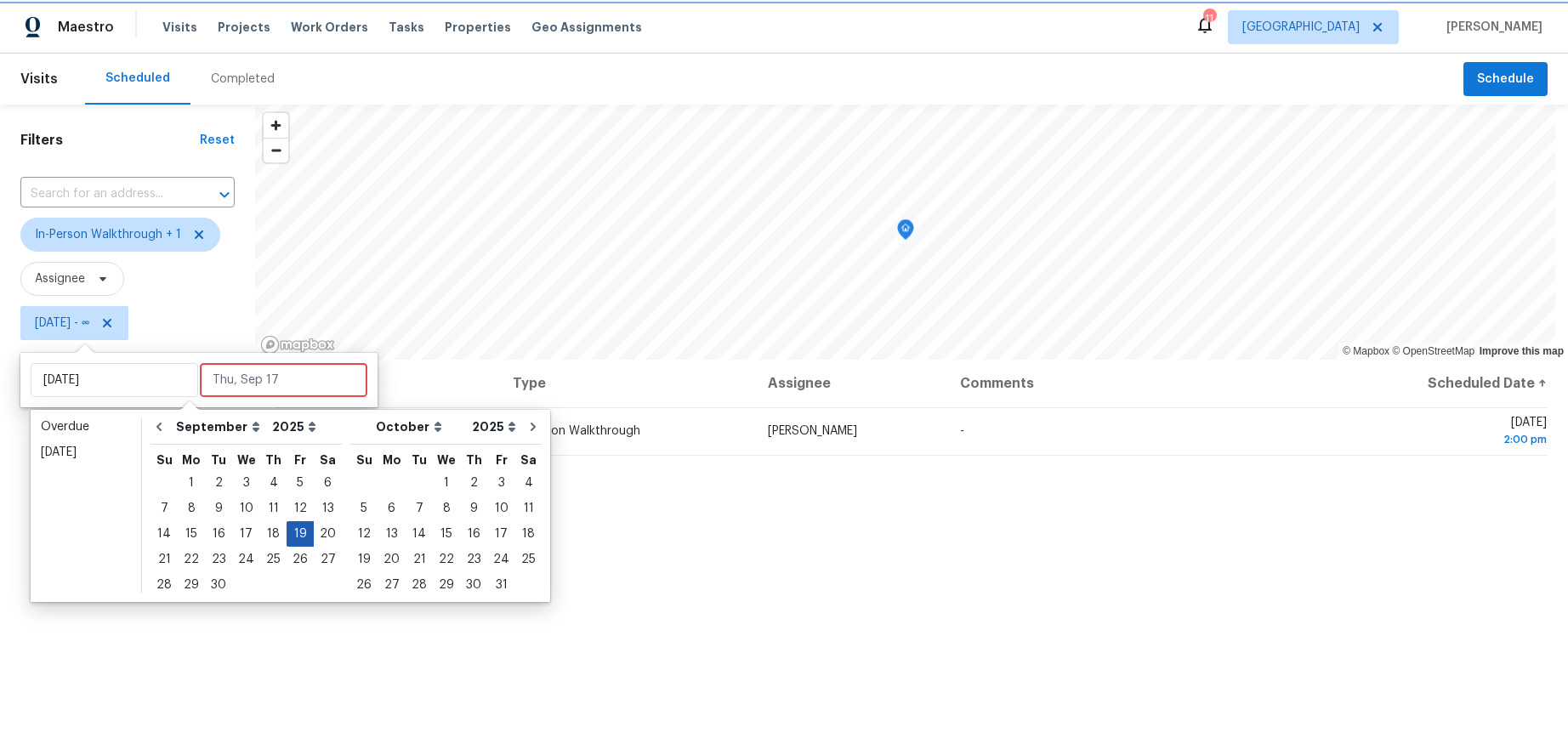
type input "[DATE]"
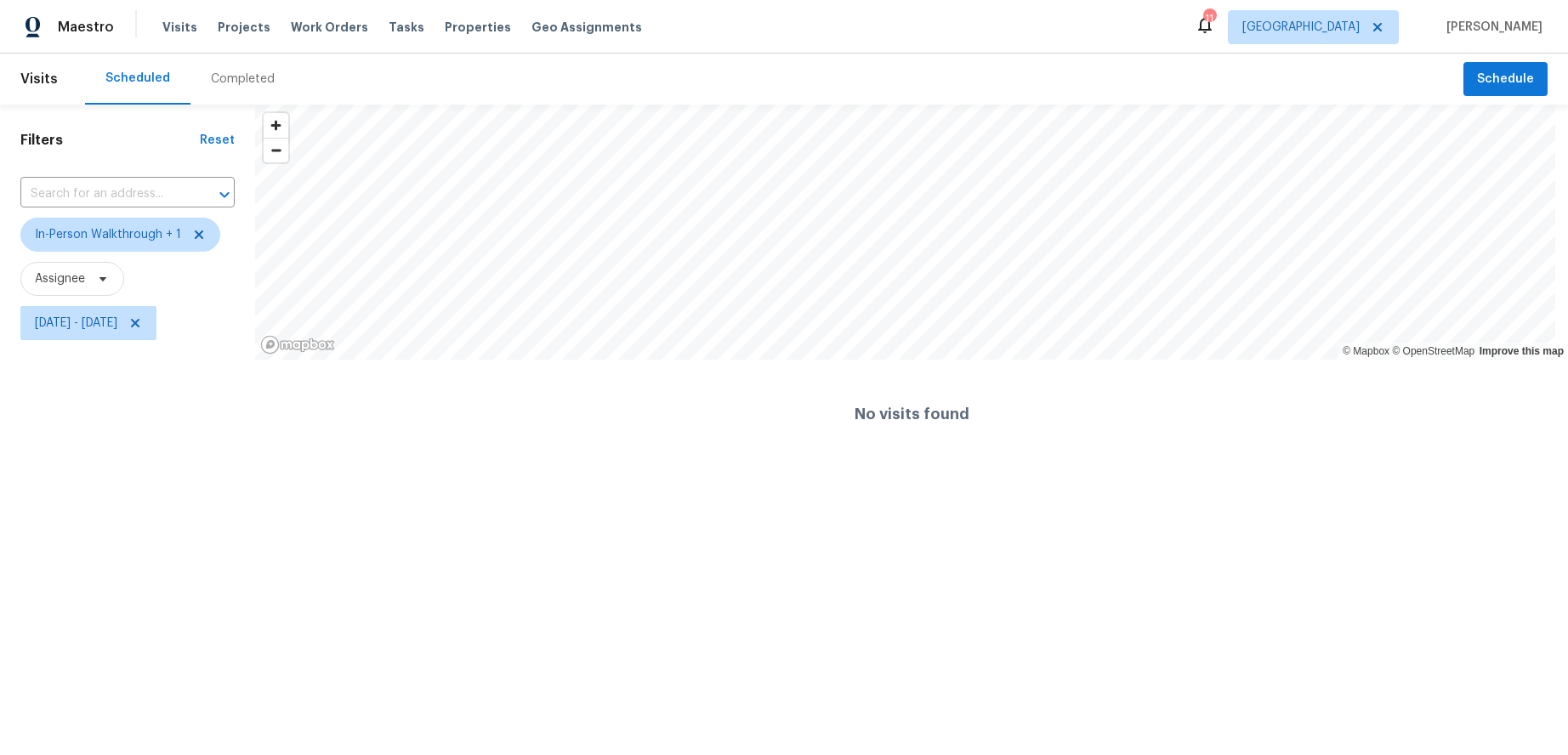
click at [100, 459] on div "Filters Reset ​ In-Person Walkthrough + 1 Assignee [DATE] - [DATE]" at bounding box center [127, 286] width 255 height 364
click at [118, 320] on span "[DATE] - [DATE]" at bounding box center [76, 323] width 83 height 17
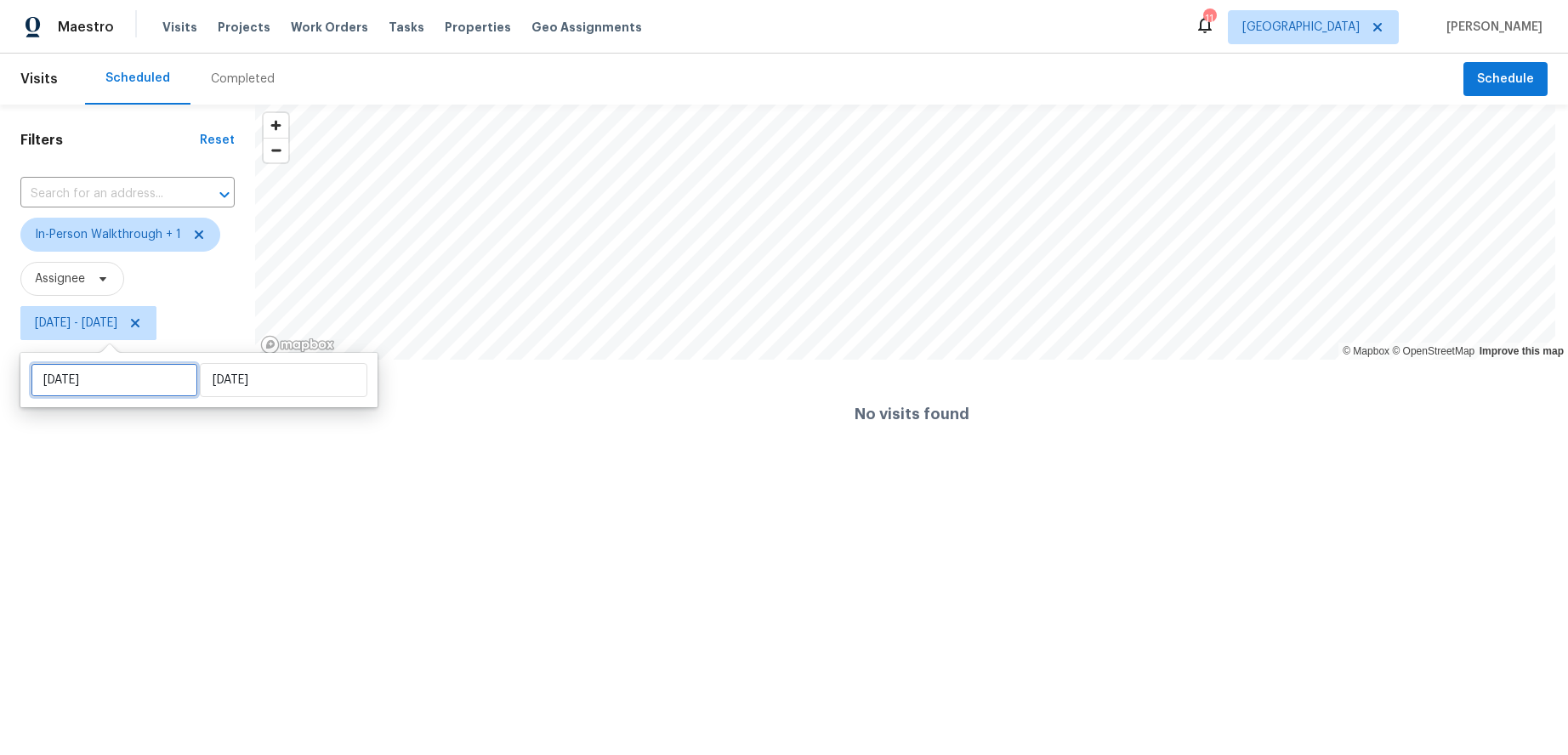
select select "8"
select select "2025"
select select "9"
select select "2025"
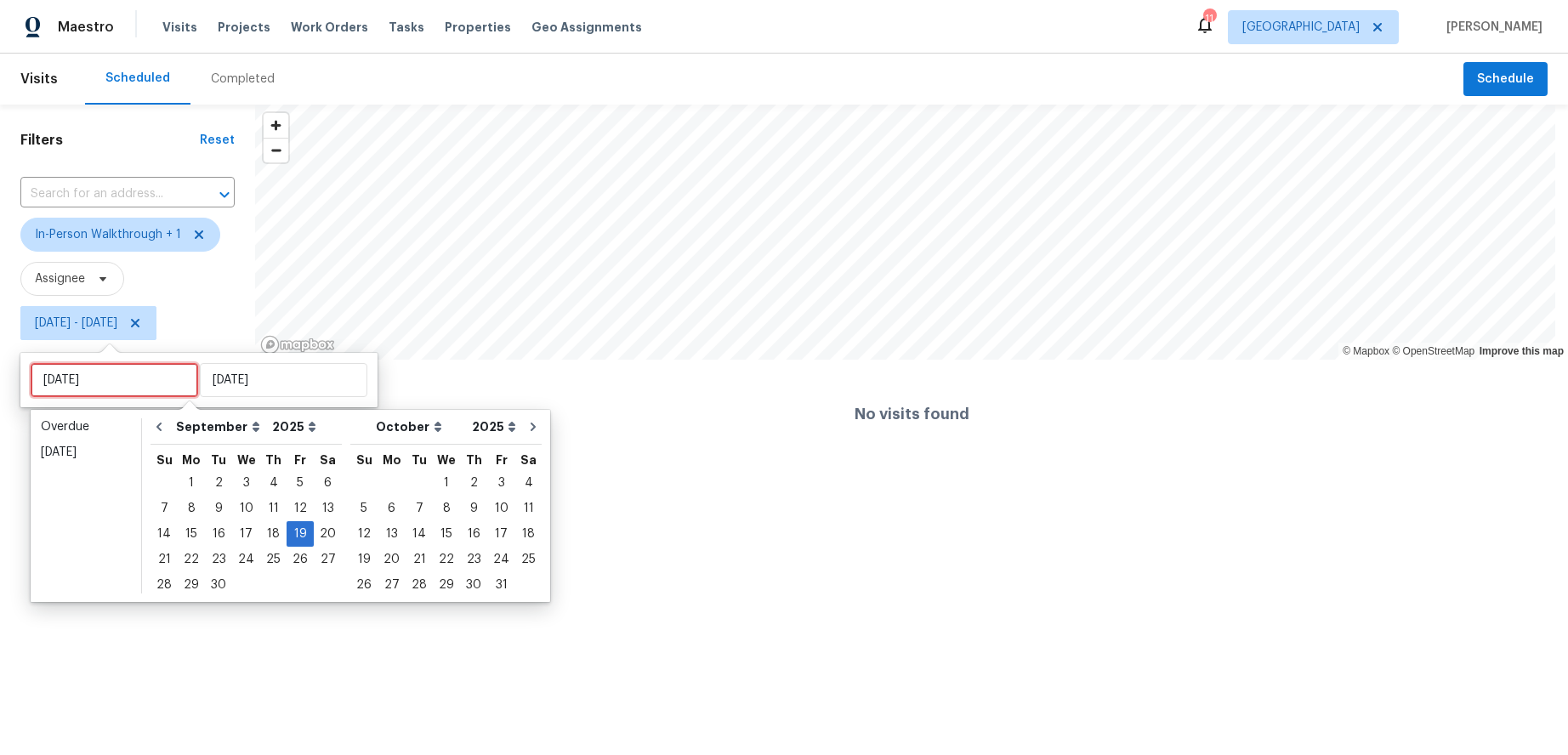
click at [81, 375] on input "[DATE]" at bounding box center [115, 380] width 167 height 34
click at [187, 530] on div "15" at bounding box center [191, 533] width 27 height 24
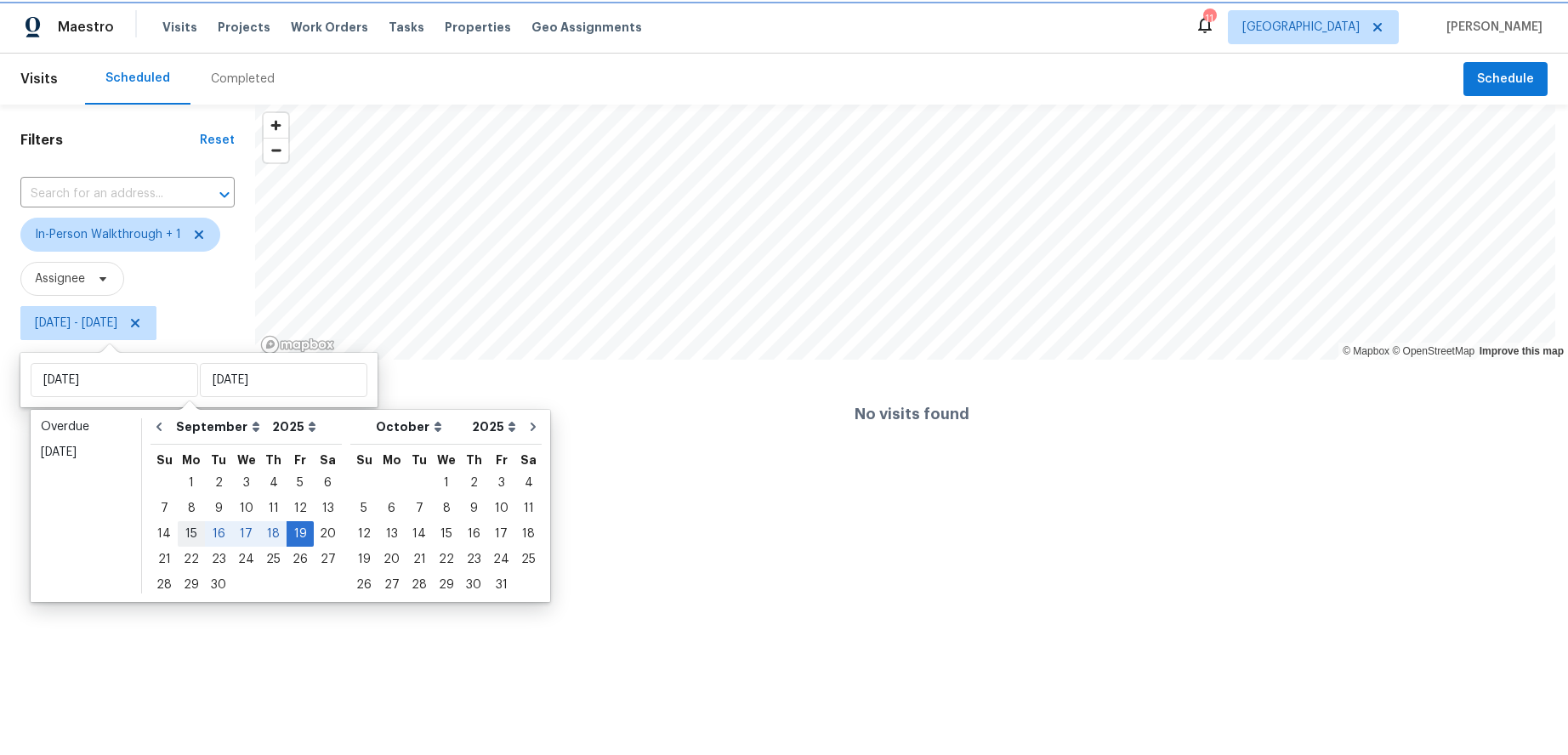
type input "[DATE]"
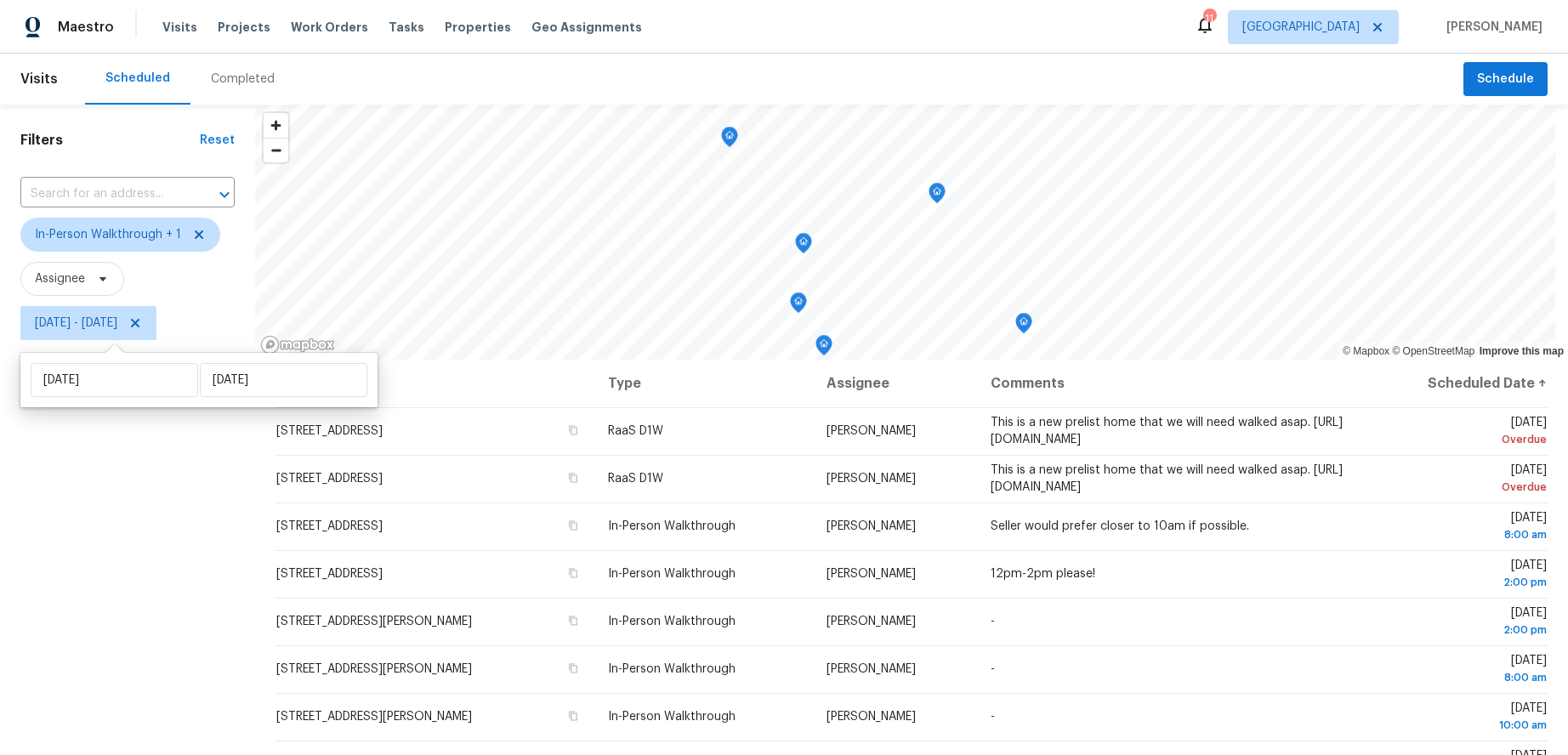
click at [145, 495] on div "Filters Reset ​ In-Person Walkthrough + 1 Assignee [DATE] - [DATE]" at bounding box center [127, 533] width 255 height 858
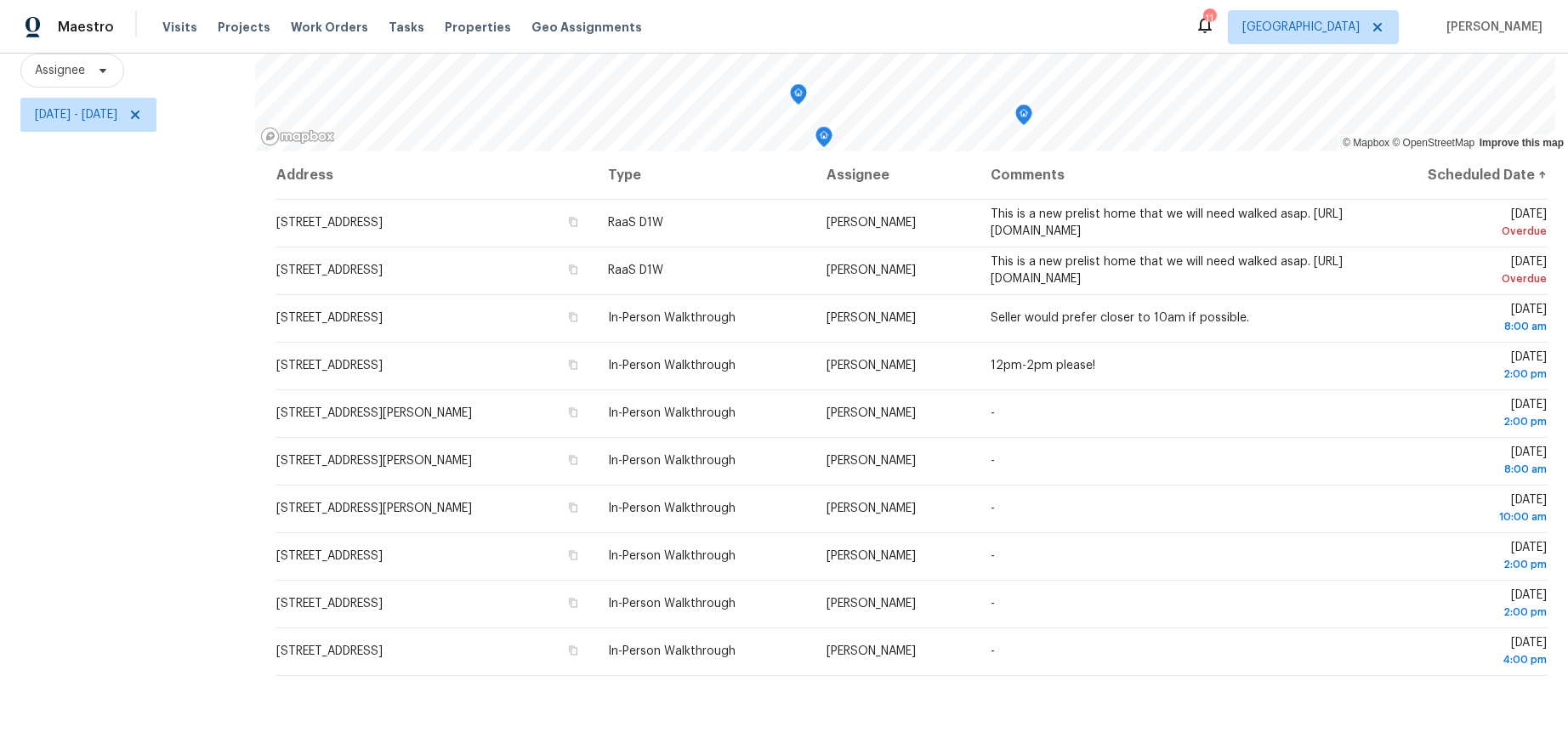
scroll to position [221, 0]
click at [202, 345] on div "Filters Reset ​ In-Person Walkthrough + 1 Assignee [DATE] - [DATE]" at bounding box center [127, 325] width 255 height 858
click at [252, 281] on div "Filters Reset ​ In-Person Walkthrough + 1 Assignee [DATE] - [DATE]" at bounding box center [127, 325] width 255 height 858
